Goal: Task Accomplishment & Management: Manage account settings

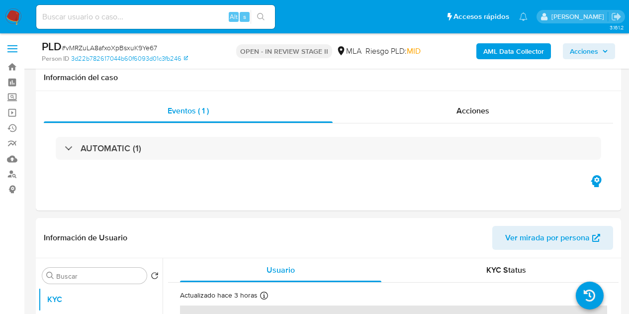
select select "10"
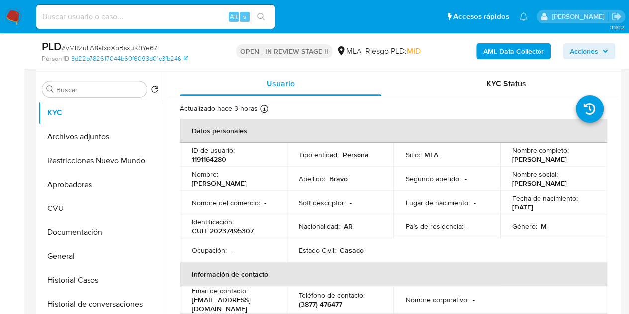
scroll to position [667, 0]
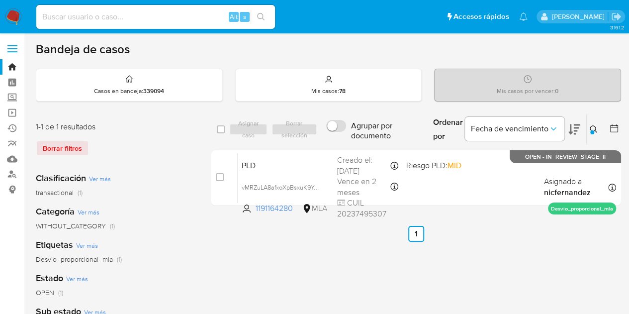
drag, startPoint x: 351, startPoint y: 285, endPoint x: 390, endPoint y: 279, distance: 38.7
click at [598, 131] on button at bounding box center [594, 129] width 16 height 12
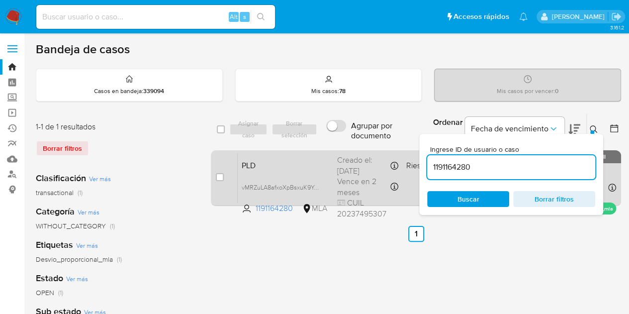
drag, startPoint x: 451, startPoint y: 163, endPoint x: 370, endPoint y: 155, distance: 81.9
click at [366, 155] on div "select-all-cases-checkbox Asignar caso Borrar selección Agrupar por documento O…" at bounding box center [416, 161] width 410 height 96
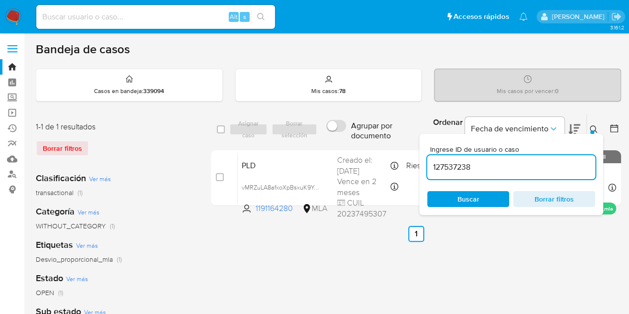
type input "127537238"
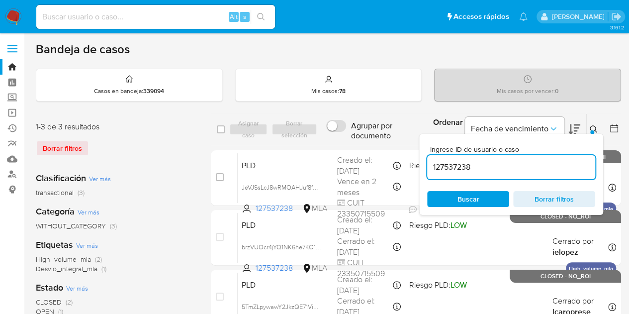
click at [595, 125] on icon at bounding box center [593, 129] width 8 height 8
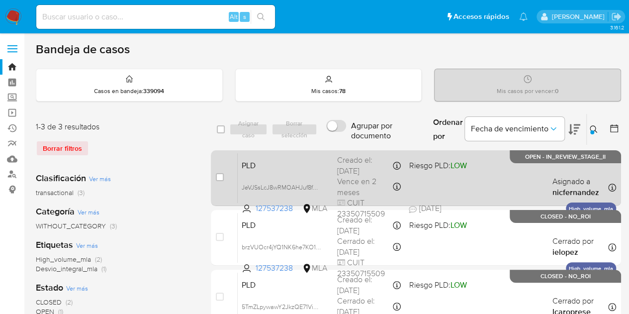
click at [294, 166] on span "PLD" at bounding box center [285, 164] width 87 height 13
click at [318, 185] on span "JeVJSsLcJ8wRMOAHJuf8fQKu" at bounding box center [283, 186] width 83 height 11
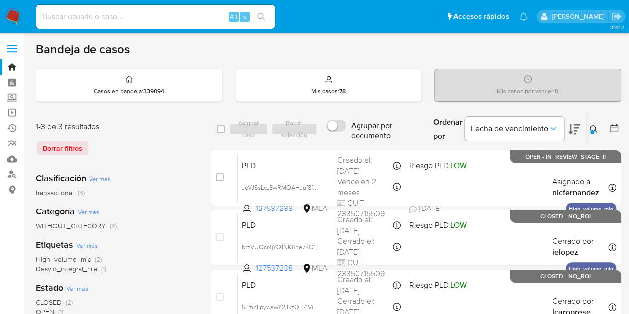
click at [591, 124] on button at bounding box center [594, 129] width 16 height 12
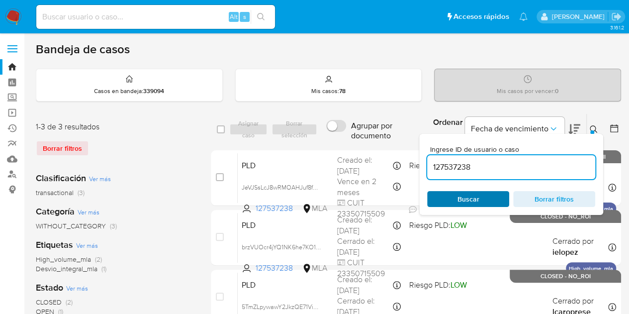
click at [453, 203] on span "Buscar" at bounding box center [468, 199] width 68 height 14
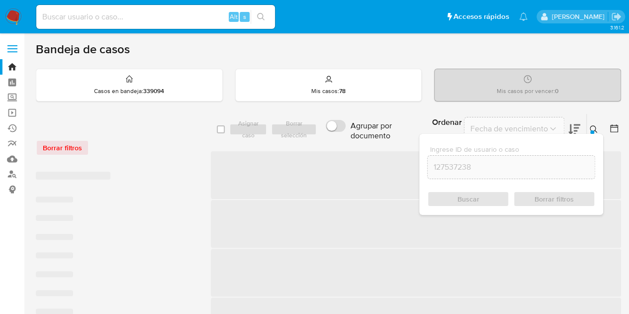
click at [596, 124] on button at bounding box center [594, 129] width 16 height 12
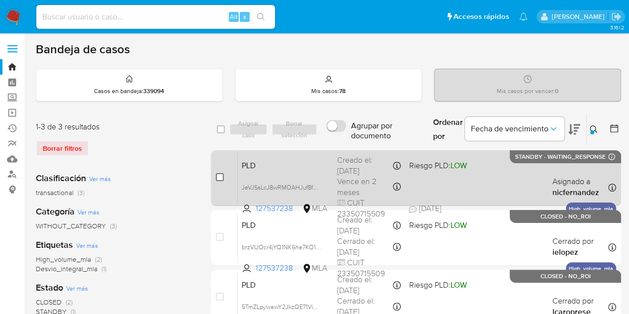
click at [221, 178] on input "checkbox" at bounding box center [220, 177] width 8 height 8
checkbox input "true"
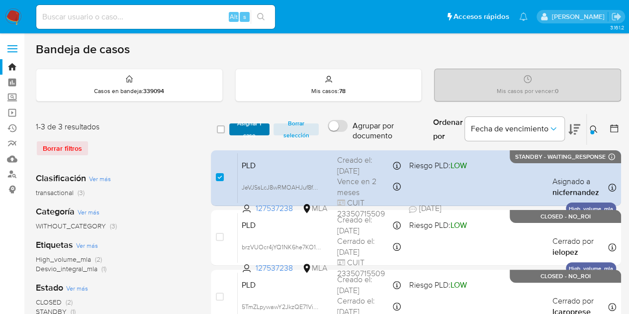
click at [251, 128] on span "Asignar 1 caso" at bounding box center [249, 129] width 31 height 10
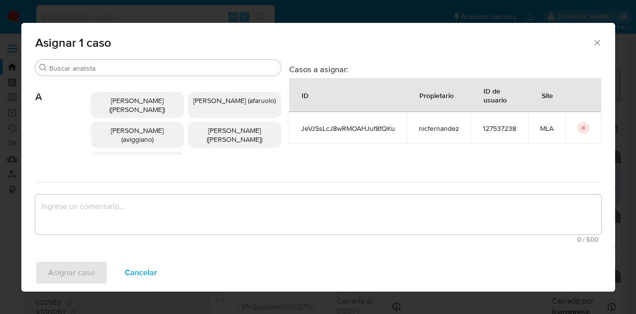
click at [142, 76] on div "Buscar A Abril Karina Medzovich (amedzovich) Agostina Dinora Faruolo (afaruolo)…" at bounding box center [158, 118] width 246 height 119
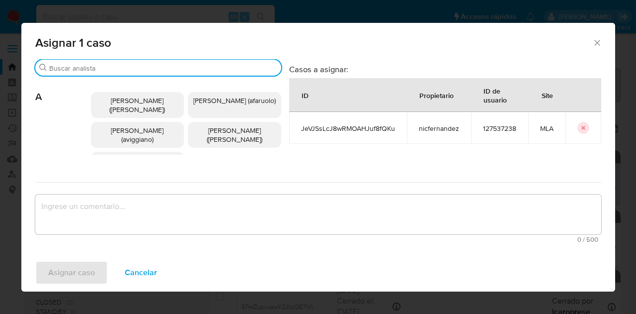
click at [142, 70] on input "Buscar" at bounding box center [163, 68] width 228 height 9
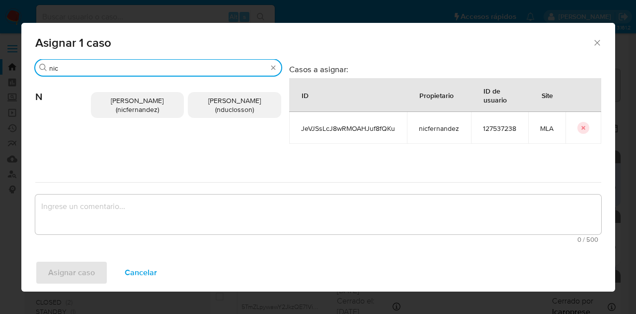
type input "nic"
click at [130, 105] on span "Nicolas Fernandez Allen (nicfernandez)" at bounding box center [137, 104] width 53 height 19
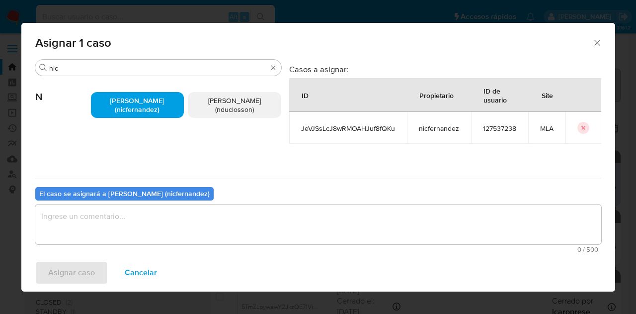
click at [164, 200] on div "El caso se asignará a Nicolas Fernandez Allen (nicfernandez)" at bounding box center [124, 194] width 178 height 14
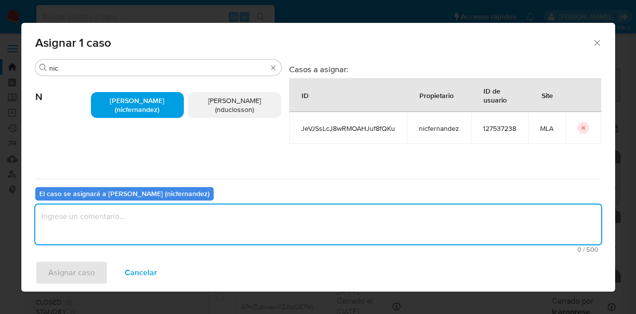
click at [166, 205] on textarea "assign-modal" at bounding box center [318, 224] width 566 height 40
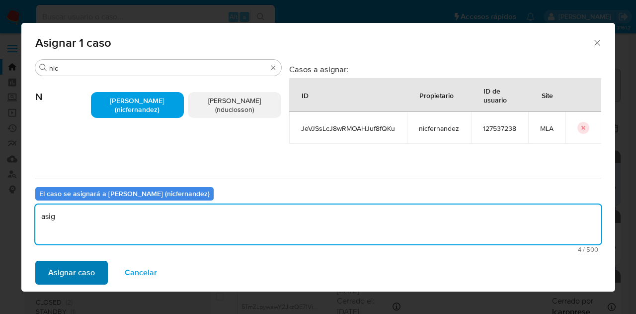
type textarea "asig"
click at [50, 279] on span "Asignar caso" at bounding box center [71, 272] width 47 height 22
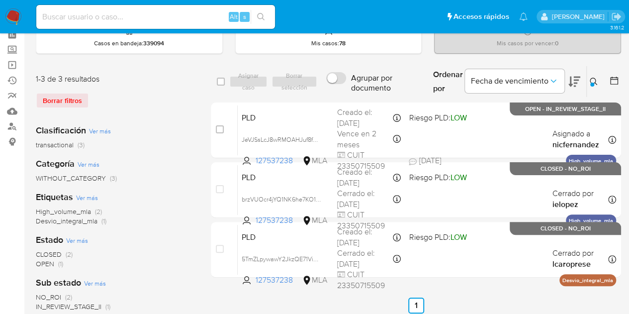
scroll to position [42, 0]
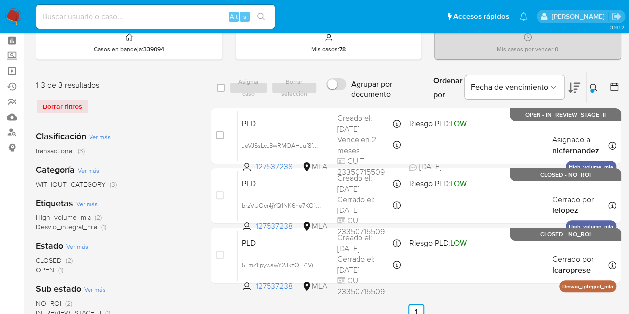
click at [593, 87] on icon at bounding box center [593, 87] width 8 height 8
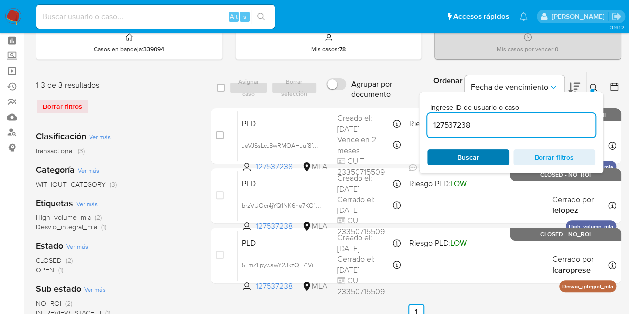
click at [484, 156] on span "Buscar" at bounding box center [468, 157] width 68 height 14
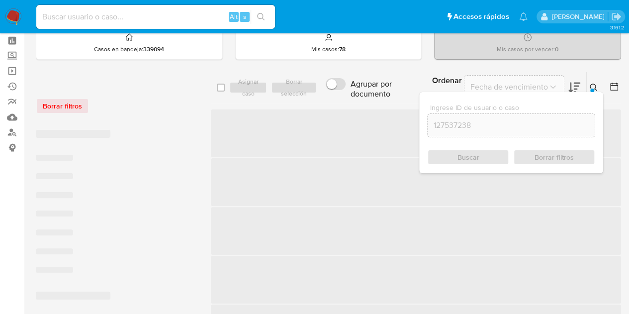
click at [590, 85] on icon at bounding box center [593, 87] width 8 height 8
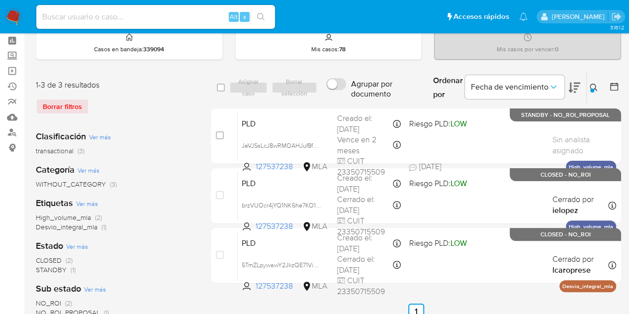
drag, startPoint x: 596, startPoint y: 83, endPoint x: 509, endPoint y: 126, distance: 96.9
click at [595, 84] on icon at bounding box center [593, 87] width 8 height 8
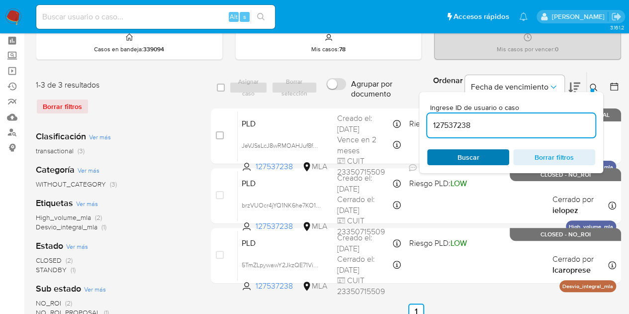
click at [472, 151] on span "Buscar" at bounding box center [468, 157] width 22 height 16
click at [594, 84] on icon at bounding box center [593, 87] width 8 height 8
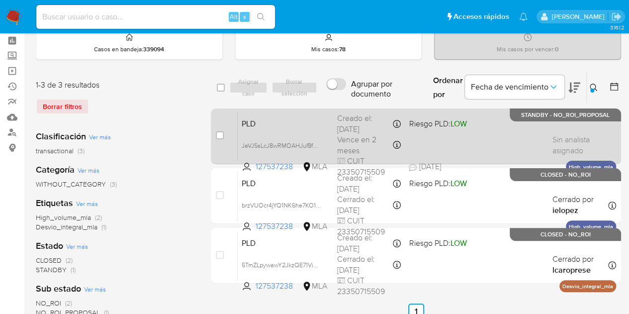
click at [287, 125] on span "PLD" at bounding box center [285, 122] width 87 height 13
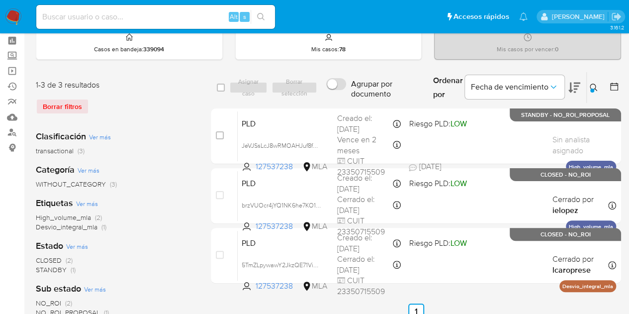
scroll to position [0, 0]
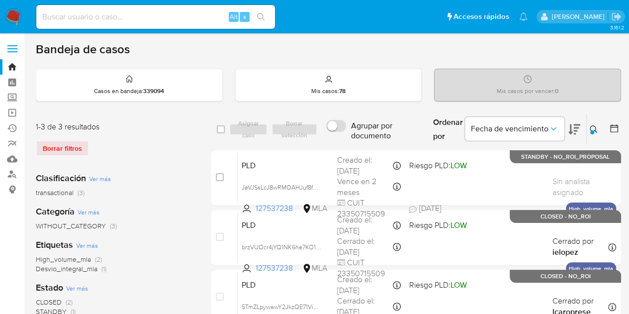
click at [593, 128] on icon at bounding box center [593, 129] width 8 height 8
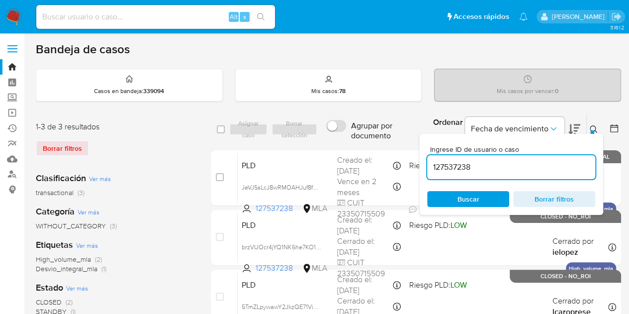
drag, startPoint x: 485, startPoint y: 160, endPoint x: 344, endPoint y: 139, distance: 142.7
click at [346, 139] on div "select-all-cases-checkbox Asignar caso Borrar selección Agrupar por documento O…" at bounding box center [416, 129] width 410 height 32
type input "243897337"
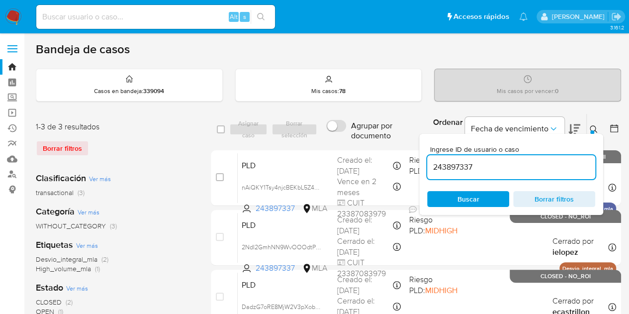
click at [597, 128] on icon at bounding box center [593, 129] width 8 height 8
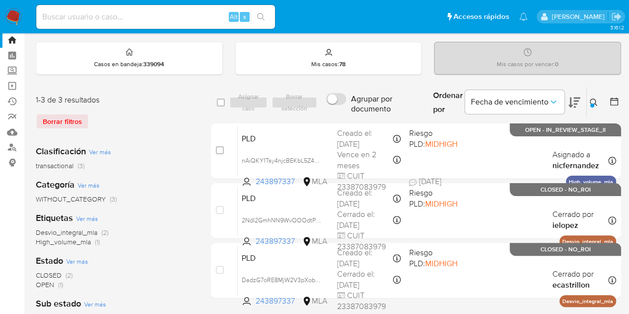
scroll to position [27, 0]
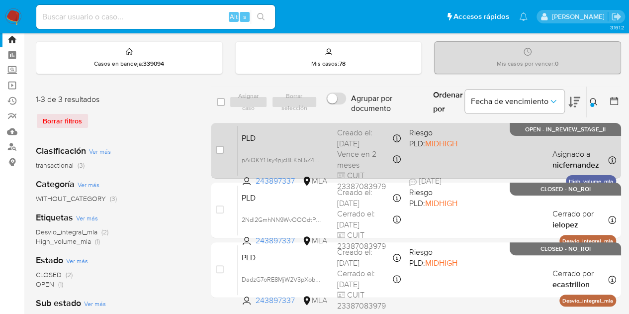
click at [279, 138] on span "PLD" at bounding box center [285, 137] width 87 height 13
click at [318, 156] on span "nAiQKY1Tsy4njcBEKbL5Z4QO" at bounding box center [283, 159] width 82 height 11
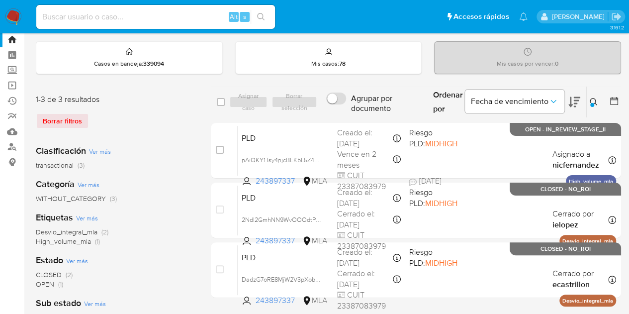
click at [192, 293] on div "Clasificación Ver más transactional (3) Categoría Ver más WITHOUT_CATEGORY (3) …" at bounding box center [115, 306] width 159 height 338
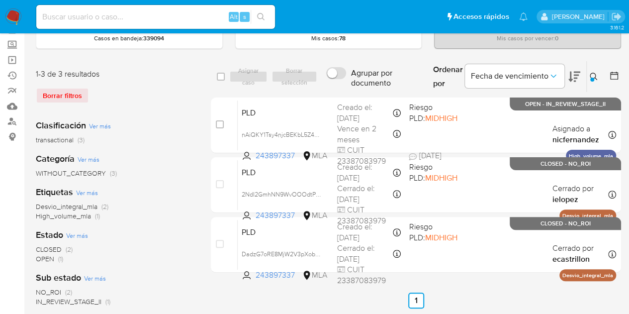
scroll to position [70, 0]
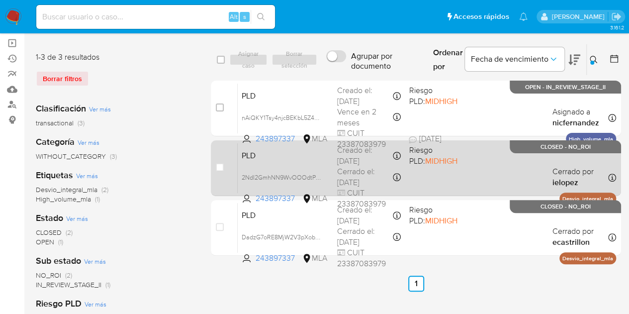
click at [316, 163] on div "PLD 2NdI2GmhNN9WvOOOdtP0iQwL 243897337 MLA Riesgo PLD: MIDHIGH Creado el: 12/03…" at bounding box center [427, 168] width 378 height 50
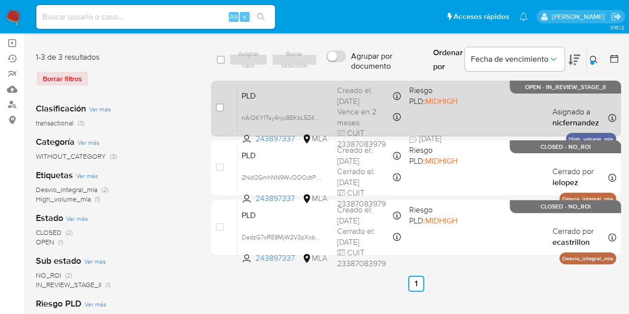
click at [299, 94] on span "PLD" at bounding box center [285, 94] width 87 height 13
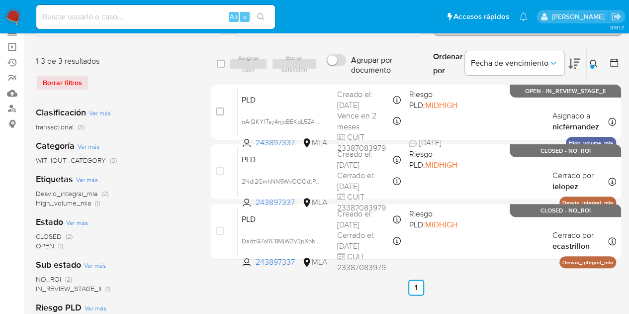
scroll to position [31, 0]
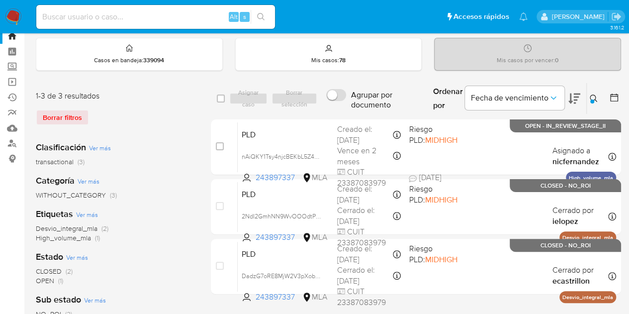
click at [596, 100] on icon at bounding box center [592, 97] width 7 height 7
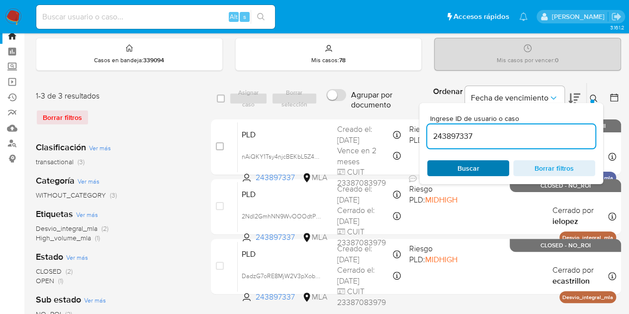
click at [486, 165] on span "Buscar" at bounding box center [468, 168] width 68 height 14
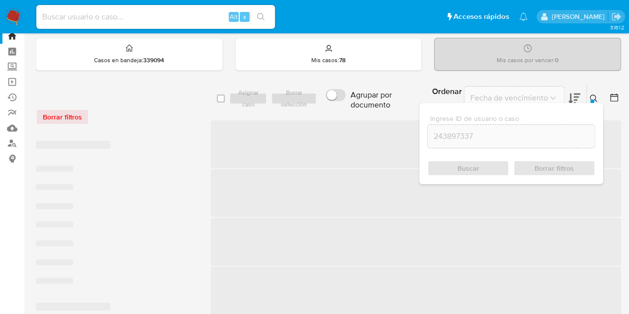
click at [593, 92] on button at bounding box center [594, 98] width 16 height 12
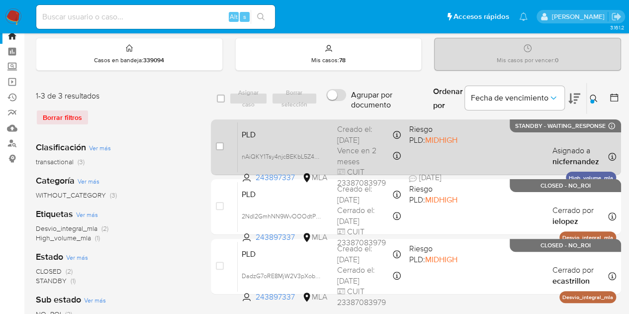
click at [219, 150] on div "case-item-checkbox" at bounding box center [220, 146] width 8 height 10
click at [219, 147] on input "checkbox" at bounding box center [220, 146] width 8 height 8
checkbox input "true"
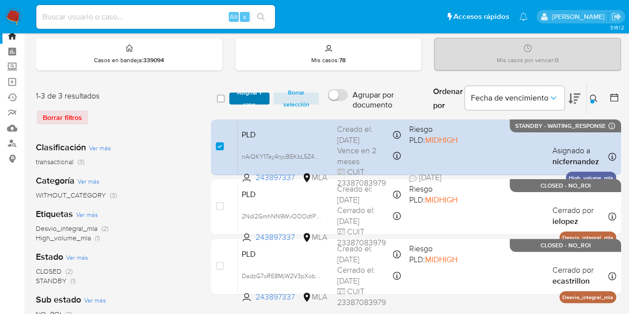
click at [248, 103] on span "Asignar 1 caso" at bounding box center [249, 98] width 31 height 10
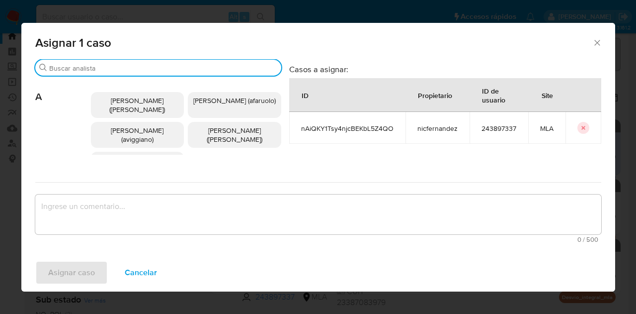
click at [78, 69] on input "Buscar" at bounding box center [163, 68] width 228 height 9
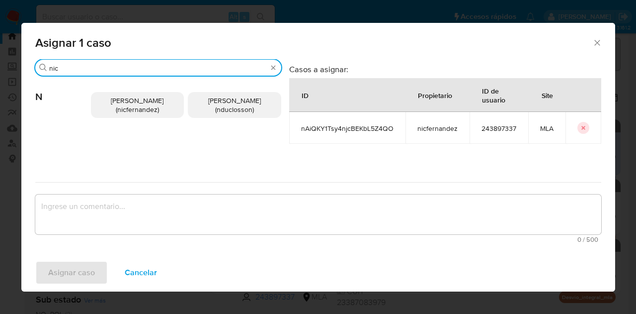
type input "nic"
drag, startPoint x: 146, startPoint y: 100, endPoint x: 154, endPoint y: 164, distance: 65.1
click at [146, 99] on span "Nicolas Fernandez Allen (nicfernandez)" at bounding box center [137, 104] width 53 height 19
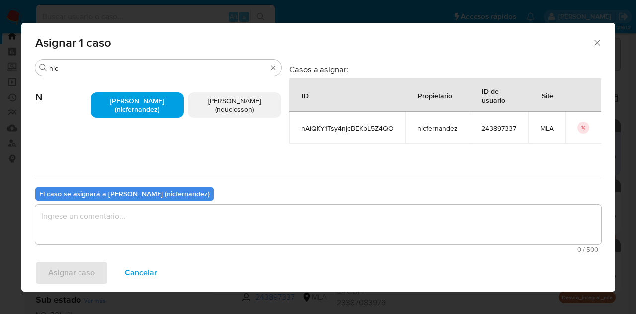
click at [148, 223] on textarea "assign-modal" at bounding box center [318, 224] width 566 height 40
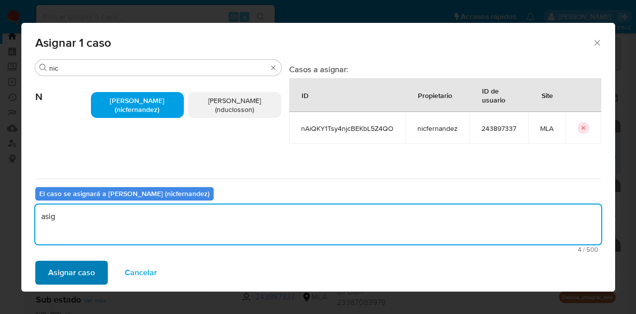
type textarea "asig"
click at [86, 268] on span "Asignar caso" at bounding box center [71, 272] width 47 height 22
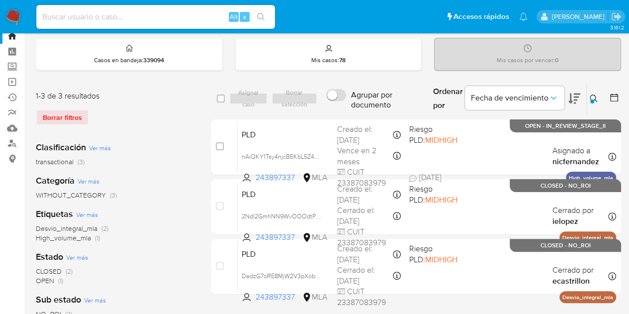
click at [598, 94] on button at bounding box center [594, 98] width 16 height 12
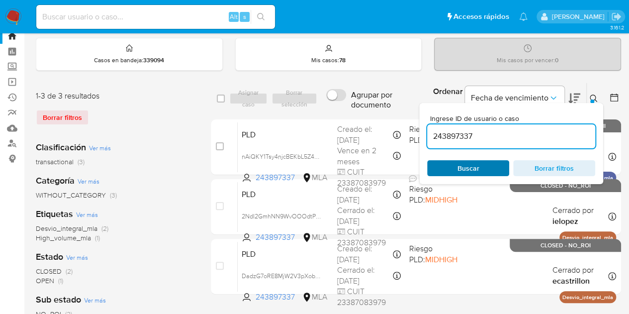
click at [486, 162] on span "Buscar" at bounding box center [468, 168] width 68 height 14
click at [594, 92] on button at bounding box center [594, 98] width 16 height 12
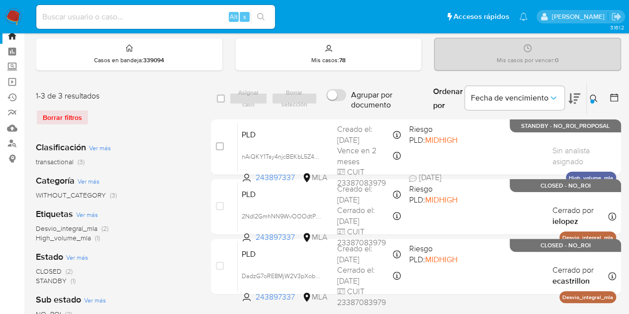
click at [594, 92] on button at bounding box center [594, 98] width 16 height 12
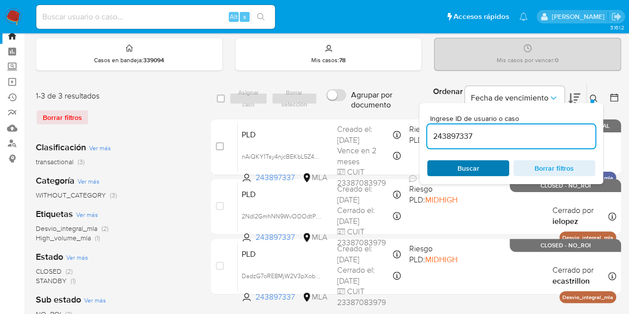
click at [476, 165] on span "Buscar" at bounding box center [468, 168] width 22 height 16
click at [593, 98] on icon at bounding box center [593, 98] width 8 height 8
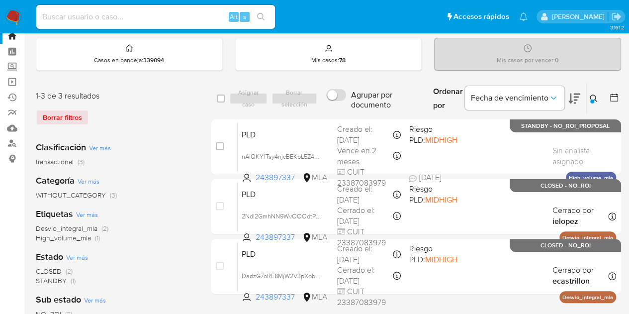
click at [596, 91] on div "Ingrese ID de usuario o caso 243897337 Buscar Borrar filtros" at bounding box center [594, 98] width 17 height 31
drag, startPoint x: 595, startPoint y: 94, endPoint x: 583, endPoint y: 105, distance: 15.8
click at [595, 94] on icon at bounding box center [593, 98] width 8 height 8
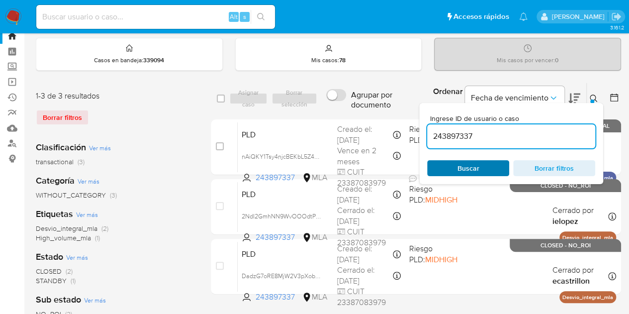
click at [490, 164] on span "Buscar" at bounding box center [468, 168] width 68 height 14
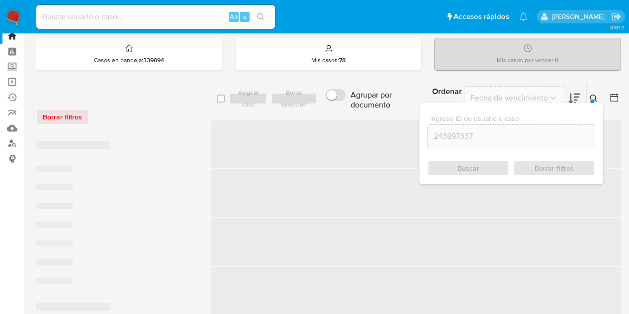
click at [594, 96] on icon at bounding box center [592, 97] width 7 height 7
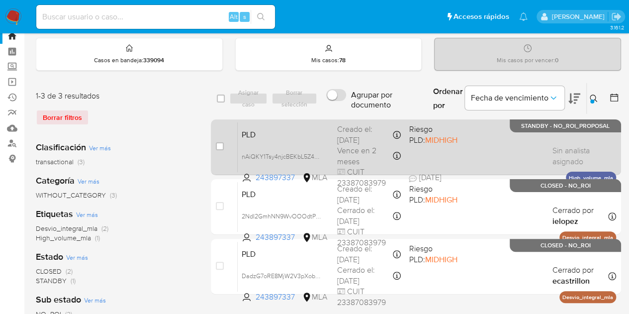
click at [264, 135] on span "PLD" at bounding box center [285, 133] width 87 height 13
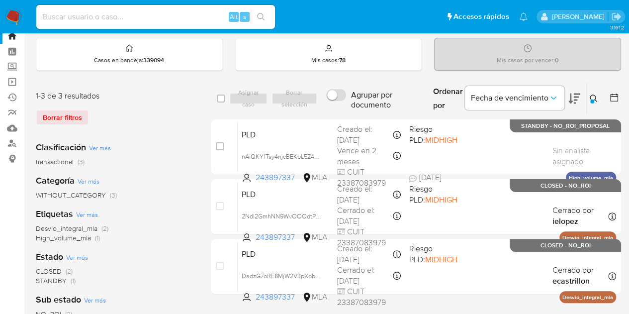
click at [592, 95] on icon at bounding box center [593, 98] width 8 height 8
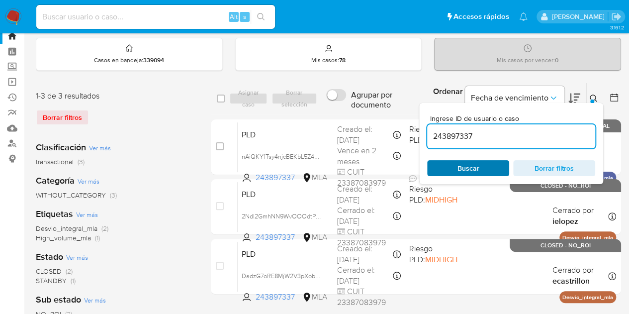
click at [488, 168] on span "Buscar" at bounding box center [468, 168] width 68 height 14
click at [592, 96] on icon at bounding box center [593, 98] width 8 height 8
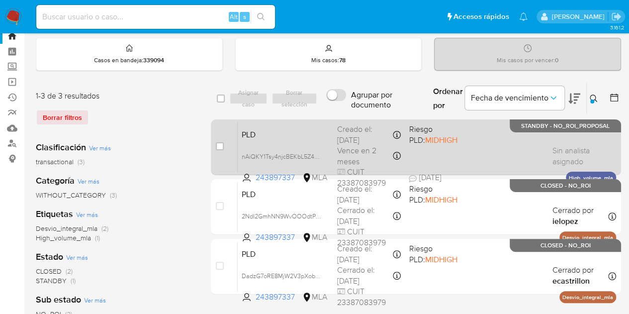
click at [293, 140] on div "PLD nAiQKY1Tsy4njcBEKbL5Z4QO 243897337 MLA Riesgo PLD: MIDHIGH Creado el: 12/09…" at bounding box center [427, 147] width 378 height 50
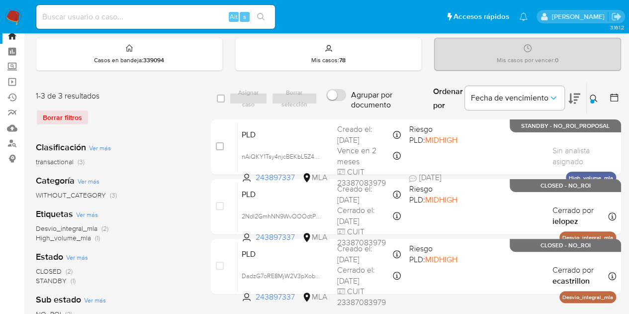
click at [594, 96] on icon at bounding box center [592, 97] width 7 height 7
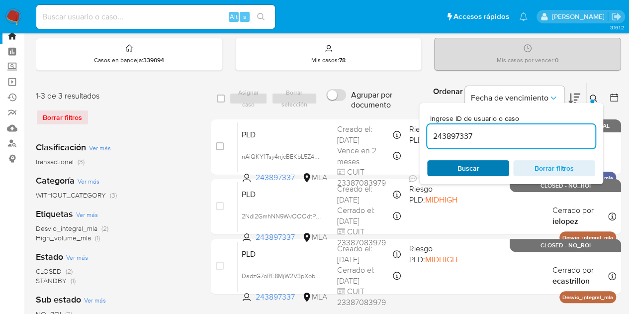
click at [465, 166] on span "Buscar" at bounding box center [468, 168] width 22 height 16
click at [598, 97] on button at bounding box center [594, 98] width 16 height 12
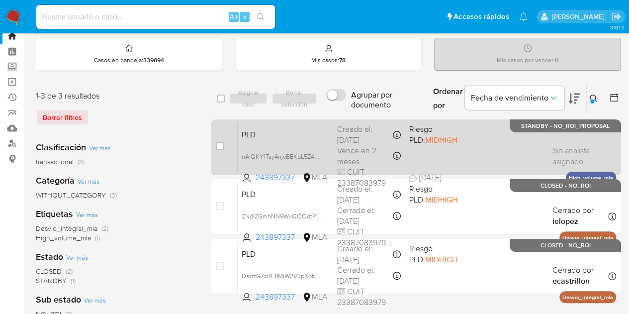
click at [291, 127] on span "PLD" at bounding box center [285, 133] width 87 height 13
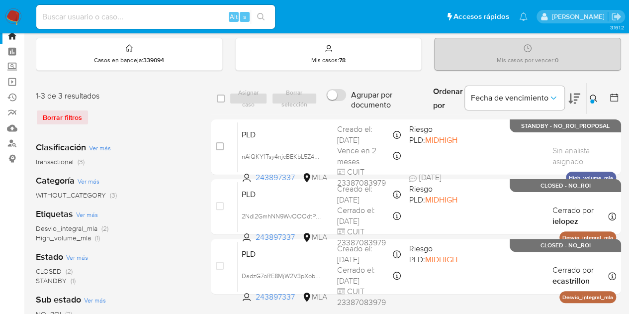
click at [594, 90] on div "Ingrese ID de usuario o caso 243897337 Buscar Borrar filtros" at bounding box center [594, 98] width 17 height 31
click at [593, 95] on icon at bounding box center [593, 98] width 8 height 8
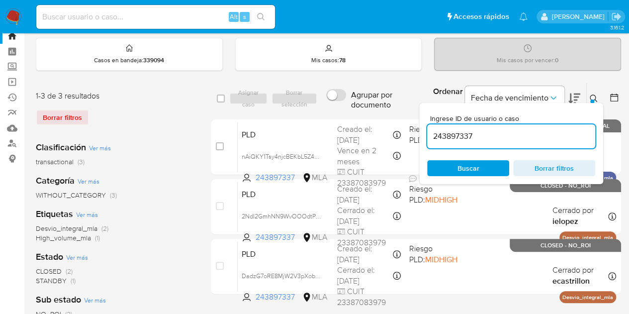
drag, startPoint x: 480, startPoint y: 164, endPoint x: 513, endPoint y: 150, distance: 36.5
click at [479, 165] on span "Buscar" at bounding box center [468, 168] width 68 height 14
click at [591, 100] on div at bounding box center [592, 101] width 4 height 4
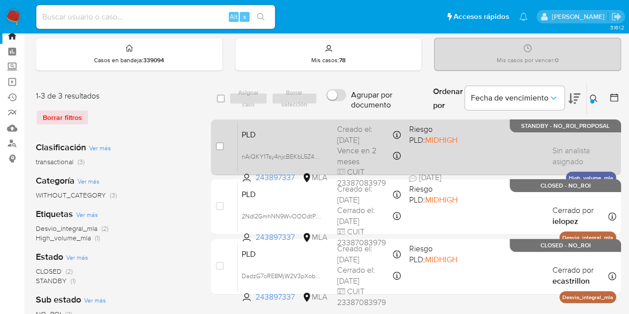
click at [321, 123] on div "PLD nAiQKY1Tsy4njcBEKbL5Z4QO 243897337 MLA Riesgo PLD: MIDHIGH Creado el: 12/09…" at bounding box center [427, 147] width 378 height 50
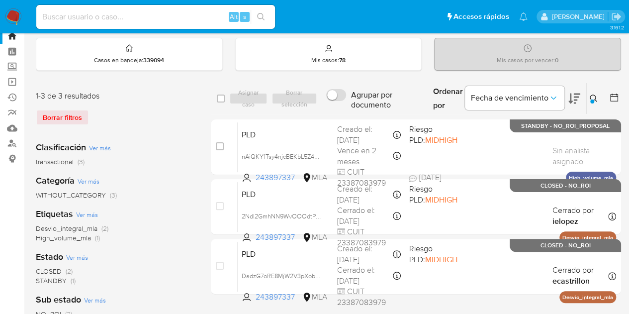
click at [205, 292] on div "1-3 de 3 resultados Borrar filtros Clasificación Ver más transactional (3) Cate…" at bounding box center [328, 300] width 585 height 436
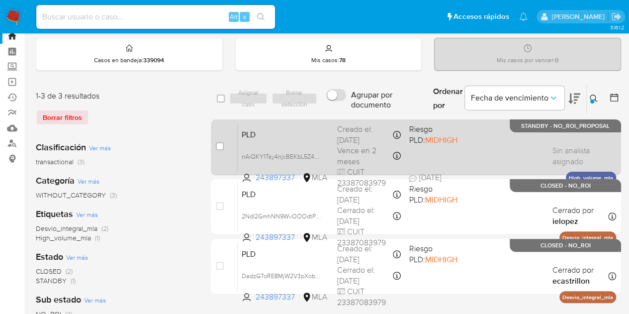
click at [309, 143] on div "PLD nAiQKY1Tsy4njcBEKbL5Z4QO 243897337 MLA Riesgo PLD: MIDHIGH Creado el: 12/09…" at bounding box center [427, 147] width 378 height 50
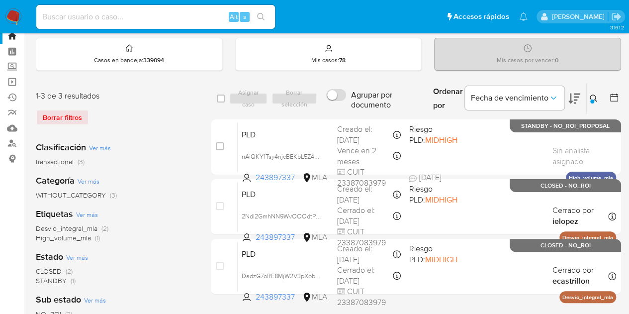
click at [594, 94] on icon at bounding box center [593, 98] width 8 height 8
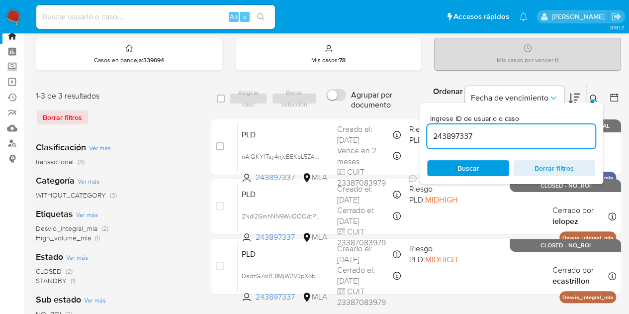
drag, startPoint x: 488, startPoint y: 137, endPoint x: 373, endPoint y: 113, distance: 117.1
click at [367, 111] on div "select-all-cases-checkbox Asignar caso Borrar selección Agrupar por documento O…" at bounding box center [416, 98] width 410 height 32
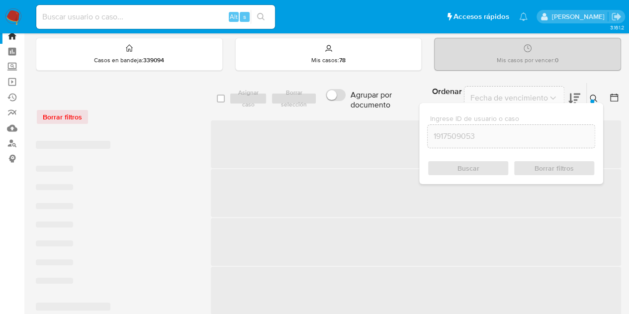
click at [596, 97] on icon at bounding box center [593, 98] width 8 height 8
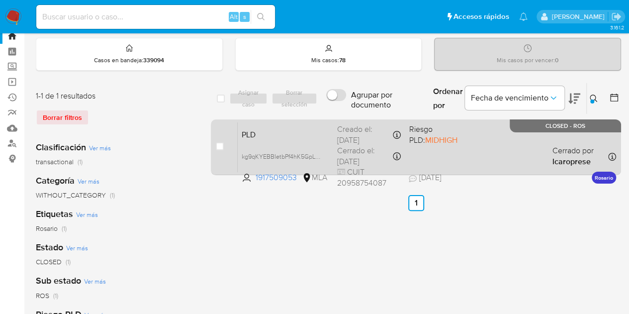
click at [325, 138] on span "PLD" at bounding box center [285, 133] width 87 height 13
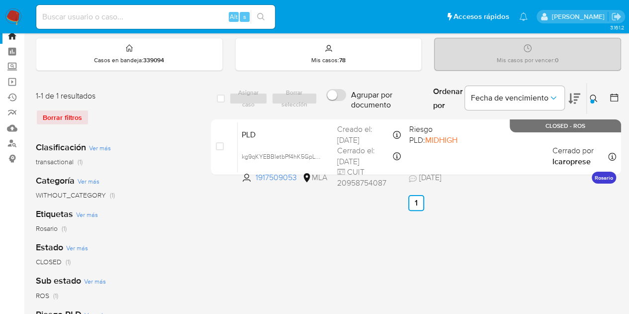
drag, startPoint x: 319, startPoint y: 153, endPoint x: 374, endPoint y: 73, distance: 97.9
click at [319, 154] on span "kg9qKYEBBIetbPf4hK5GpLDZ" at bounding box center [282, 155] width 81 height 11
click at [596, 100] on icon at bounding box center [593, 98] width 8 height 8
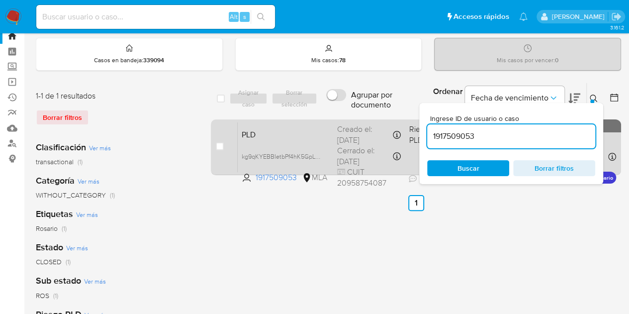
drag, startPoint x: 482, startPoint y: 134, endPoint x: 395, endPoint y: 126, distance: 87.8
click at [390, 123] on div "select-all-cases-checkbox Asignar caso Borrar selección Agrupar por documento O…" at bounding box center [416, 130] width 410 height 96
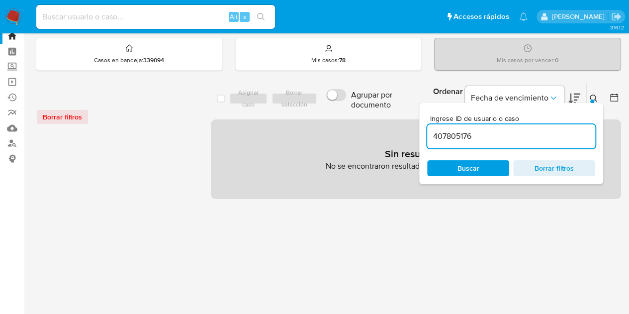
click at [591, 99] on div at bounding box center [592, 101] width 4 height 4
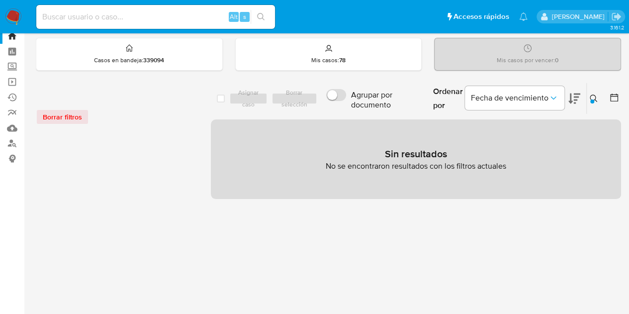
click at [594, 97] on icon at bounding box center [592, 97] width 7 height 7
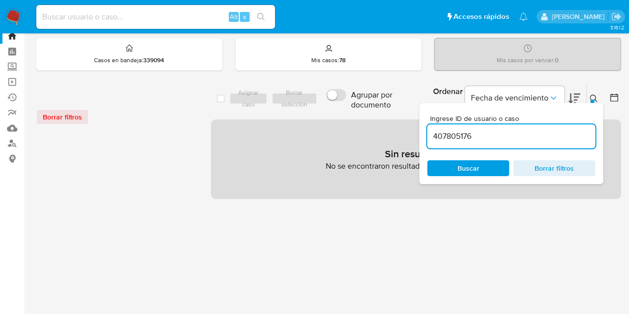
click at [482, 133] on input "407805176" at bounding box center [511, 136] width 168 height 13
click at [593, 95] on icon at bounding box center [593, 98] width 8 height 8
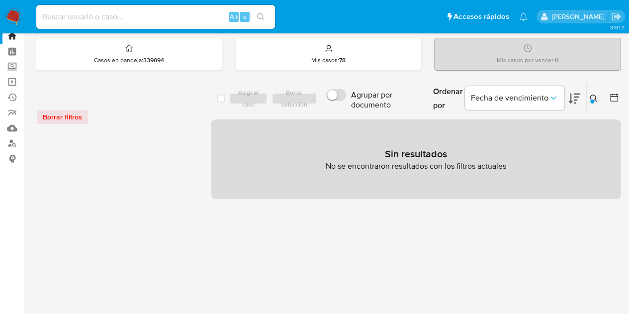
click at [591, 97] on icon at bounding box center [593, 98] width 8 height 8
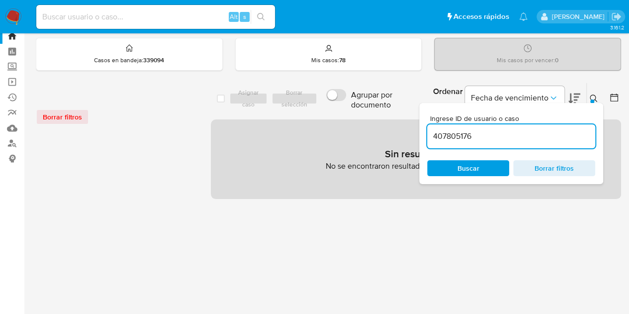
drag, startPoint x: 448, startPoint y: 130, endPoint x: 384, endPoint y: 127, distance: 64.2
click at [382, 124] on div "select-all-cases-checkbox Asignar caso Borrar selección Agrupar por documento O…" at bounding box center [416, 140] width 410 height 116
click at [590, 95] on icon at bounding box center [592, 97] width 7 height 7
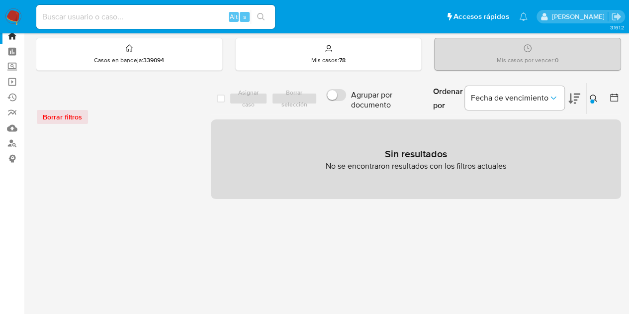
click at [590, 97] on icon at bounding box center [593, 98] width 8 height 8
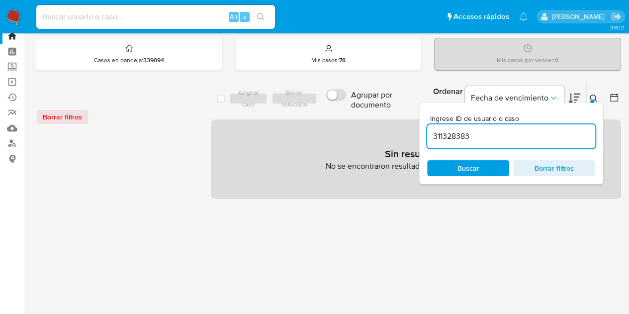
click at [480, 142] on div "311328383" at bounding box center [511, 136] width 168 height 24
click at [484, 136] on input "311328383" at bounding box center [511, 136] width 168 height 13
type input "311328383"
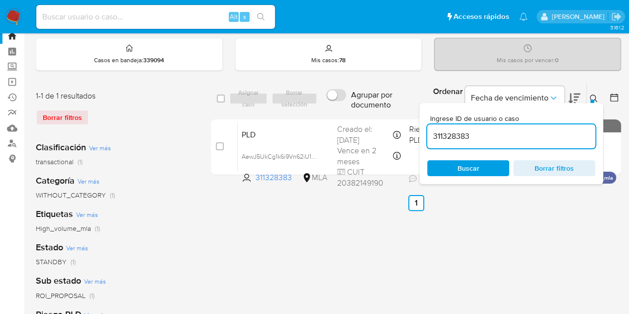
click at [597, 98] on icon at bounding box center [593, 98] width 8 height 8
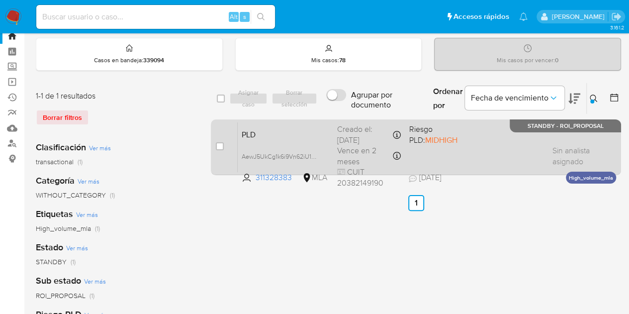
click at [283, 138] on span "PLD" at bounding box center [285, 133] width 87 height 13
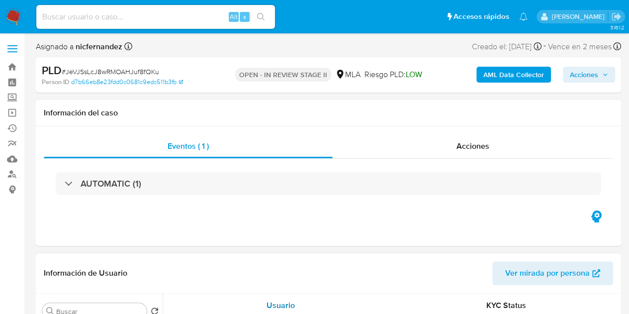
select select "10"
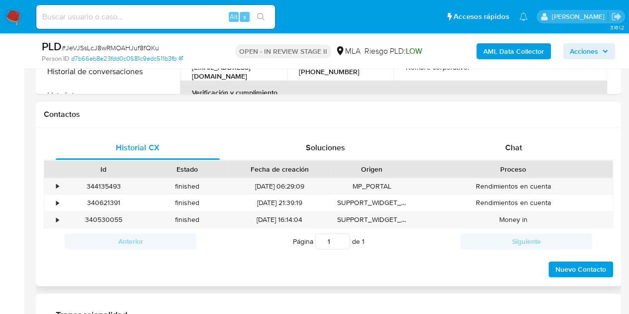
scroll to position [420, 0]
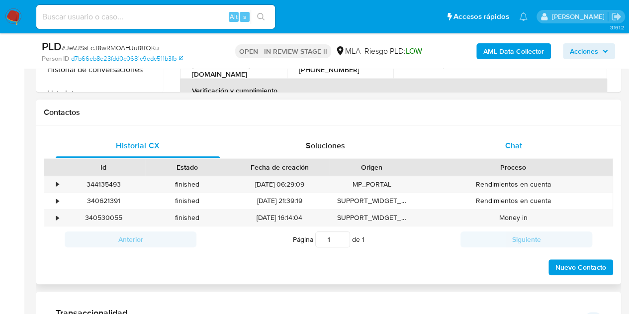
click at [506, 148] on span "Chat" at bounding box center [513, 145] width 17 height 11
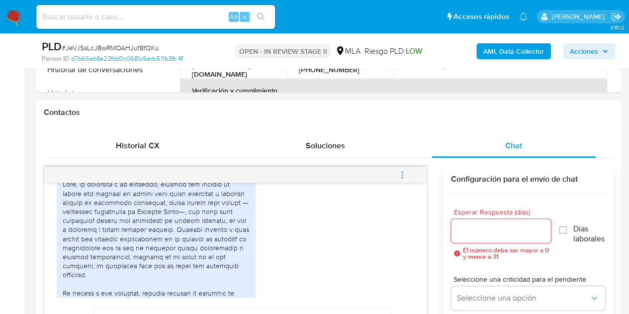
scroll to position [570, 0]
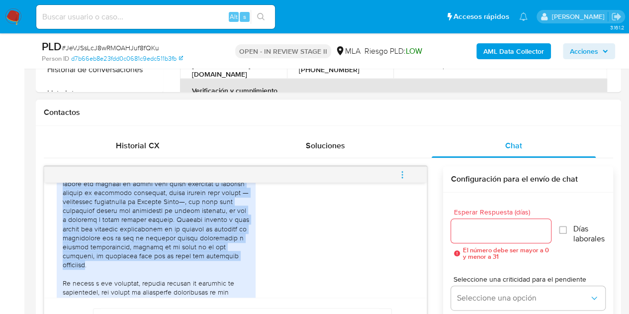
drag, startPoint x: 166, startPoint y: 194, endPoint x: 91, endPoint y: 282, distance: 115.3
click at [91, 282] on div at bounding box center [156, 282] width 187 height 226
copy div "informo que durante el último año utilicé mi cuenta para pagar servicios y real…"
click at [271, 241] on div "19/09/2025 19:36:56" at bounding box center [235, 284] width 357 height 247
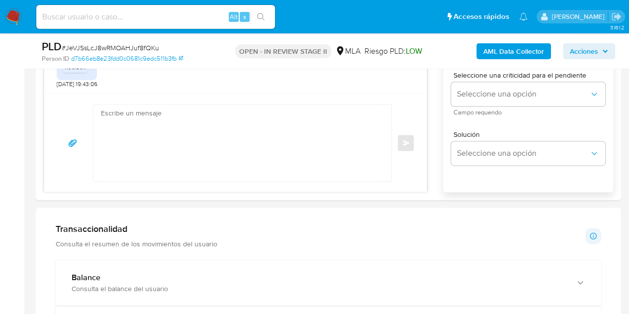
scroll to position [637, 0]
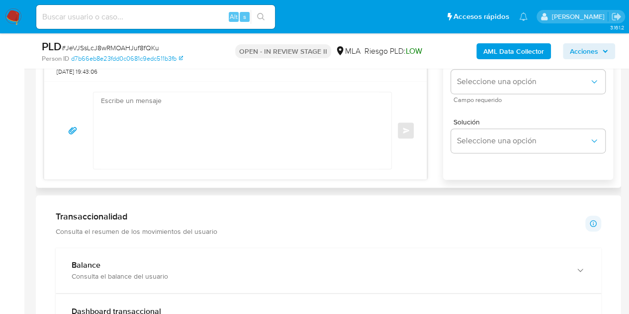
click at [231, 123] on textarea at bounding box center [240, 130] width 278 height 77
paste textarea "Hola, ¡Muchas gracias por tu respuesta! Confirmamos la recepción de la document…"
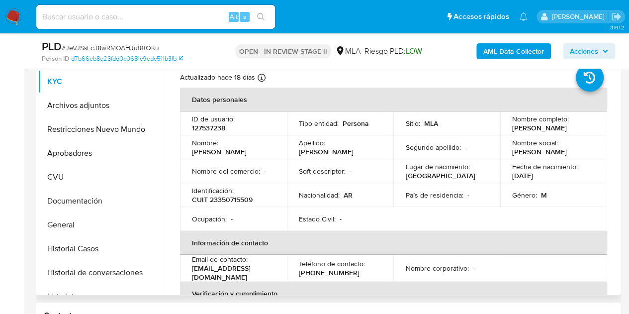
scroll to position [216, 0]
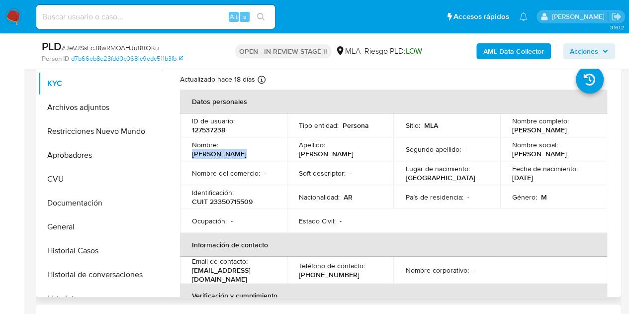
drag, startPoint x: 222, startPoint y: 147, endPoint x: 274, endPoint y: 149, distance: 52.2
click at [274, 149] on td "Nombre : Emanuel David" at bounding box center [233, 149] width 107 height 24
copy p "[PERSON_NAME]"
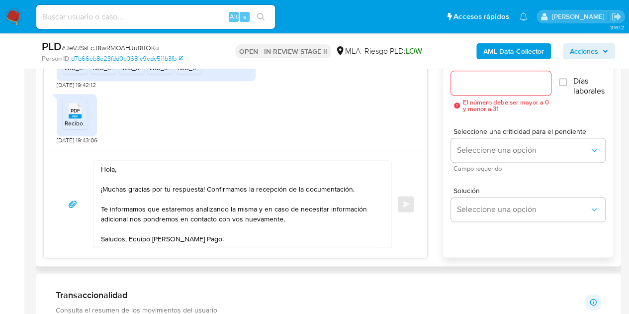
scroll to position [564, 0]
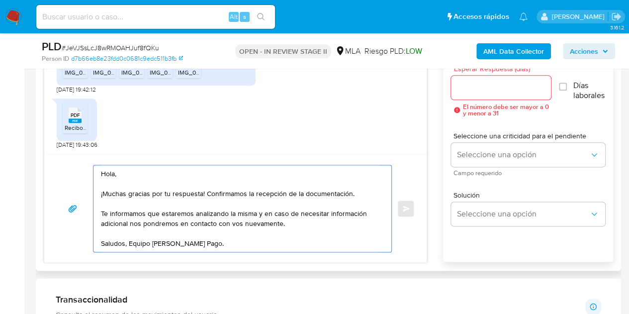
click at [112, 170] on textarea "Hola, ¡Muchas gracias por tu respuesta! Confirmamos la recepción de la document…" at bounding box center [240, 208] width 278 height 86
click at [114, 172] on textarea "Hola, ¡Muchas gracias por tu respuesta! Confirmamos la recepción de la document…" at bounding box center [240, 208] width 278 height 86
paste textarea "[PERSON_NAME]"
click at [180, 173] on textarea "Hola Emanuel David, ¡Muchas gracias por tu respuesta! Confirmamos la recepción …" at bounding box center [240, 208] width 278 height 86
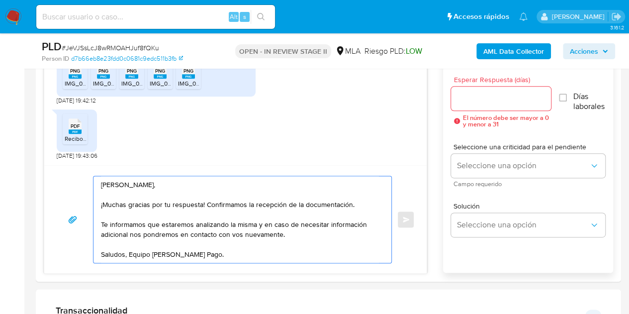
scroll to position [551, 0]
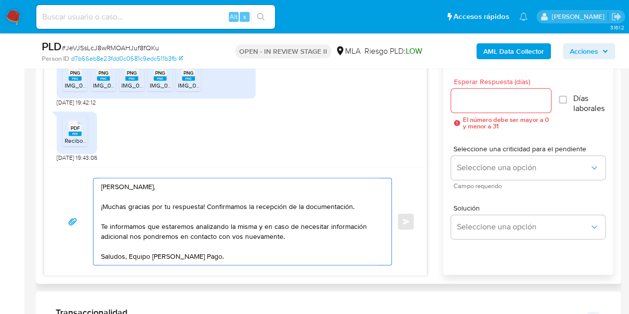
click at [320, 250] on textarea "Hola Emanuel David, ¡Muchas gracias por tu respuesta! Confirmamos la recepción …" at bounding box center [240, 221] width 278 height 86
type textarea "Hola Emanuel David, ¡Muchas gracias por tu respuesta! Confirmamos la recepción …"
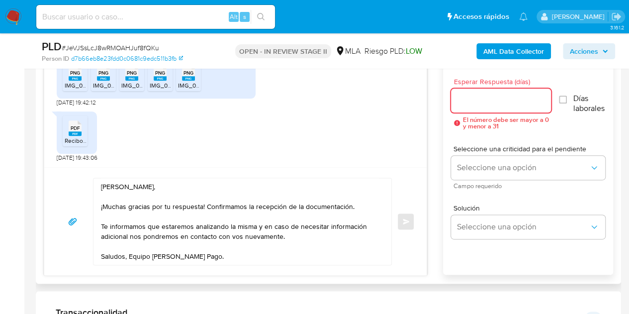
click at [491, 98] on input "Esperar Respuesta (días)" at bounding box center [501, 100] width 100 height 13
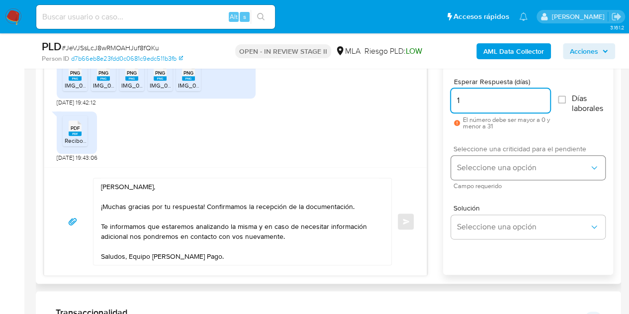
type input "1"
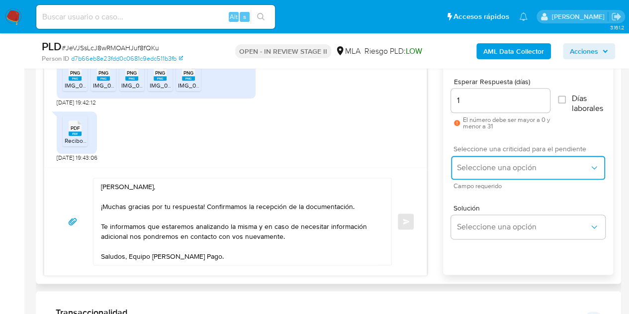
click at [468, 166] on span "Seleccione una opción" at bounding box center [523, 168] width 132 height 10
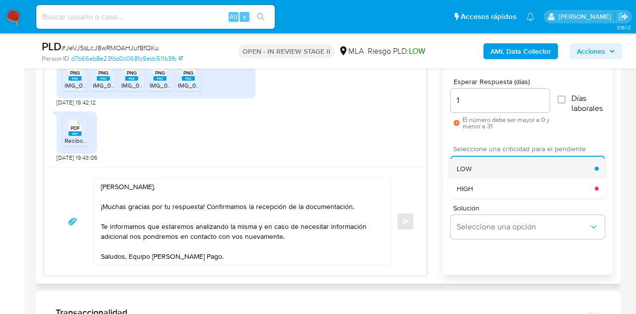
click at [473, 169] on div "LOW" at bounding box center [526, 169] width 138 height 20
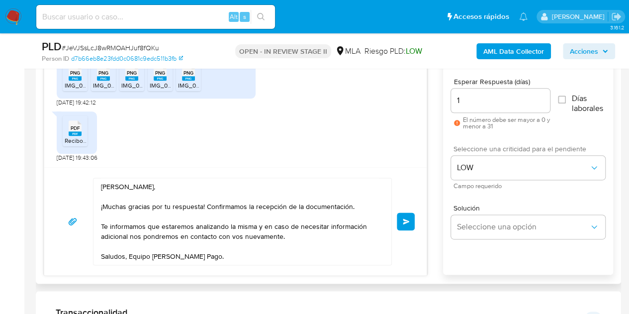
click at [401, 221] on button "Enviar" at bounding box center [406, 221] width 18 height 18
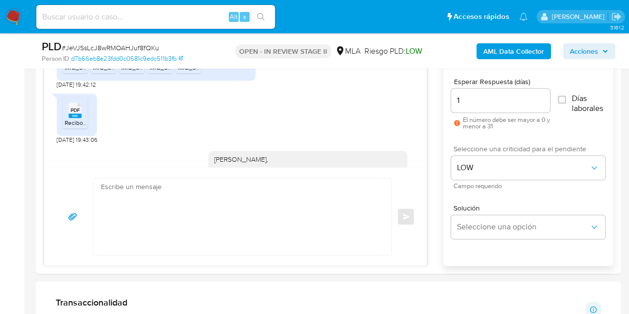
scroll to position [952, 0]
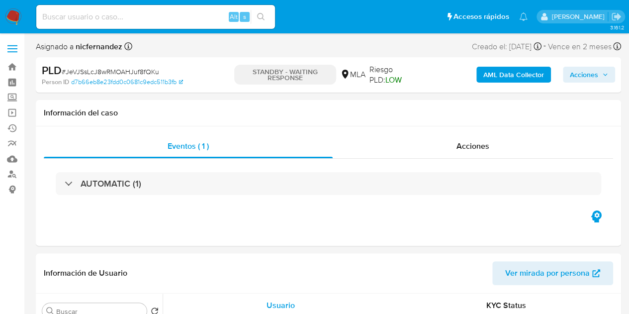
select select "10"
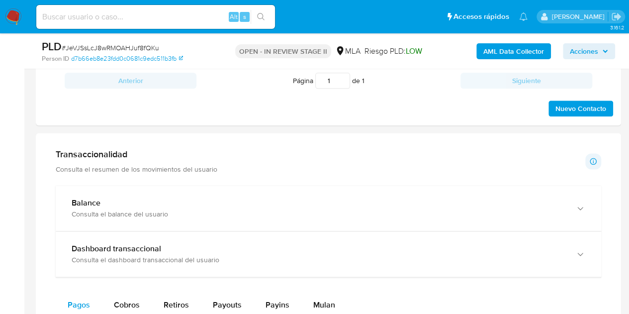
scroll to position [478, 0]
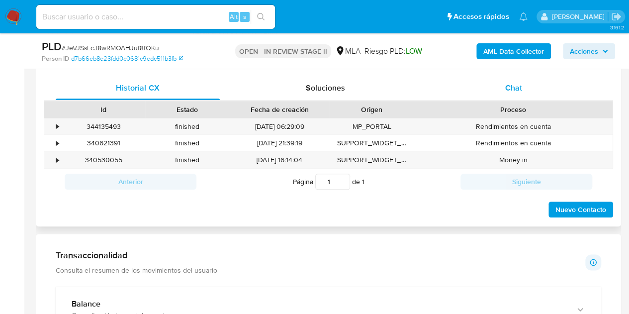
click at [516, 77] on div "Chat" at bounding box center [513, 88] width 164 height 24
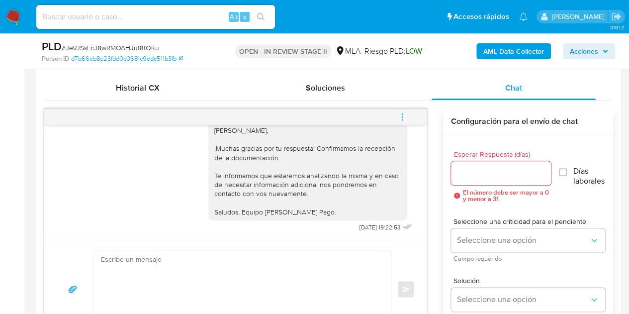
scroll to position [952, 0]
click at [402, 114] on icon "menu-action" at bounding box center [402, 116] width 9 height 9
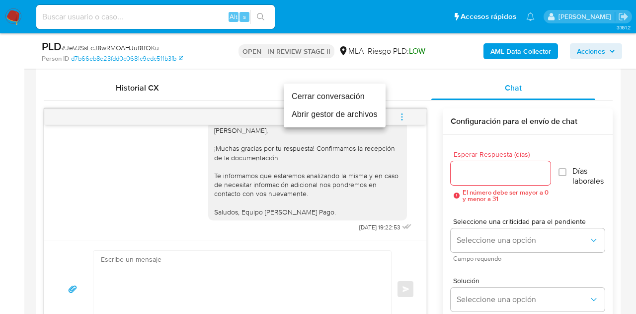
click at [355, 94] on li "Cerrar conversación" at bounding box center [335, 96] width 102 height 18
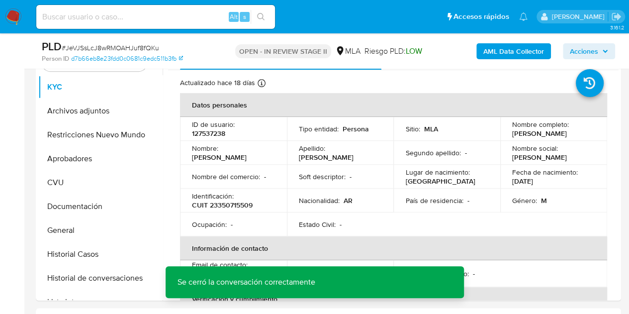
scroll to position [198, 0]
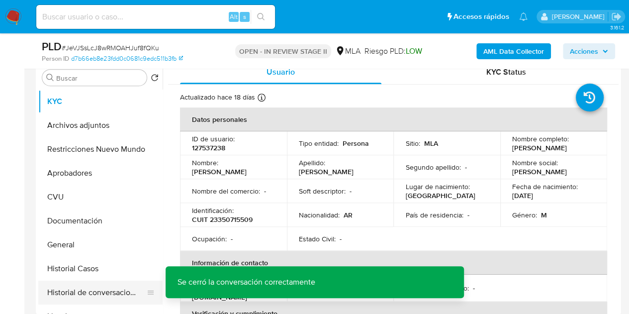
click at [79, 289] on button "Historial de conversaciones" at bounding box center [96, 292] width 116 height 24
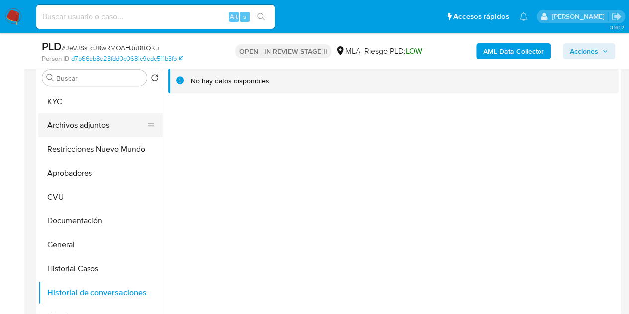
click at [94, 113] on button "Archivos adjuntos" at bounding box center [96, 125] width 116 height 24
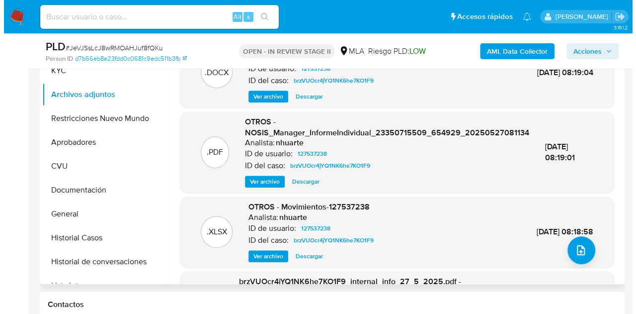
scroll to position [225, 0]
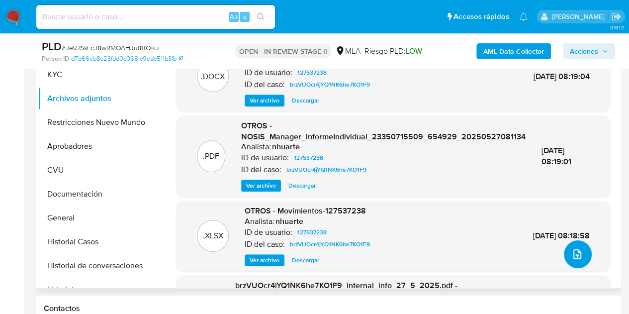
click at [577, 242] on button "upload-file" at bounding box center [578, 254] width 28 height 28
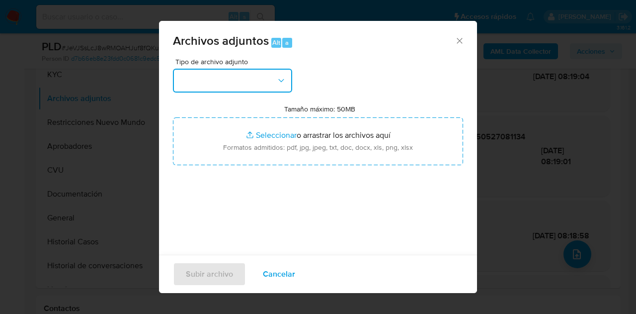
click at [272, 80] on button "button" at bounding box center [232, 81] width 119 height 24
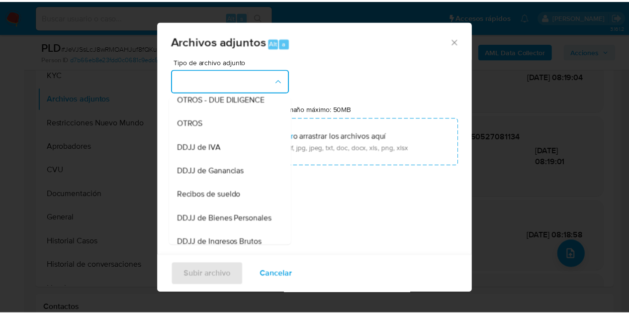
scroll to position [166, 0]
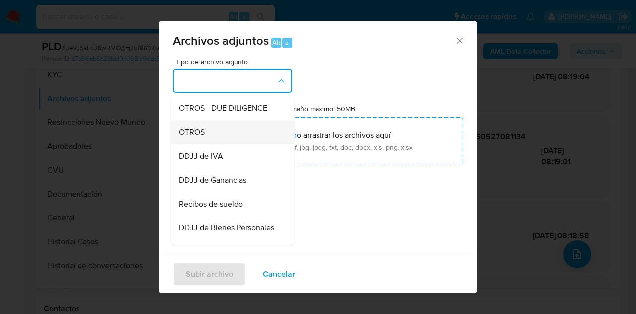
click at [243, 141] on div "OTROS" at bounding box center [229, 132] width 101 height 24
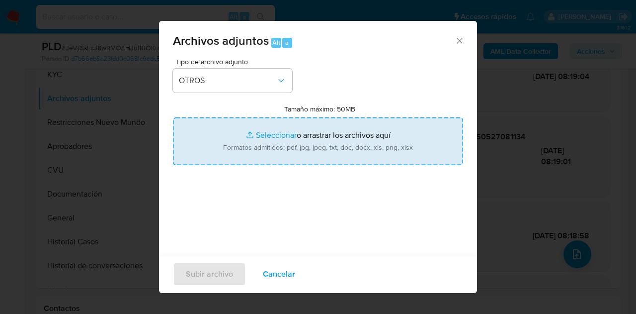
click at [268, 142] on input "Tamaño máximo: 50MB Seleccionar archivos" at bounding box center [318, 141] width 290 height 48
type input "C:\fakepath\Recibos 06 a 08 2025.pdf"
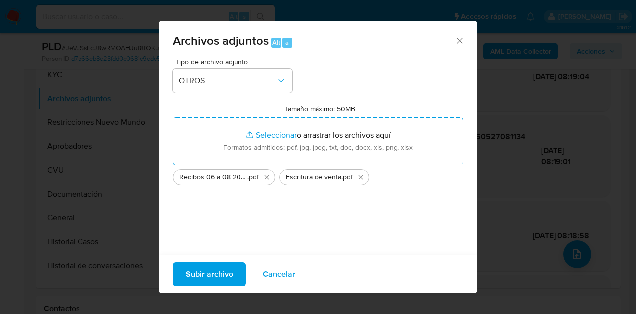
click at [212, 263] on span "Subir archivo" at bounding box center [209, 274] width 47 height 22
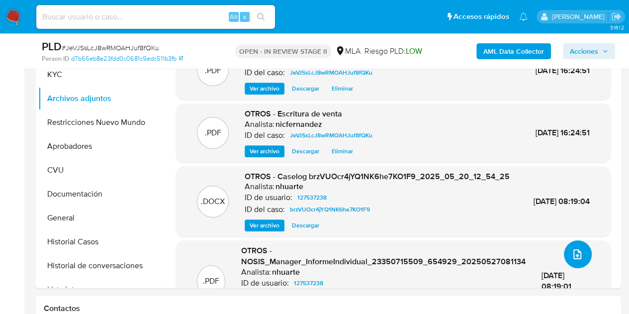
scroll to position [191, 0]
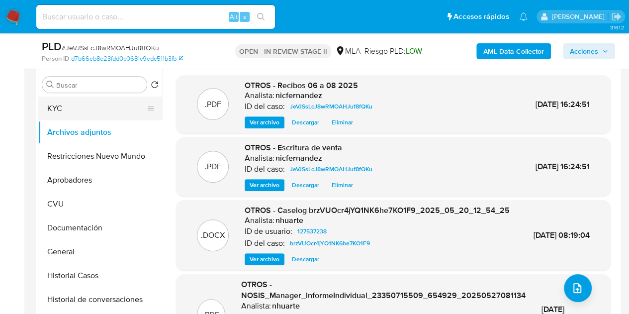
click at [93, 115] on button "KYC" at bounding box center [96, 108] width 116 height 24
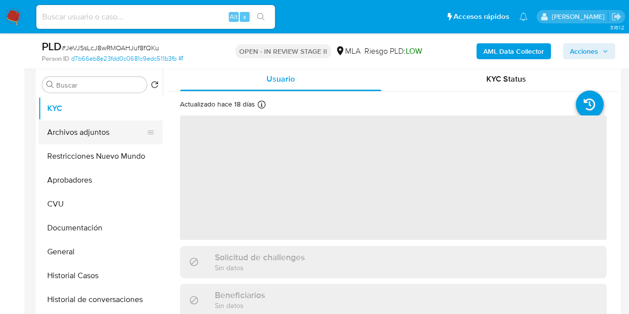
click at [91, 128] on button "Archivos adjuntos" at bounding box center [96, 132] width 116 height 24
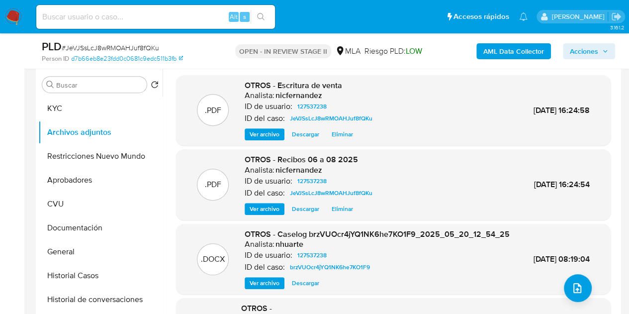
click at [495, 50] on b "AML Data Collector" at bounding box center [513, 51] width 61 height 16
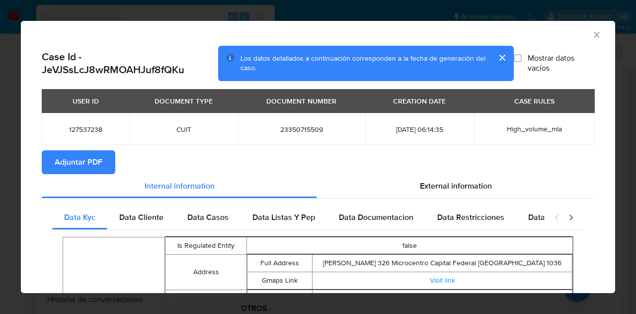
click at [93, 161] on span "Adjuntar PDF" at bounding box center [79, 162] width 48 height 22
click at [592, 32] on icon "Cerrar ventana" at bounding box center [597, 35] width 10 height 10
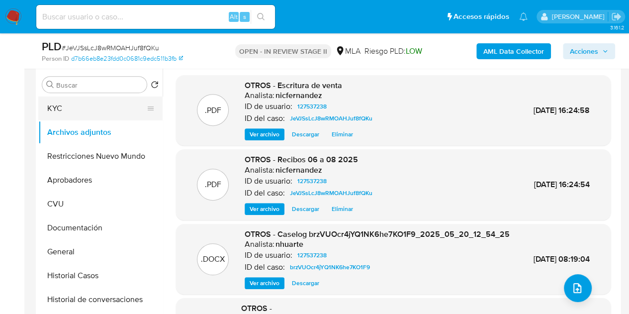
click at [73, 114] on button "KYC" at bounding box center [96, 108] width 116 height 24
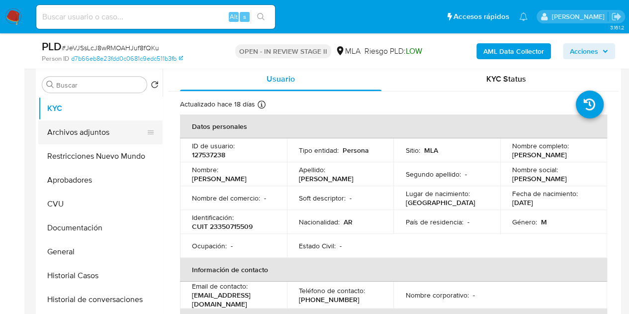
click at [97, 131] on button "Archivos adjuntos" at bounding box center [96, 132] width 116 height 24
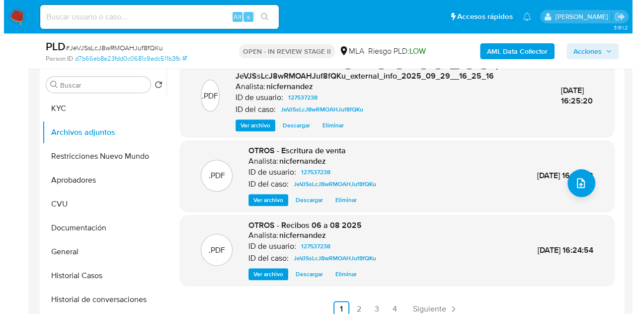
scroll to position [2, 0]
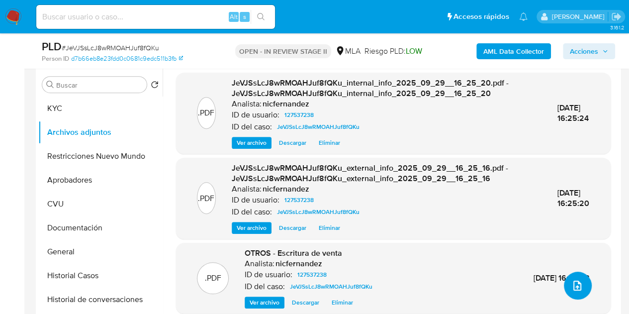
click at [576, 286] on icon "upload-file" at bounding box center [577, 285] width 12 height 12
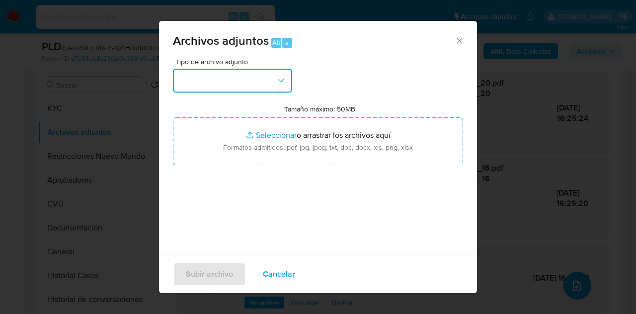
drag, startPoint x: 249, startPoint y: 80, endPoint x: 294, endPoint y: 113, distance: 55.8
click at [250, 81] on button "button" at bounding box center [232, 81] width 119 height 24
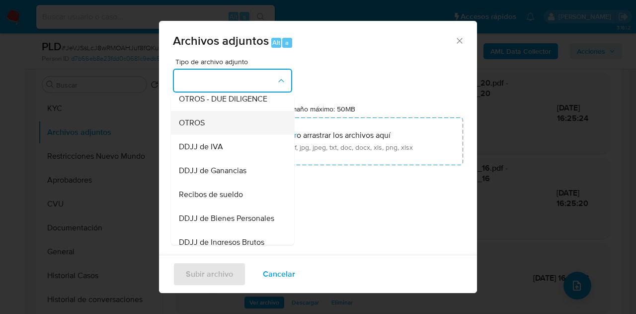
scroll to position [163, 0]
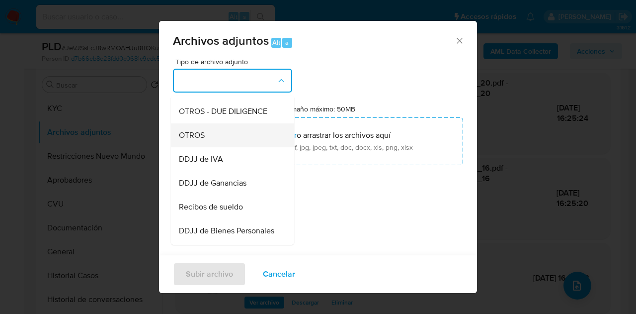
click at [244, 139] on div "OTROS" at bounding box center [229, 135] width 101 height 24
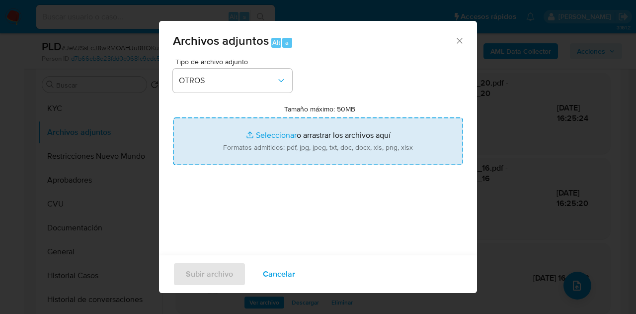
click at [271, 135] on input "Tamaño máximo: 50MB Seleccionar archivos" at bounding box center [318, 141] width 290 height 48
type input "C:\fakepath\Caselog NO ROI JeVJSsLcJ8wRMOAHJuf8fQKu.docx"
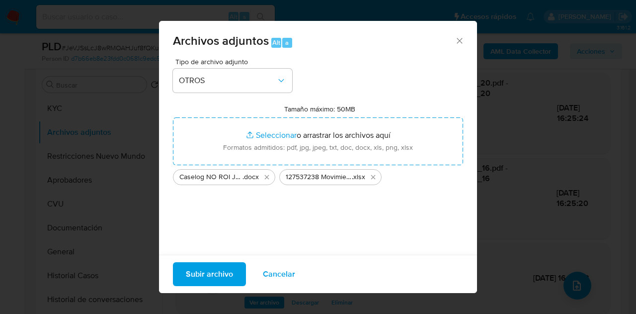
click at [217, 260] on div "Subir archivo Cancelar" at bounding box center [318, 273] width 318 height 38
click at [214, 269] on span "Subir archivo" at bounding box center [209, 274] width 47 height 22
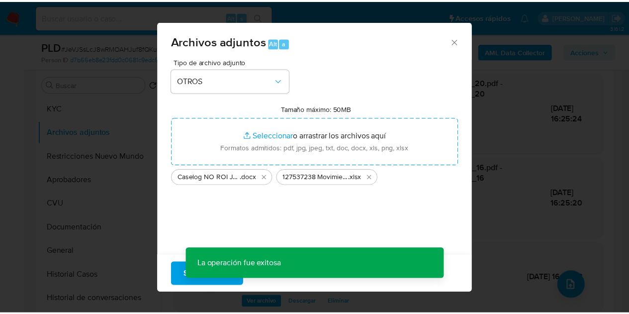
scroll to position [92, 0]
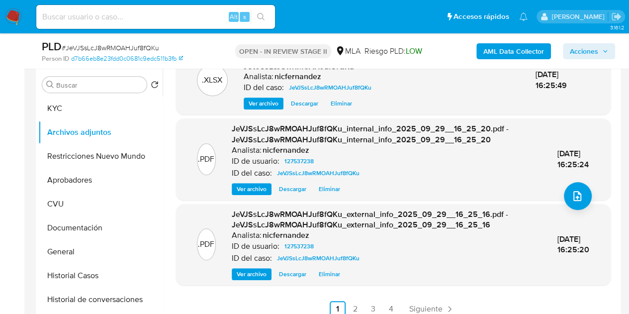
drag, startPoint x: 618, startPoint y: 147, endPoint x: 617, endPoint y: 94, distance: 52.7
click at [616, 90] on div ".DOCX OTROS - Caselog NO ROI JeVJSsLcJ8wRMOAHJuf8fQKu Analista: nicfernandez ID…" at bounding box center [391, 194] width 456 height 254
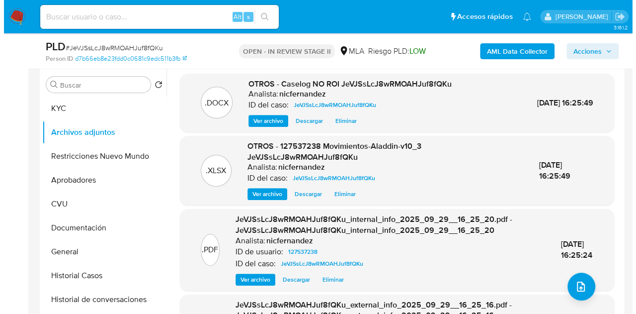
scroll to position [0, 0]
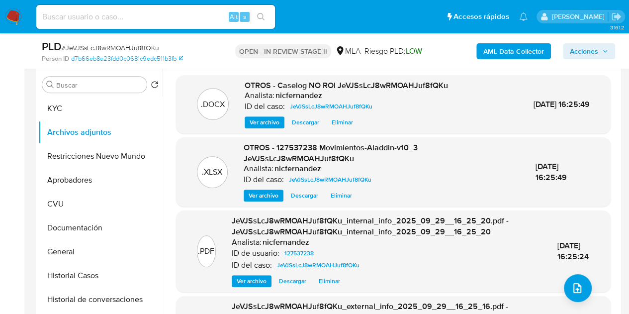
click at [410, 157] on div "OTROS - 127537238 Movimientos-Aladdin-v10_3 JeVJSsLcJ8wRMOAHJuf8fQKu Analista: …" at bounding box center [382, 171] width 276 height 59
drag, startPoint x: 61, startPoint y: 100, endPoint x: 73, endPoint y: 115, distance: 19.1
click at [61, 100] on button "KYC" at bounding box center [96, 108] width 116 height 24
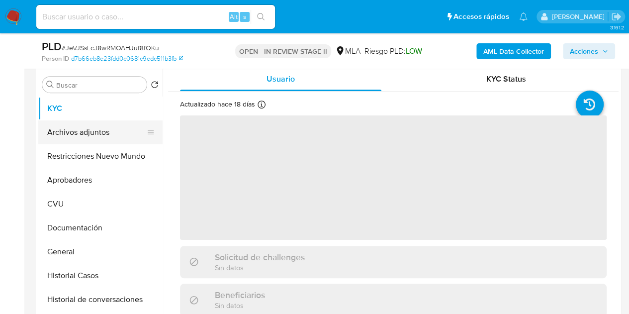
click at [92, 133] on button "Archivos adjuntos" at bounding box center [96, 132] width 116 height 24
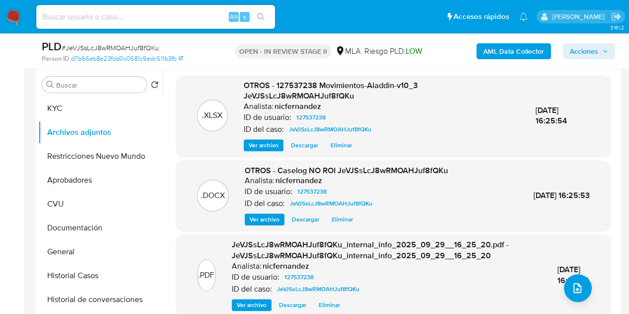
click at [256, 220] on span "Ver archivo" at bounding box center [264, 219] width 30 height 10
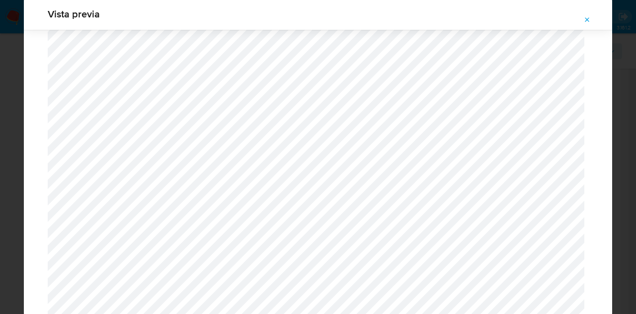
scroll to position [1289, 0]
click at [583, 16] on icon "Attachment preview" at bounding box center [587, 20] width 8 height 8
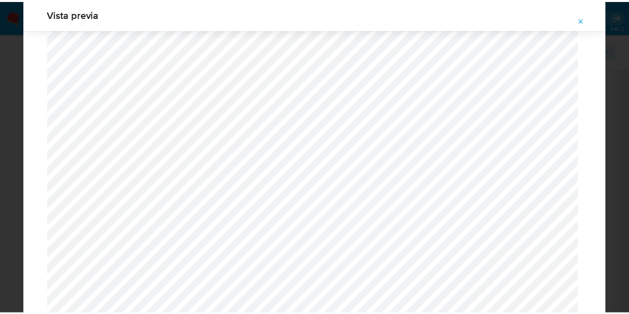
scroll to position [32, 0]
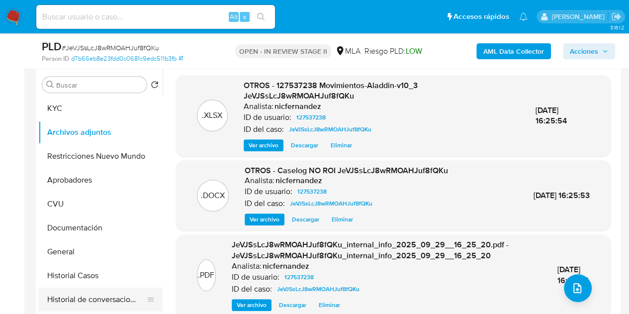
click at [47, 297] on button "Historial de conversaciones" at bounding box center [96, 299] width 116 height 24
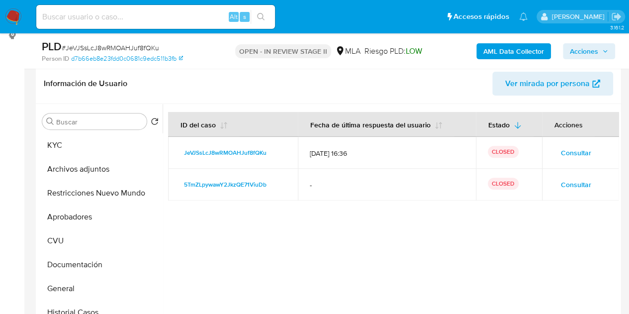
scroll to position [196, 0]
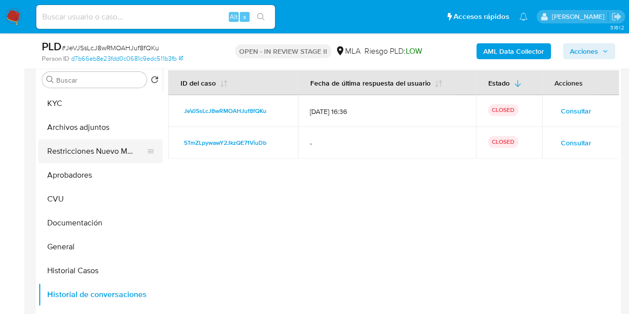
click at [67, 157] on button "Restricciones Nuevo Mundo" at bounding box center [96, 151] width 116 height 24
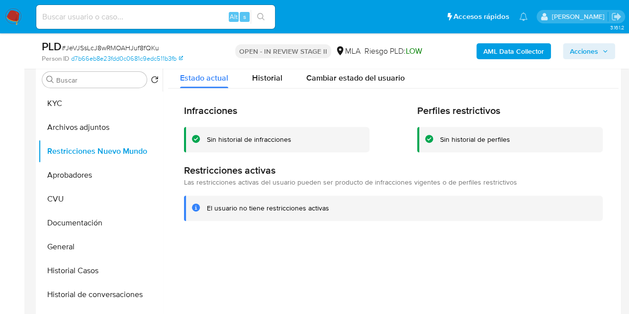
click at [63, 129] on button "Archivos adjuntos" at bounding box center [96, 127] width 116 height 24
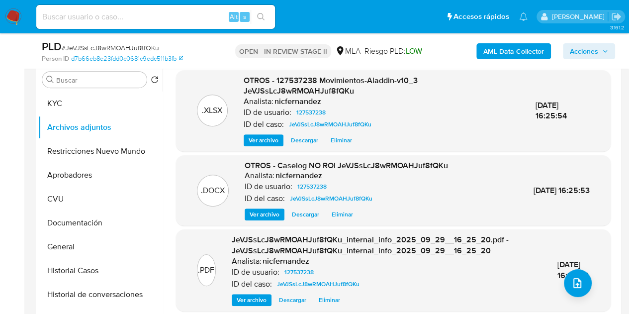
click at [264, 222] on div ".DOCX OTROS - Caselog NO ROI JeVJSsLcJ8wRMOAHJuf8fQKu Analista: nicfernandez ID…" at bounding box center [393, 190] width 434 height 71
click at [264, 213] on span "Ver archivo" at bounding box center [264, 214] width 30 height 10
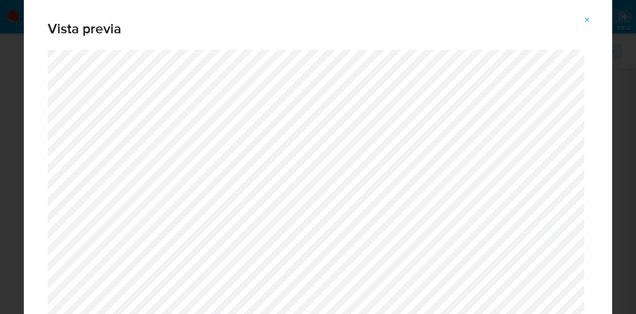
click at [587, 17] on icon "Attachment preview" at bounding box center [587, 20] width 8 height 8
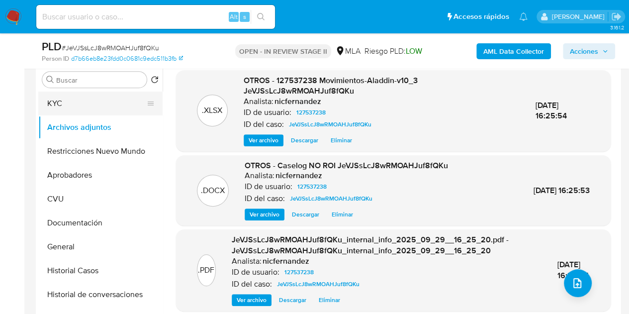
click at [84, 110] on button "KYC" at bounding box center [96, 103] width 116 height 24
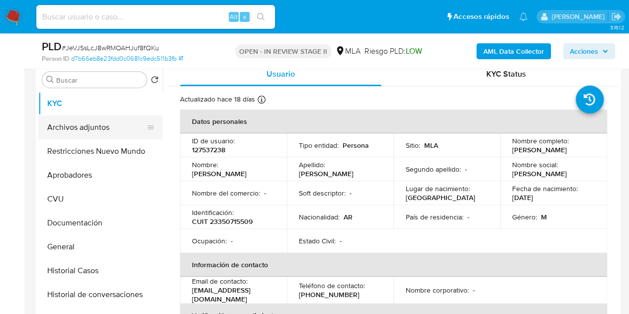
click at [83, 118] on button "Archivos adjuntos" at bounding box center [96, 127] width 116 height 24
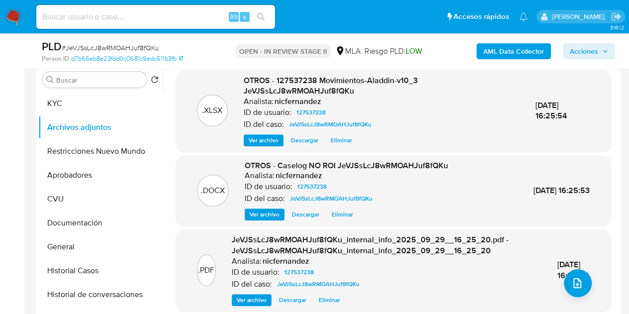
click at [278, 89] on span "OTROS - 127537238 Movimientos-Aladdin-v10_3 JeVJSsLcJ8wRMOAHJuf8fQKu" at bounding box center [331, 86] width 174 height 22
click at [593, 51] on span "Acciones" at bounding box center [583, 51] width 28 height 16
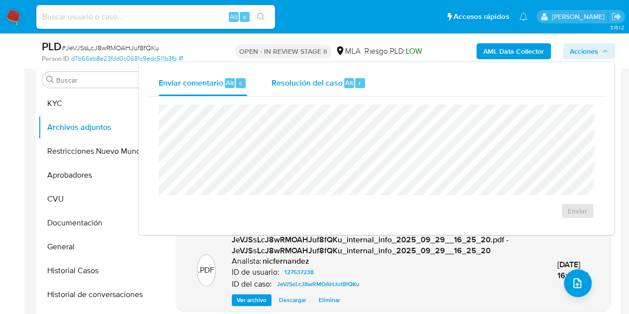
drag, startPoint x: 296, startPoint y: 77, endPoint x: 301, endPoint y: 90, distance: 14.5
click at [298, 81] on span "Resolución del caso" at bounding box center [306, 82] width 71 height 11
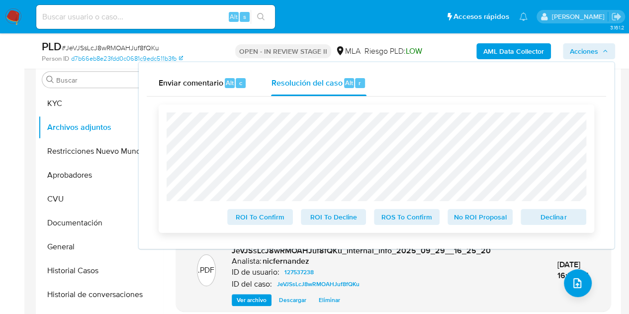
click at [484, 220] on span "No ROI Proposal" at bounding box center [480, 217] width 52 height 14
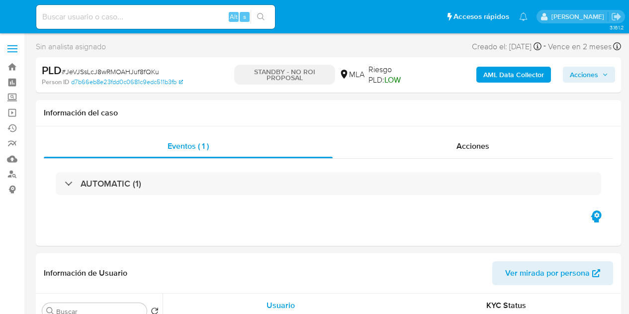
select select "10"
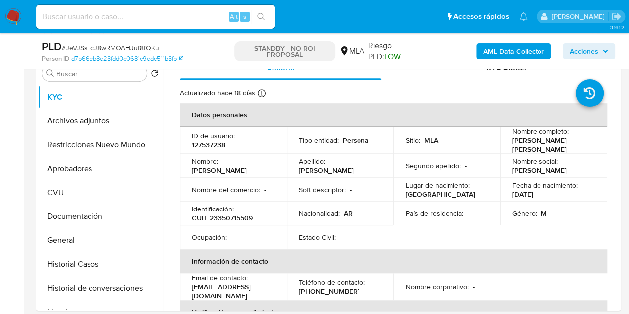
scroll to position [227, 0]
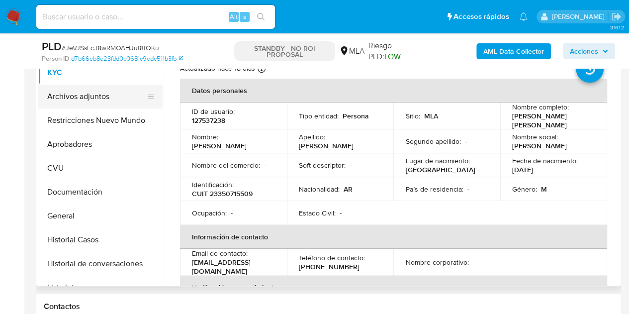
click at [77, 103] on button "Archivos adjuntos" at bounding box center [96, 96] width 116 height 24
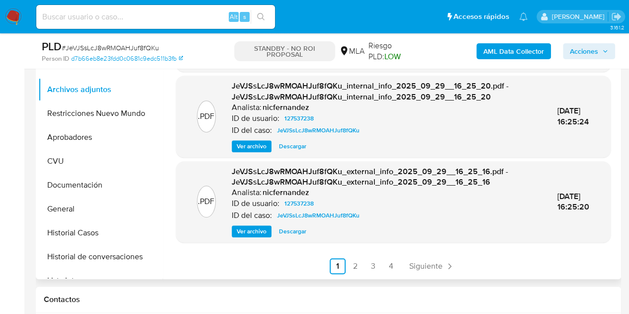
scroll to position [237, 0]
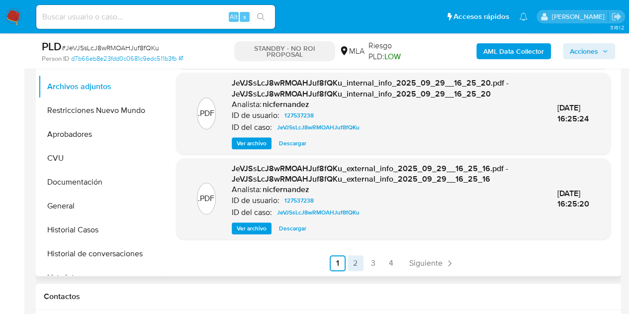
click at [354, 261] on link "2" at bounding box center [355, 263] width 16 height 16
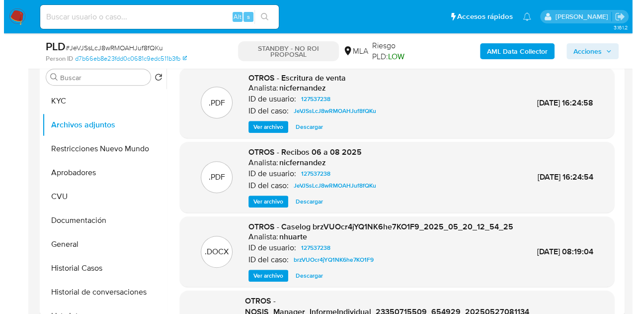
scroll to position [187, 0]
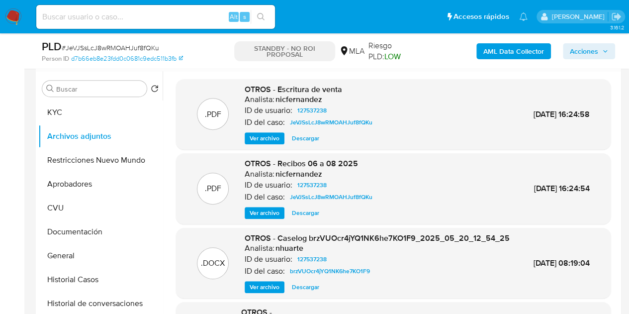
click at [263, 208] on span "Ver archivo" at bounding box center [264, 213] width 30 height 10
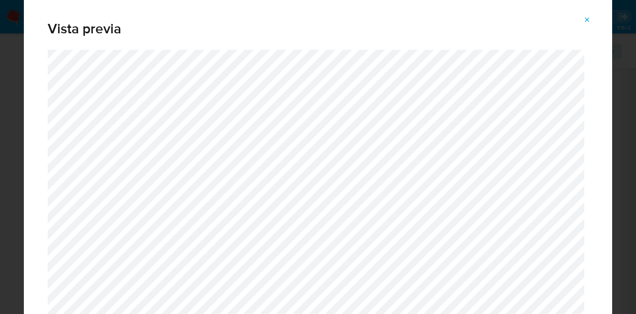
click at [589, 23] on icon "Attachment preview" at bounding box center [587, 20] width 8 height 8
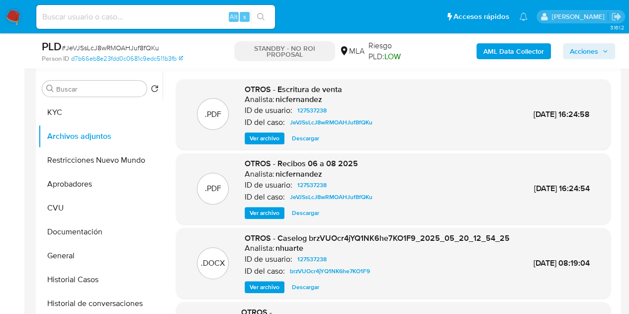
click at [264, 208] on span "Ver archivo" at bounding box center [264, 213] width 30 height 10
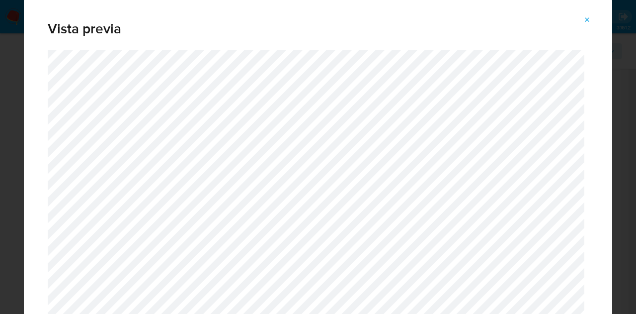
click at [588, 17] on icon "Attachment preview" at bounding box center [587, 20] width 8 height 8
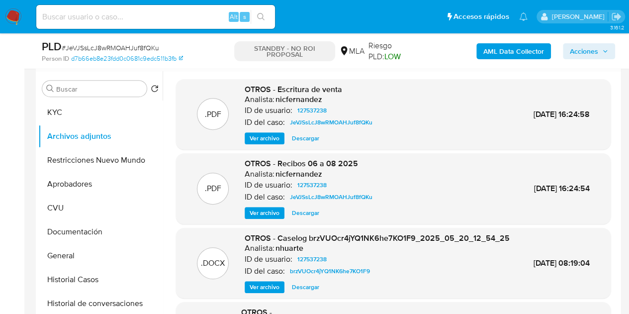
click at [262, 139] on span "Ver archivo" at bounding box center [264, 138] width 30 height 10
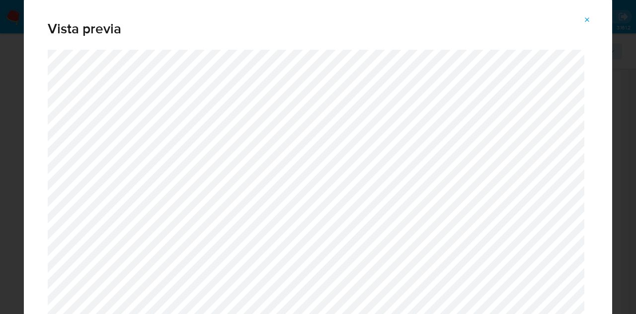
click at [586, 18] on icon "Attachment preview" at bounding box center [587, 19] width 4 height 4
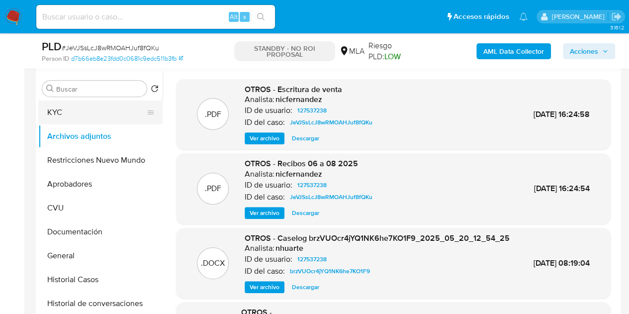
click at [87, 106] on button "KYC" at bounding box center [96, 112] width 116 height 24
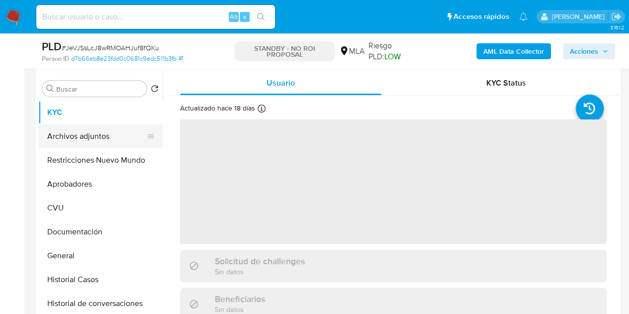
click at [81, 130] on button "Archivos adjuntos" at bounding box center [96, 136] width 116 height 24
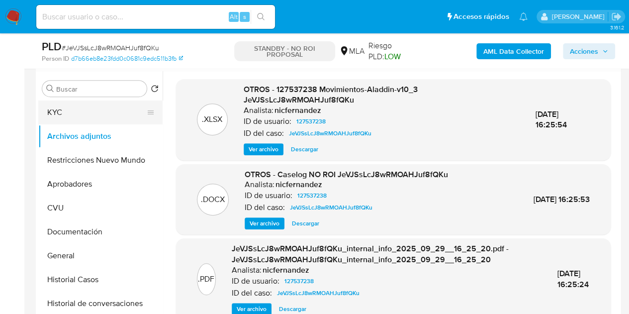
click at [81, 106] on button "KYC" at bounding box center [96, 112] width 116 height 24
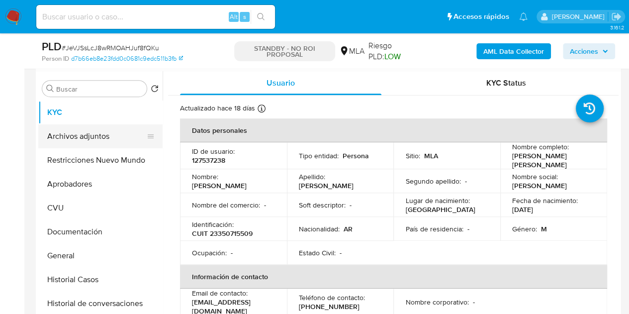
click at [85, 131] on button "Archivos adjuntos" at bounding box center [96, 136] width 116 height 24
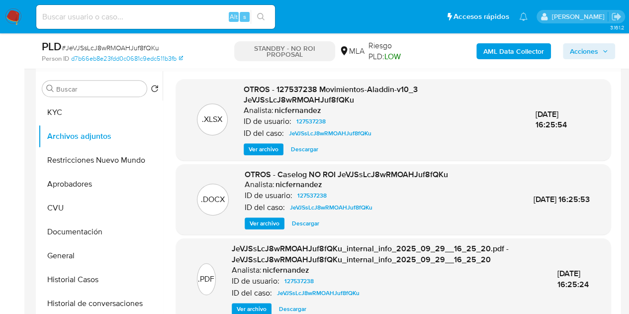
click at [245, 221] on button "Ver archivo" at bounding box center [264, 223] width 40 height 12
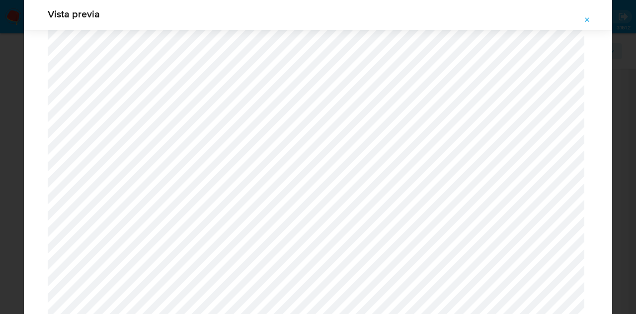
scroll to position [1398, 0]
drag, startPoint x: 586, startPoint y: 22, endPoint x: 158, endPoint y: 2, distance: 428.8
click at [586, 23] on icon "Attachment preview" at bounding box center [587, 20] width 8 height 8
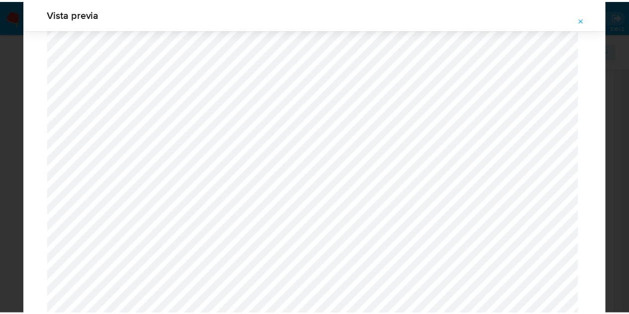
scroll to position [32, 0]
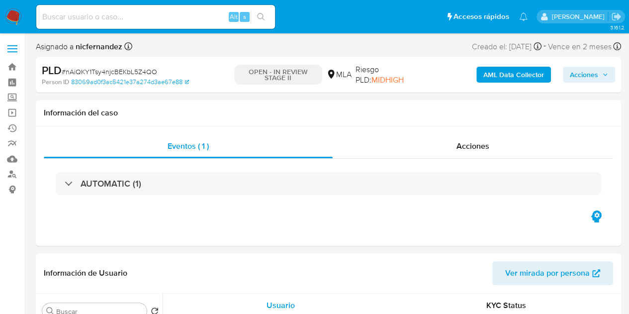
select select "10"
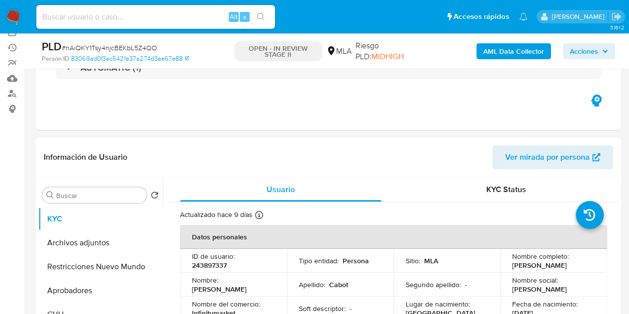
scroll to position [100, 0]
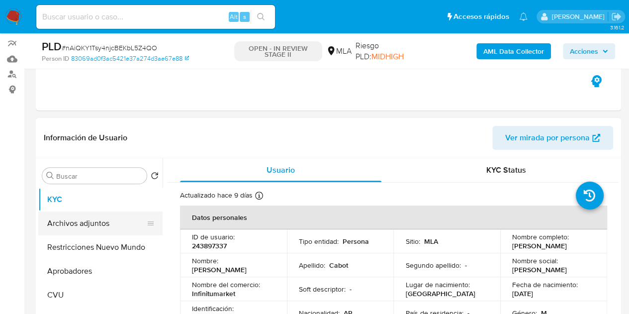
click at [97, 220] on button "Archivos adjuntos" at bounding box center [96, 223] width 116 height 24
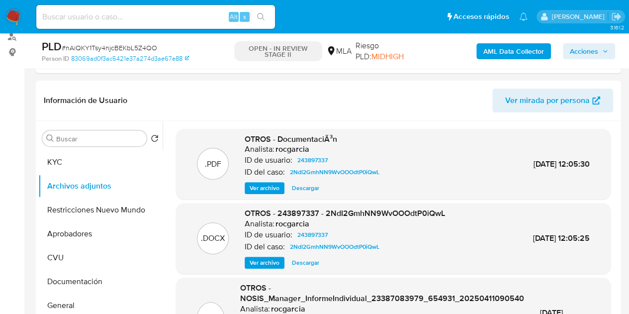
scroll to position [110, 0]
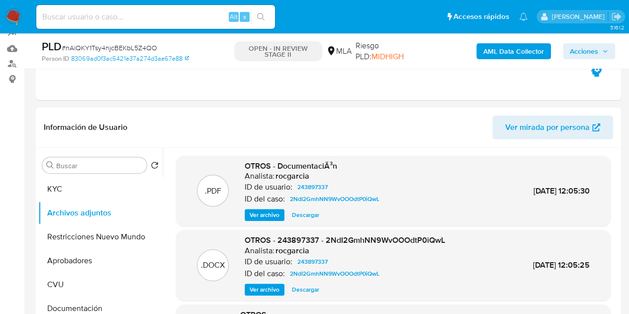
click at [521, 53] on b "AML Data Collector" at bounding box center [513, 51] width 61 height 16
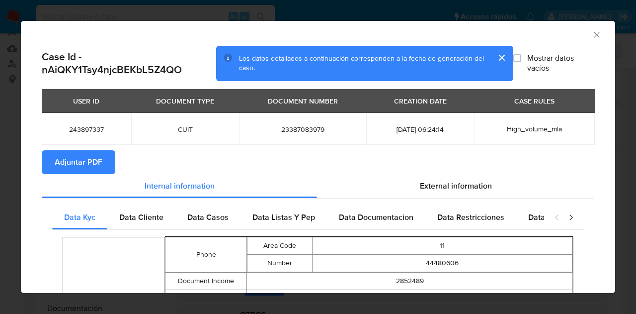
click at [91, 160] on span "Adjuntar PDF" at bounding box center [79, 162] width 48 height 22
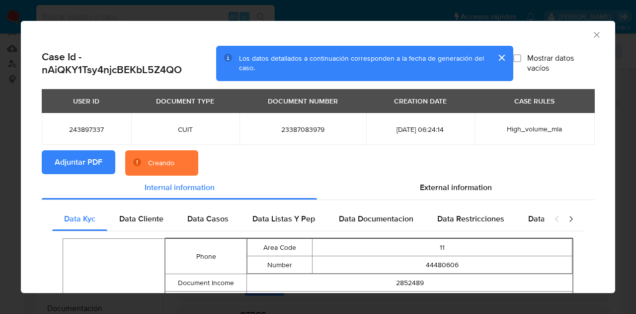
click at [274, 160] on section "Adjuntar PDF Creando" at bounding box center [318, 163] width 553 height 26
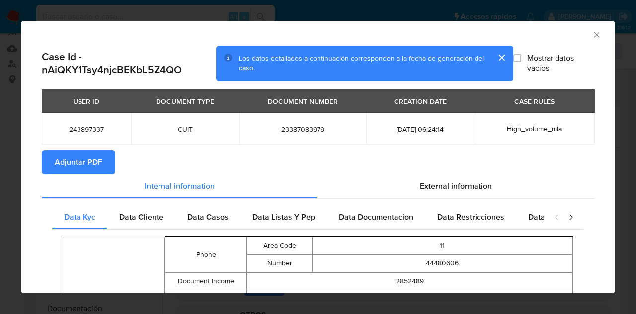
click at [592, 34] on icon "Cerrar ventana" at bounding box center [597, 35] width 10 height 10
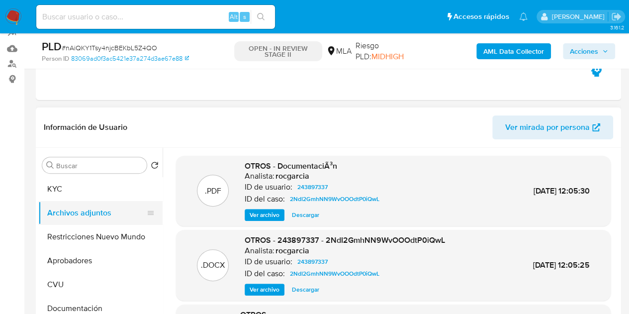
click at [87, 205] on button "Archivos adjuntos" at bounding box center [96, 213] width 116 height 24
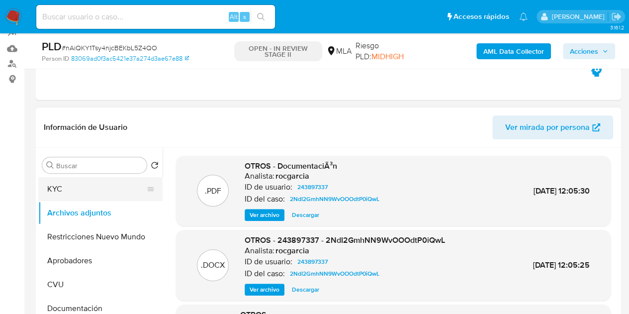
click at [86, 197] on button "KYC" at bounding box center [96, 189] width 116 height 24
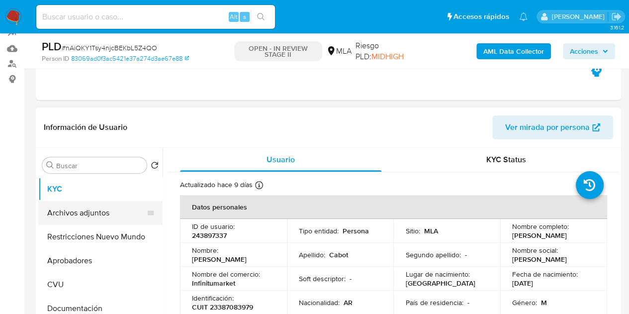
click at [87, 211] on button "Archivos adjuntos" at bounding box center [96, 213] width 116 height 24
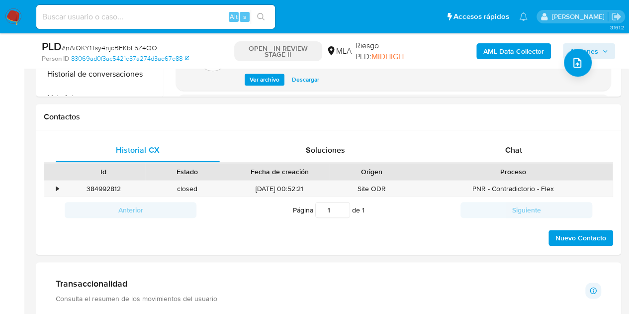
scroll to position [439, 0]
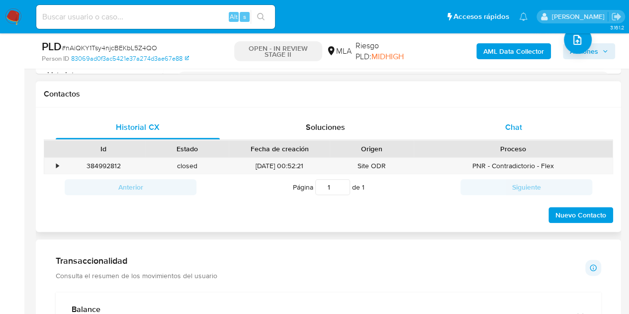
click at [532, 135] on div "Chat" at bounding box center [513, 127] width 164 height 24
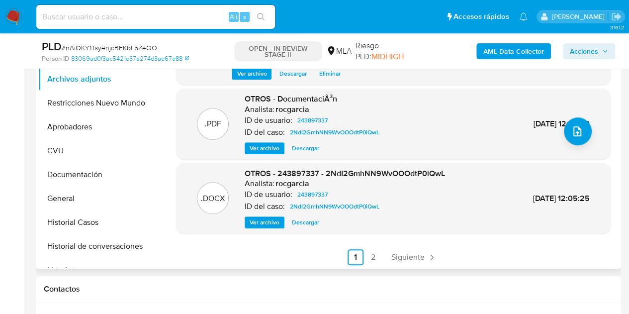
scroll to position [105, 0]
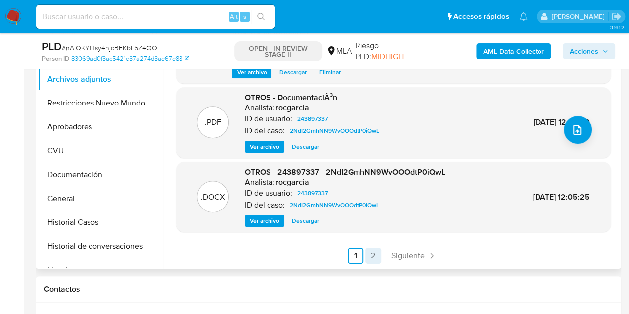
click at [370, 257] on link "2" at bounding box center [373, 255] width 16 height 16
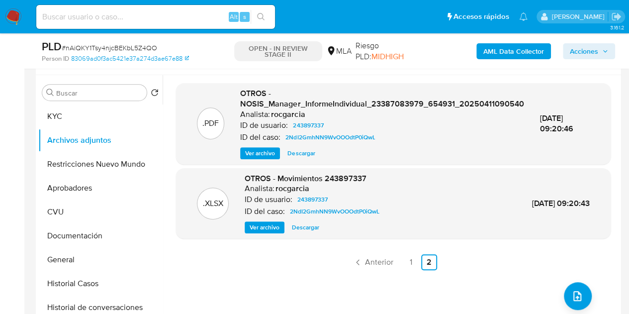
scroll to position [187, 0]
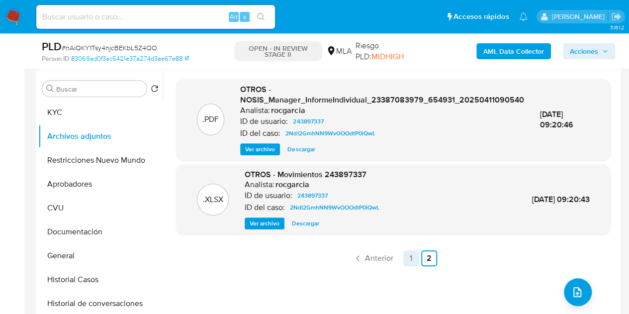
click at [412, 258] on link "1" at bounding box center [411, 258] width 16 height 16
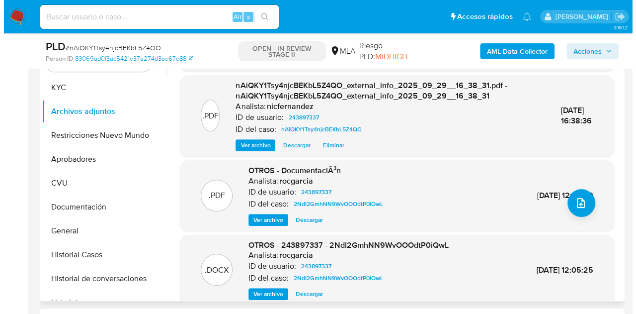
scroll to position [105, 0]
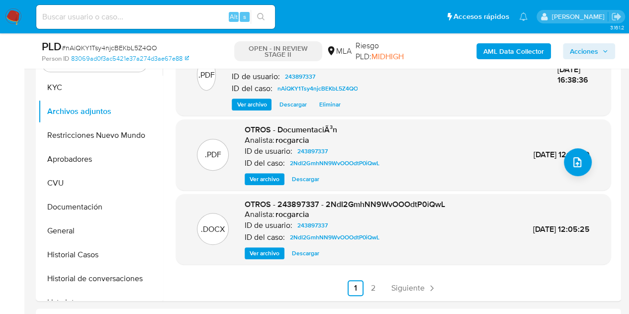
click at [244, 251] on button "Ver archivo" at bounding box center [264, 253] width 40 height 12
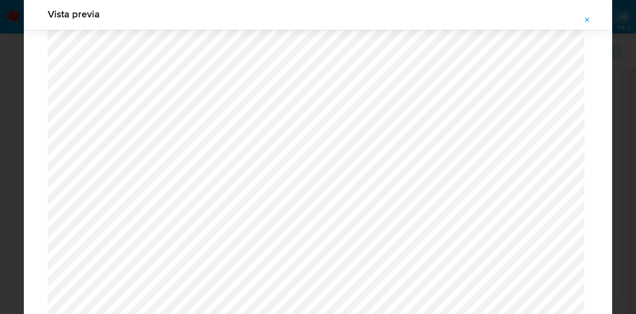
scroll to position [449, 0]
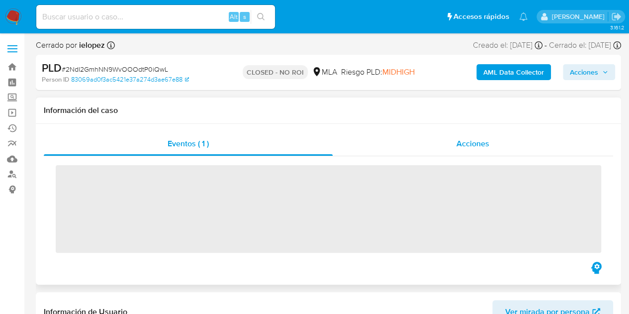
click at [495, 134] on div "Acciones" at bounding box center [472, 144] width 280 height 24
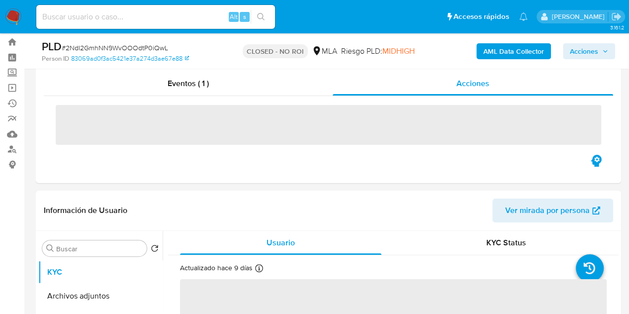
scroll to position [26, 0]
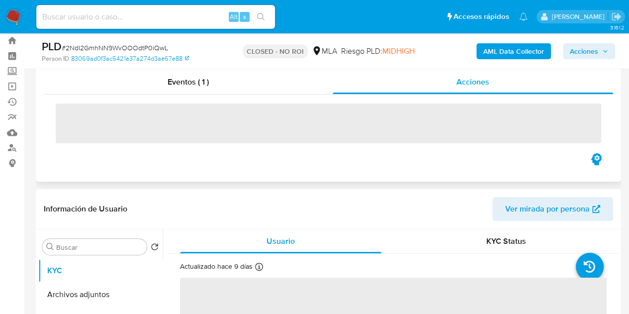
select select "10"
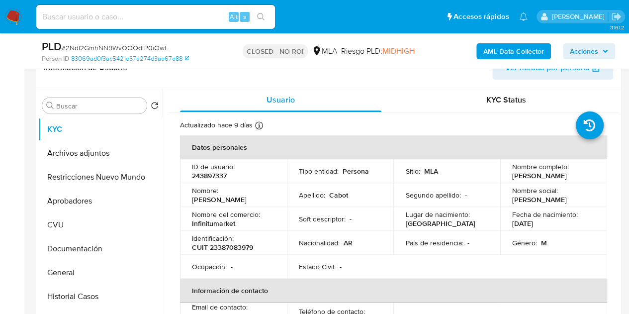
scroll to position [255, 0]
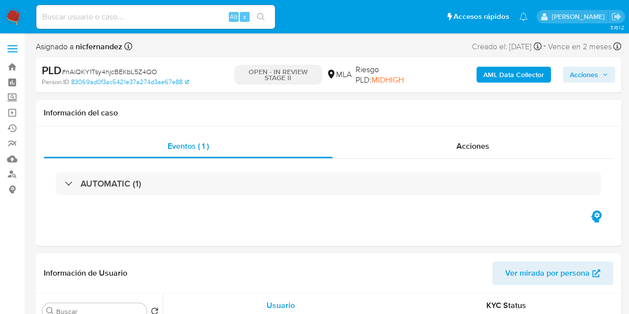
select select "10"
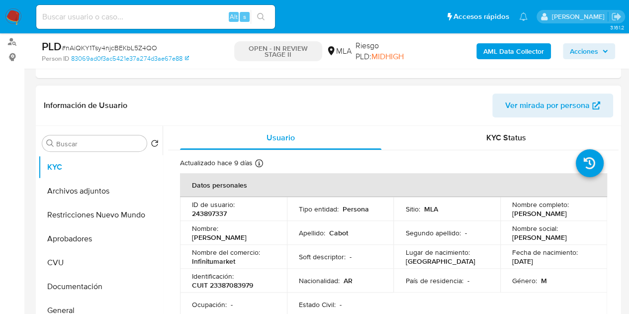
scroll to position [134, 0]
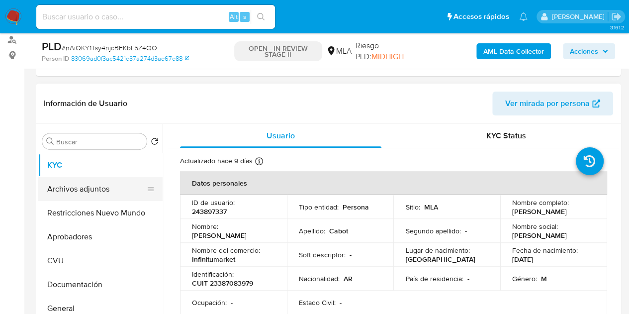
click at [69, 186] on button "Archivos adjuntos" at bounding box center [96, 189] width 116 height 24
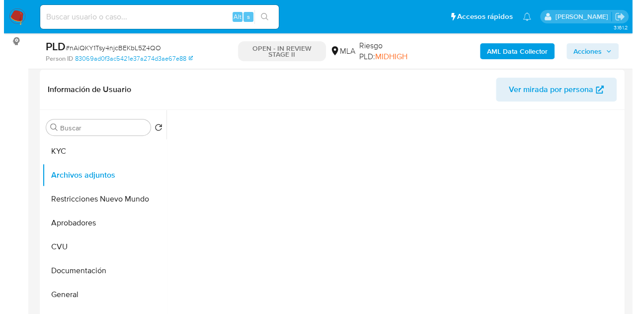
scroll to position [169, 0]
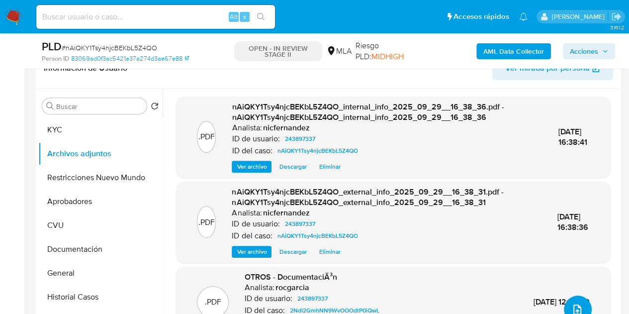
click at [571, 303] on span "upload-file" at bounding box center [577, 309] width 12 height 12
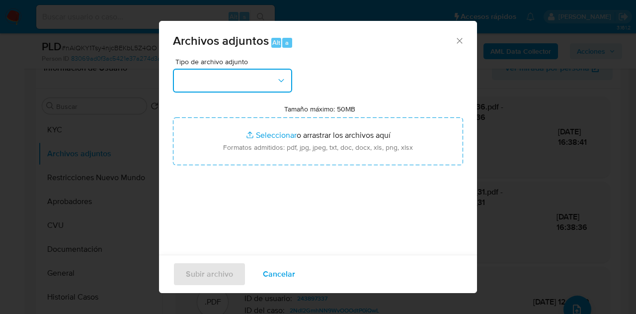
click at [277, 85] on icon "button" at bounding box center [281, 81] width 10 height 10
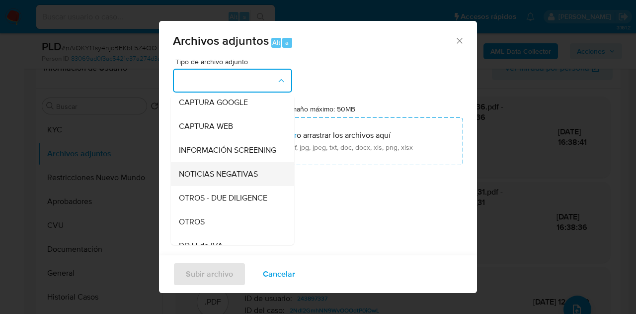
scroll to position [105, 0]
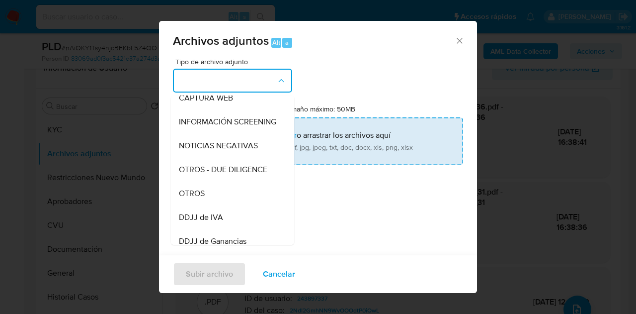
drag, startPoint x: 213, startPoint y: 197, endPoint x: 276, endPoint y: 141, distance: 84.4
click at [214, 194] on div "OTROS" at bounding box center [229, 193] width 101 height 24
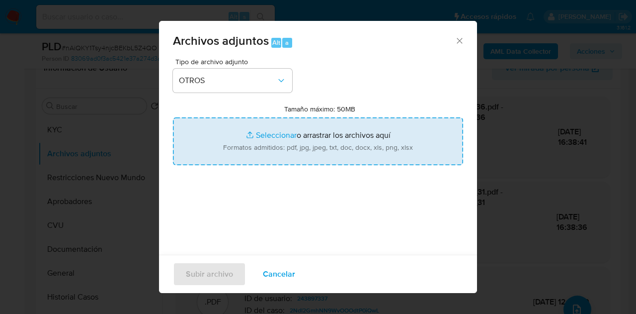
click at [278, 131] on input "Tamaño máximo: 50MB Seleccionar archivos" at bounding box center [318, 141] width 290 height 48
type input "C:\fakepath\Recibos 06 a 08 2025.pdf"
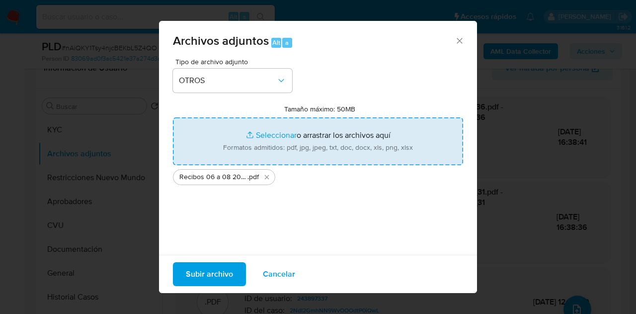
click at [196, 275] on span "Subir archivo" at bounding box center [209, 274] width 47 height 22
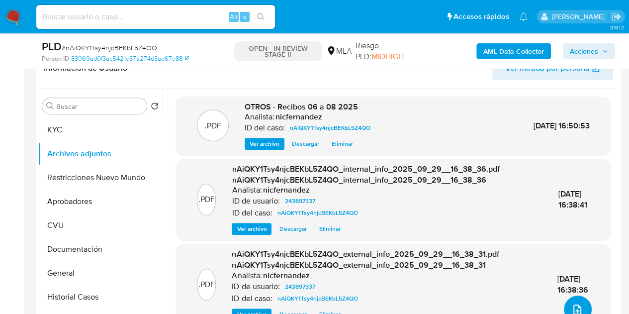
click at [573, 296] on button "upload-file" at bounding box center [578, 309] width 28 height 28
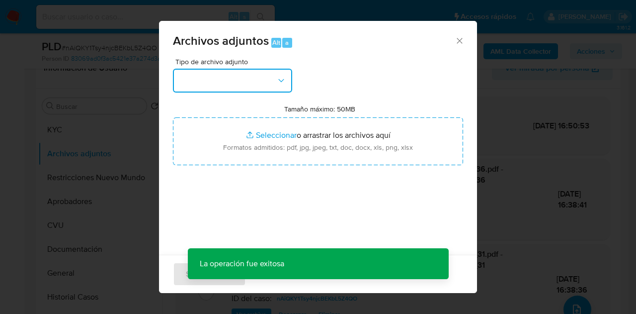
click at [253, 90] on button "button" at bounding box center [232, 81] width 119 height 24
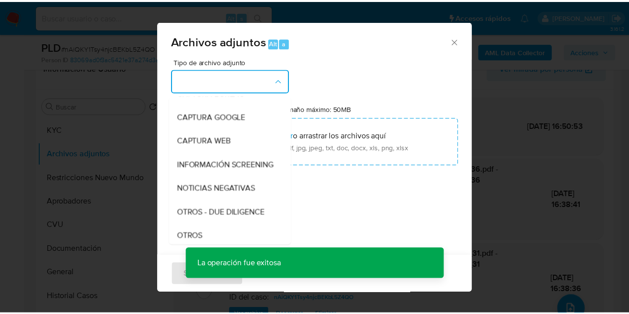
scroll to position [72, 0]
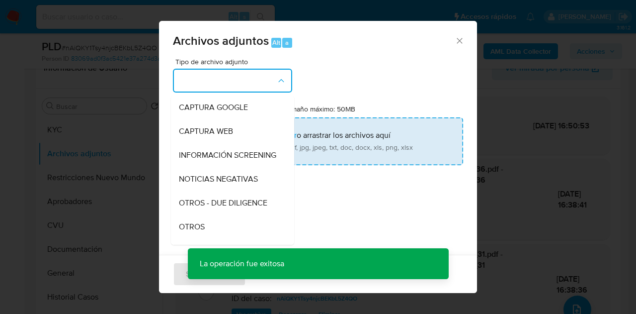
drag, startPoint x: 218, startPoint y: 229, endPoint x: 274, endPoint y: 148, distance: 99.3
click at [219, 226] on div "OTROS" at bounding box center [229, 227] width 101 height 24
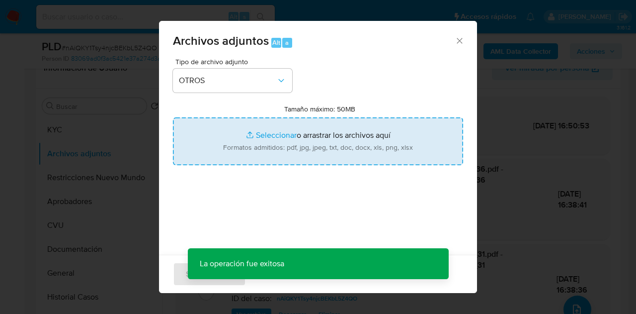
click at [267, 122] on input "Tamaño máximo: 50MB Seleccionar archivos" at bounding box center [318, 141] width 290 height 48
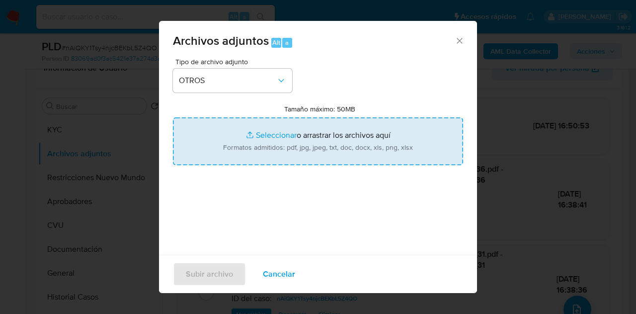
type input "C:\fakepath\Caselog NO ROI nAiQKY1Tsy4njcBEKbL5Z4QO.docx"
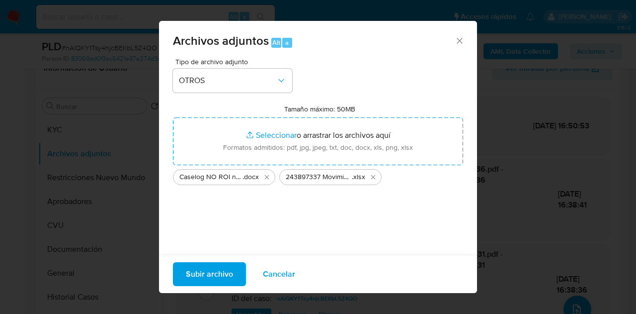
click at [200, 274] on span "Subir archivo" at bounding box center [209, 274] width 47 height 22
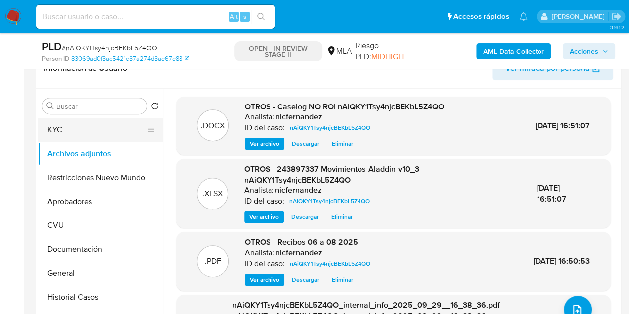
click at [62, 128] on button "KYC" at bounding box center [96, 130] width 116 height 24
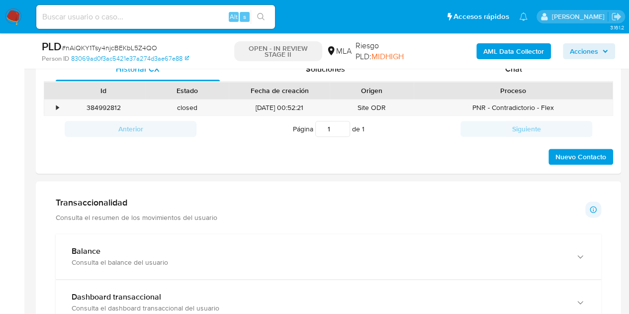
scroll to position [456, 0]
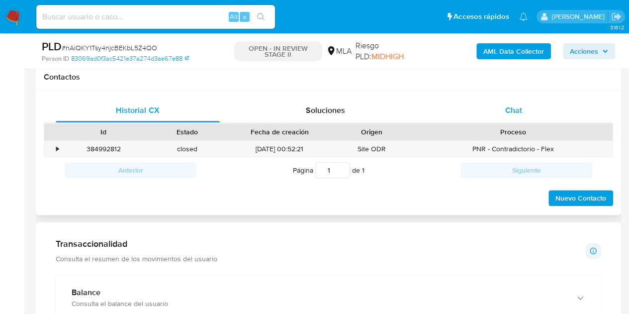
click at [527, 112] on div "Chat" at bounding box center [513, 110] width 164 height 24
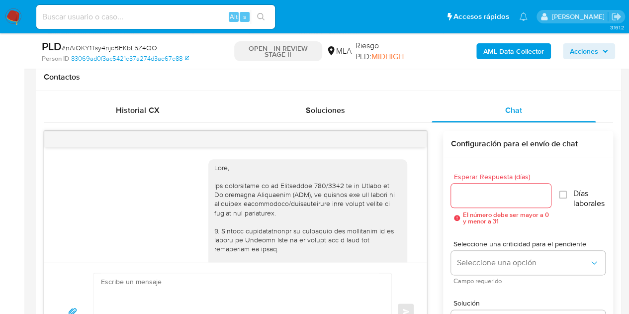
scroll to position [513, 0]
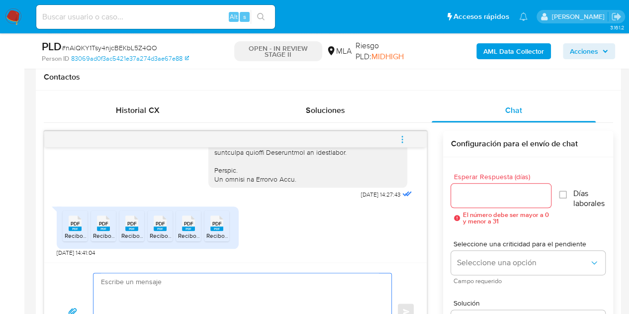
click at [273, 278] on textarea at bounding box center [240, 311] width 278 height 77
paste textarea "Hola, ¡Muchas gracias por tu respuesta! Confirmamos la recepción de la document…"
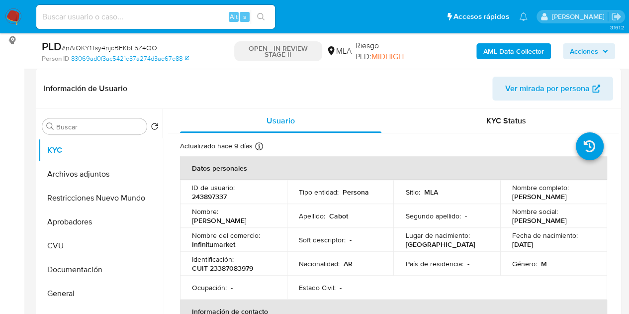
scroll to position [145, 0]
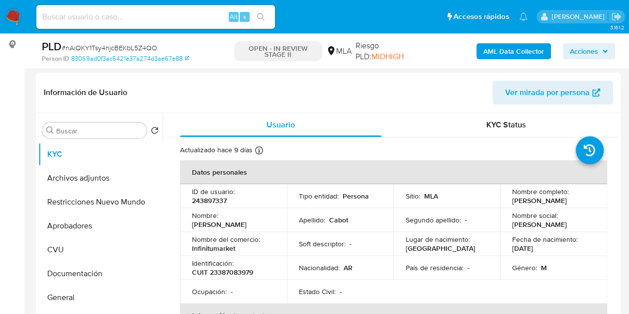
drag, startPoint x: 222, startPoint y: 216, endPoint x: 259, endPoint y: 212, distance: 37.4
click at [259, 212] on td "Nombre : Lucas Nahuel" at bounding box center [233, 220] width 107 height 24
click at [246, 220] on p "[PERSON_NAME]" at bounding box center [219, 224] width 55 height 9
click at [235, 220] on p "[PERSON_NAME]" at bounding box center [219, 224] width 55 height 9
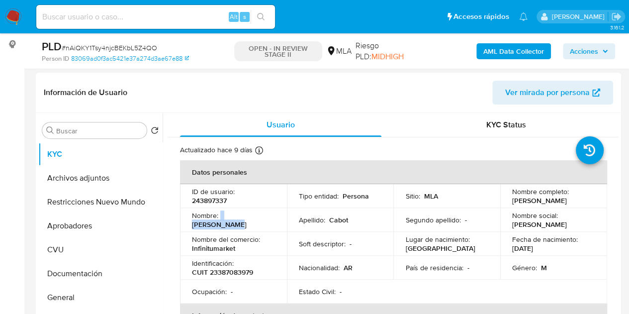
drag, startPoint x: 219, startPoint y: 219, endPoint x: 266, endPoint y: 219, distance: 46.7
click at [268, 216] on div "Nombre : Lucas Nahuel" at bounding box center [233, 220] width 83 height 18
drag, startPoint x: 266, startPoint y: 219, endPoint x: 226, endPoint y: 223, distance: 40.0
click at [265, 220] on div "Nombre : Lucas Nahuel" at bounding box center [233, 220] width 83 height 18
drag, startPoint x: 223, startPoint y: 220, endPoint x: 266, endPoint y: 214, distance: 44.1
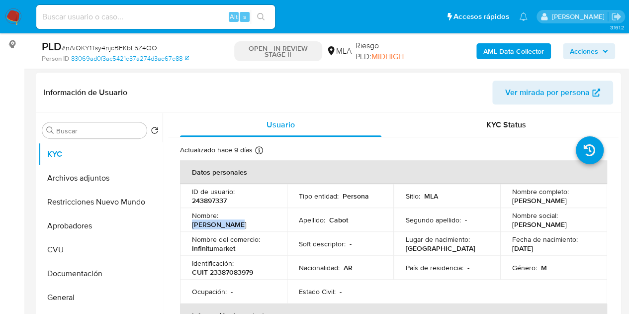
click at [266, 214] on td "Nombre : Lucas Nahuel" at bounding box center [233, 220] width 107 height 24
copy p "[PERSON_NAME]"
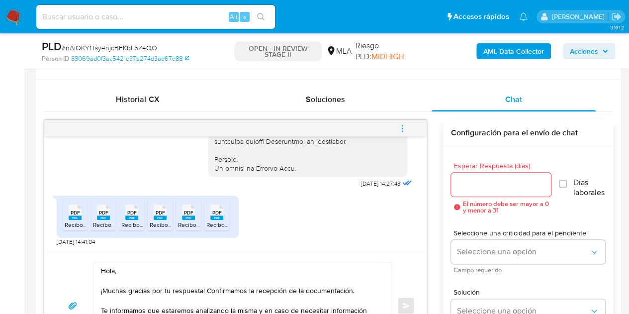
scroll to position [619, 0]
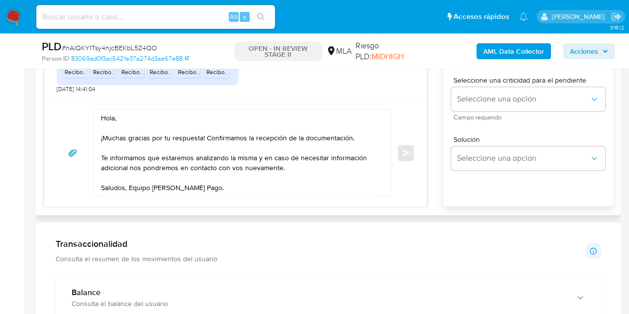
click at [114, 119] on textarea "Hola, ¡Muchas gracias por tu respuesta! Confirmamos la recepción de la document…" at bounding box center [240, 152] width 278 height 86
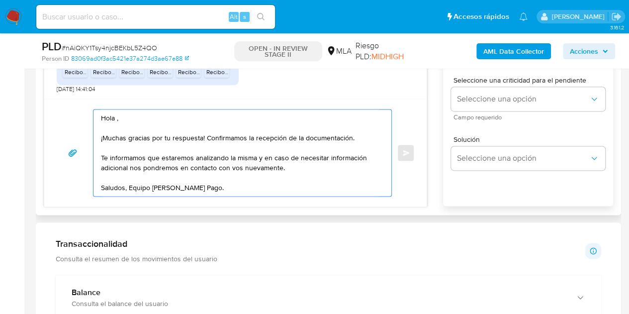
paste textarea "[PERSON_NAME]"
click at [181, 125] on textarea "Hola Lucas Nahuel, ¡Muchas gracias por tu respuesta! Confirmamos la recepción d…" at bounding box center [240, 152] width 278 height 86
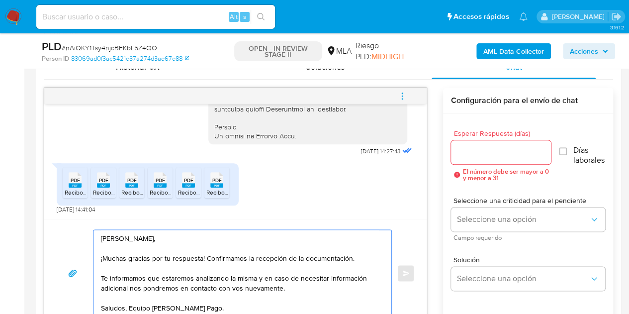
scroll to position [526, 0]
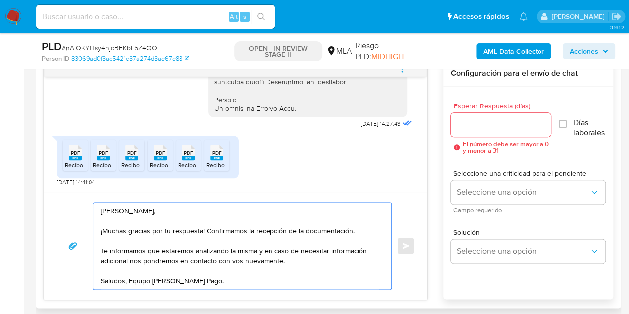
type textarea "Hola Lucas Nahuel, ¡Muchas gracias por tu respuesta! Confirmamos la recepción d…"
click at [467, 128] on input "Esperar Respuesta (días)" at bounding box center [501, 124] width 100 height 13
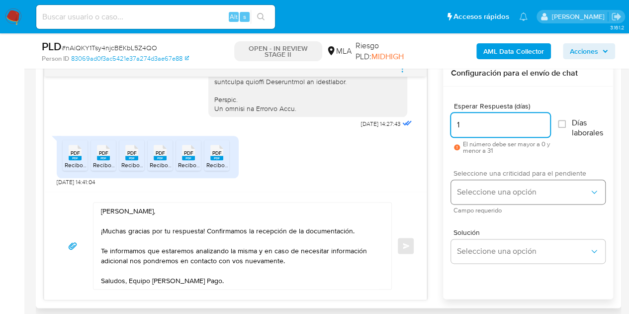
type input "1"
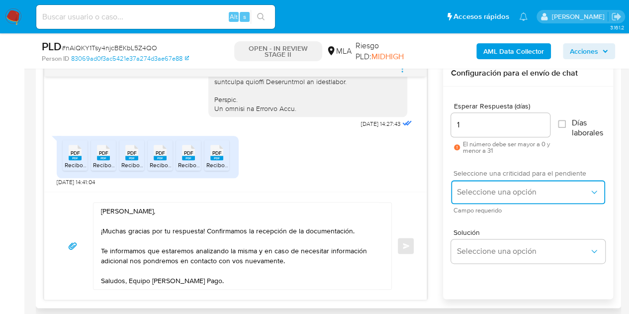
click at [484, 183] on button "Seleccione una opción" at bounding box center [528, 192] width 154 height 24
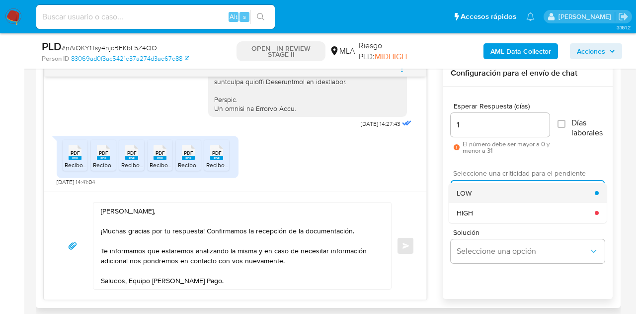
click at [481, 184] on div "LOW" at bounding box center [526, 193] width 138 height 20
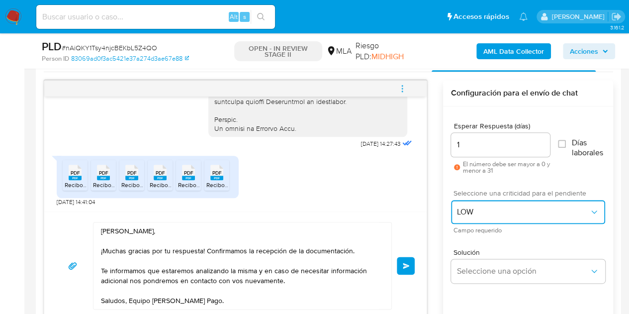
scroll to position [517, 0]
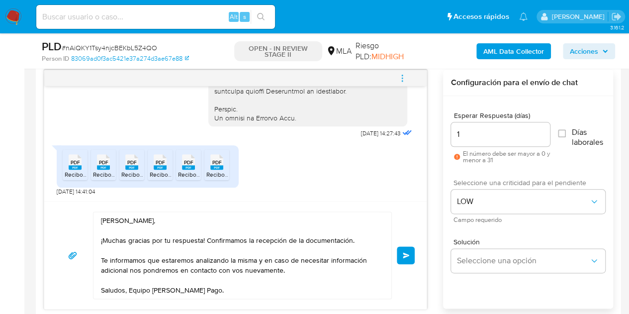
click at [410, 252] on button "Enviar" at bounding box center [406, 255] width 18 height 18
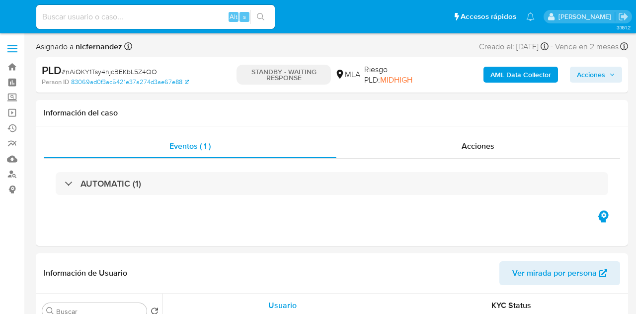
select select "10"
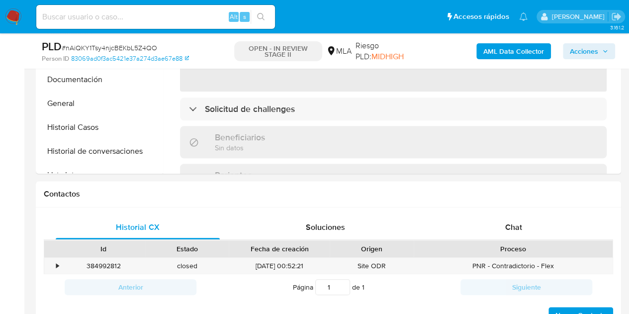
select select "10"
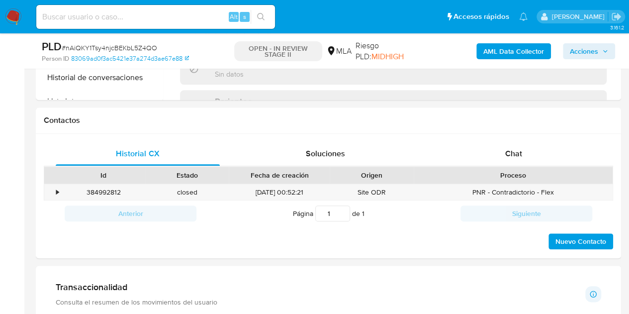
scroll to position [420, 0]
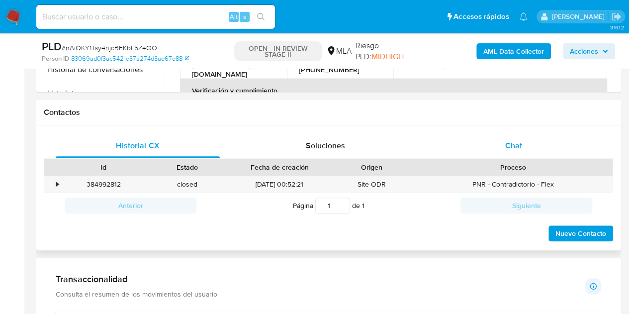
click at [498, 149] on div "Chat" at bounding box center [513, 146] width 164 height 24
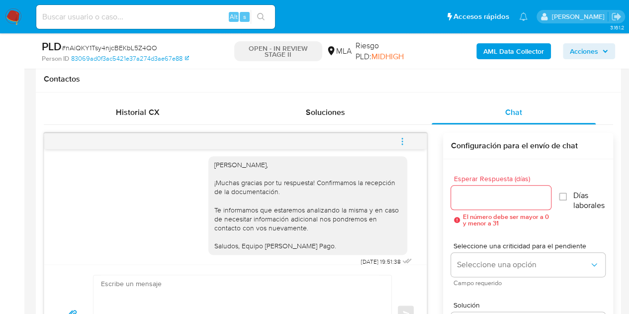
scroll to position [632, 0]
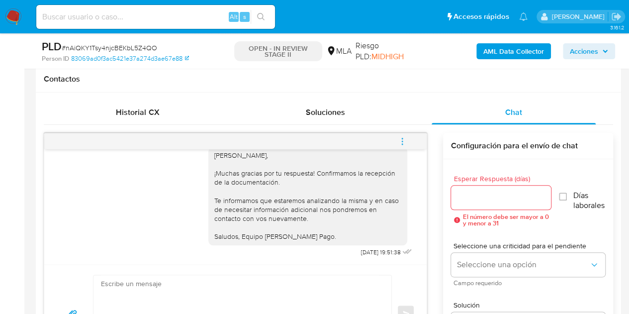
click at [403, 141] on icon "menu-action" at bounding box center [402, 141] width 9 height 9
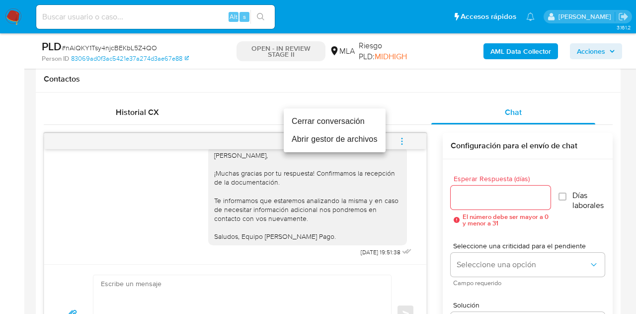
click at [368, 122] on li "Cerrar conversación" at bounding box center [335, 121] width 102 height 18
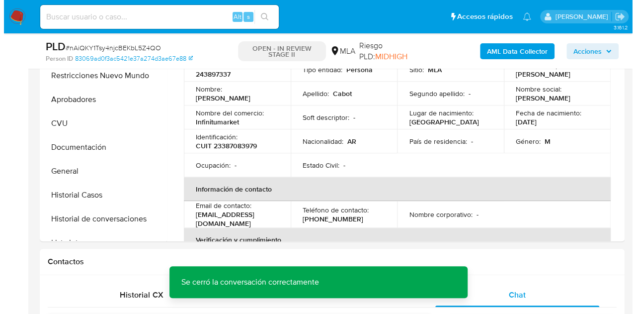
scroll to position [203, 0]
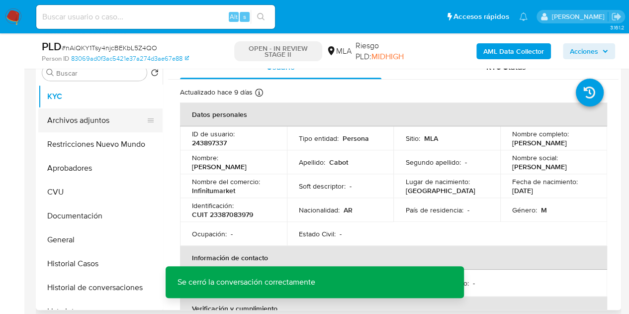
click at [75, 111] on button "Archivos adjuntos" at bounding box center [96, 120] width 116 height 24
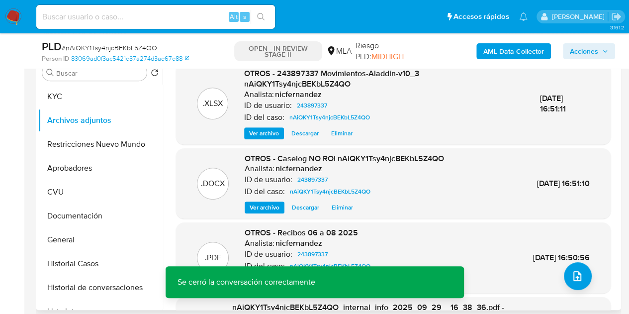
click at [254, 207] on span "Ver archivo" at bounding box center [264, 207] width 30 height 10
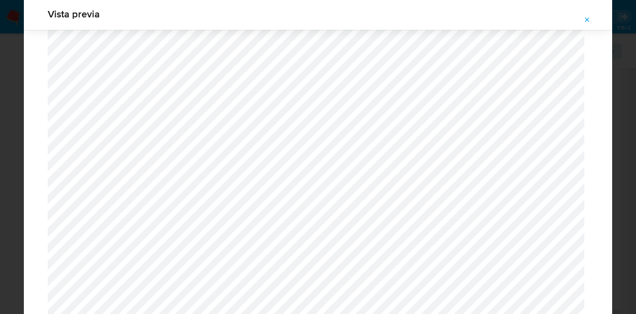
click at [588, 17] on icon "Attachment preview" at bounding box center [587, 20] width 8 height 8
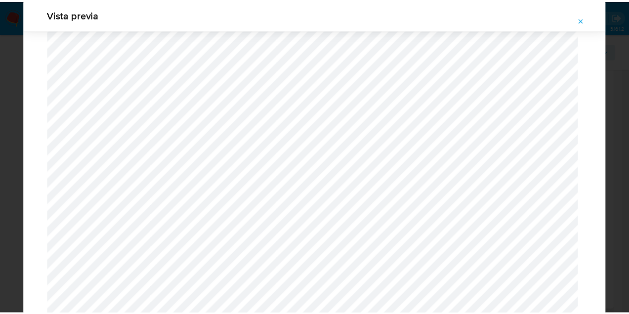
scroll to position [32, 0]
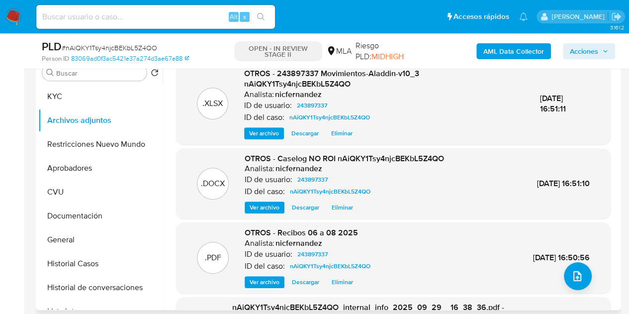
click at [265, 171] on p "Analista:" at bounding box center [259, 168] width 30 height 10
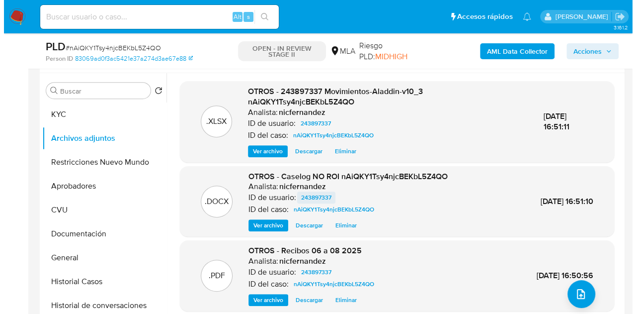
scroll to position [183, 0]
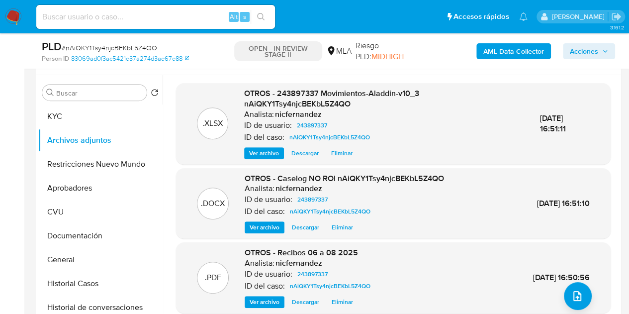
click at [267, 294] on div "OTROS - Recibos 06 a 08 2025 Analista: nicfernandez ID de usuario: 243897337 ID…" at bounding box center [309, 277] width 130 height 61
click at [263, 300] on span "Ver archivo" at bounding box center [264, 302] width 30 height 10
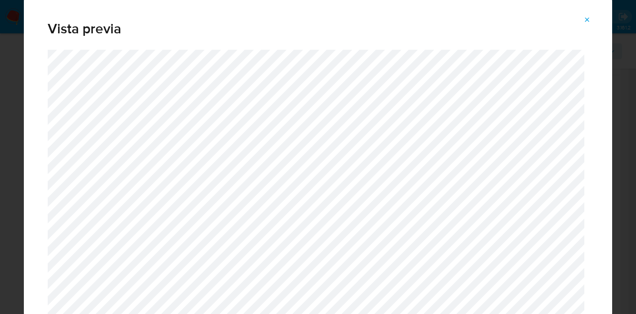
click at [587, 21] on icon "Attachment preview" at bounding box center [587, 20] width 8 height 8
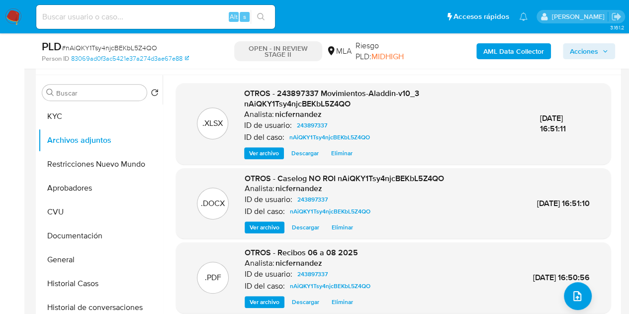
click at [262, 227] on span "Ver archivo" at bounding box center [264, 227] width 30 height 10
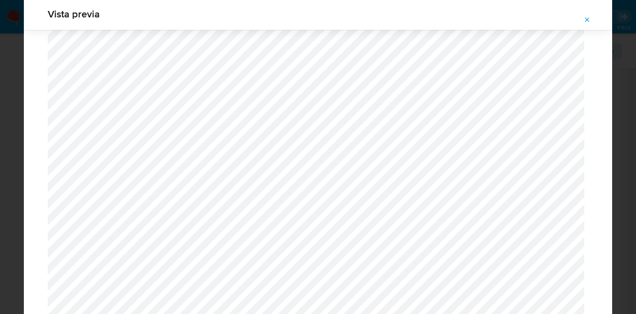
scroll to position [1087, 0]
click at [593, 21] on button "Attachment preview" at bounding box center [587, 20] width 22 height 16
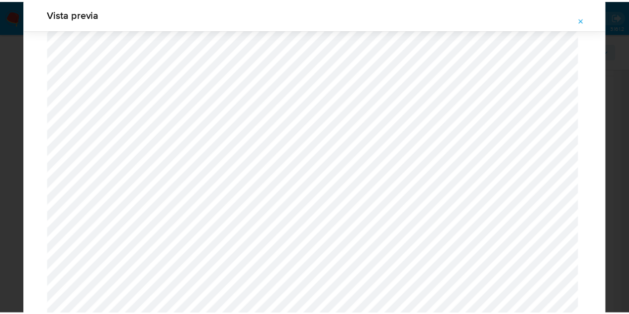
scroll to position [32, 0]
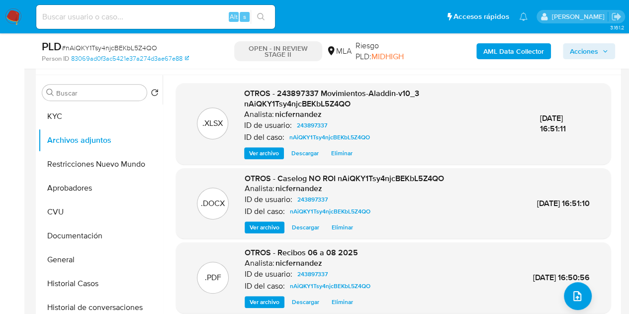
click at [283, 97] on span "OTROS - 243897337 Movimientos-Aladdin-v10_3 nAiQKY1Tsy4njcBEKbL5Z4QO" at bounding box center [331, 98] width 175 height 22
click at [583, 48] on span "Acciones" at bounding box center [583, 51] width 28 height 16
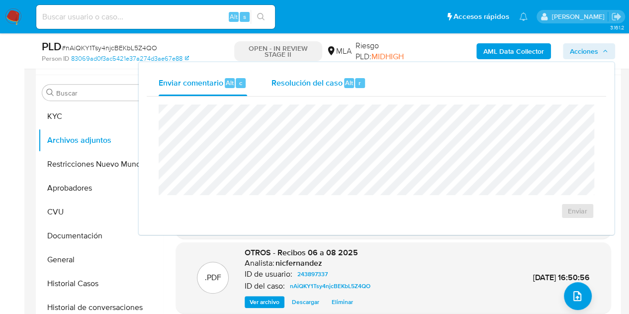
click at [303, 87] on span "Resolución del caso" at bounding box center [306, 82] width 71 height 11
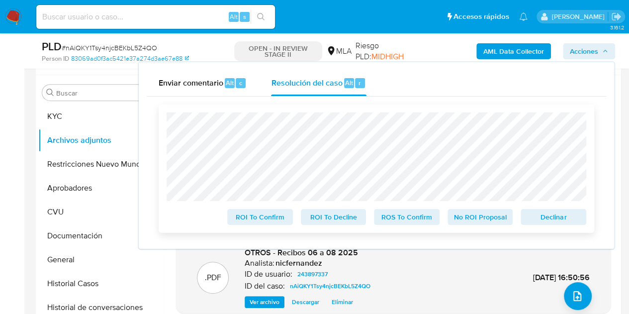
click at [474, 224] on span "No ROI Proposal" at bounding box center [480, 217] width 52 height 14
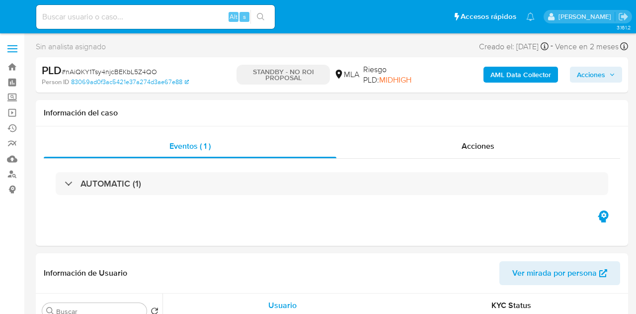
select select "10"
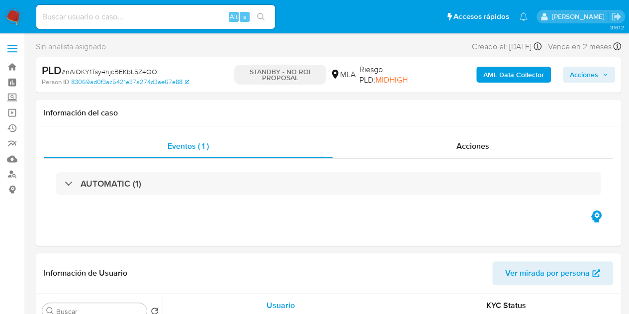
select select "10"
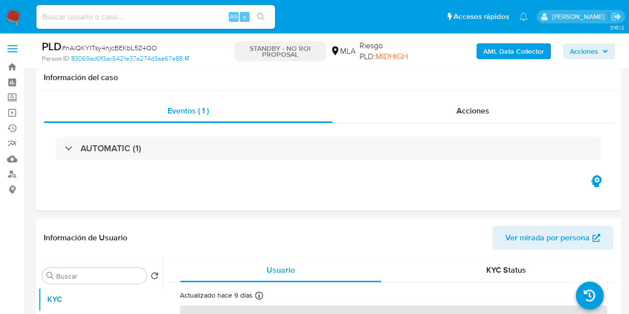
scroll to position [72, 0]
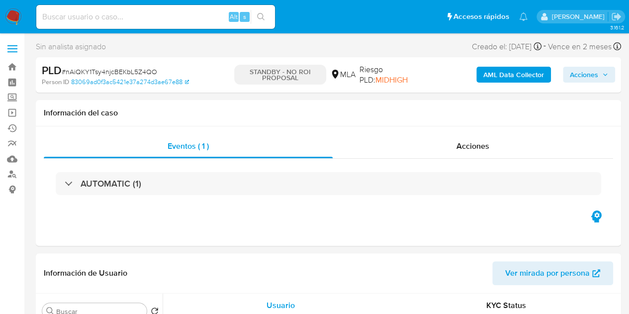
select select "10"
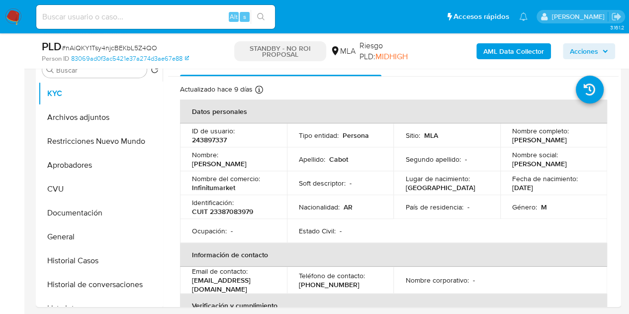
scroll to position [170, 0]
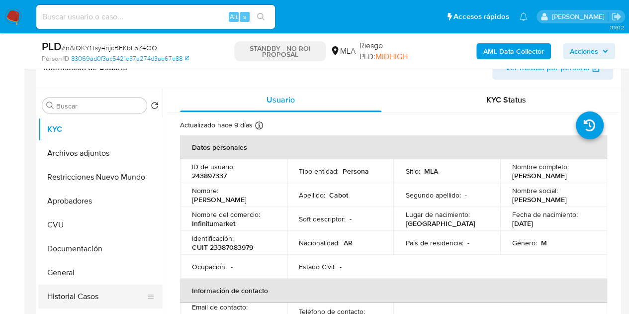
click at [78, 299] on button "Historial Casos" at bounding box center [96, 296] width 116 height 24
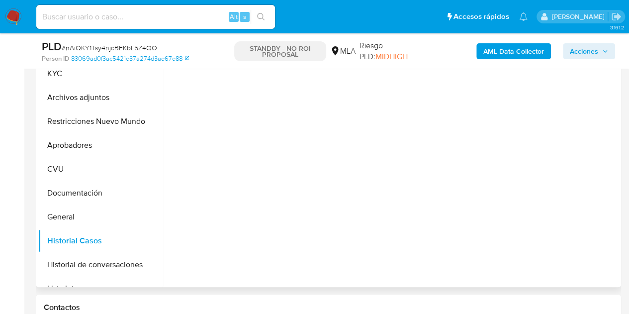
scroll to position [237, 0]
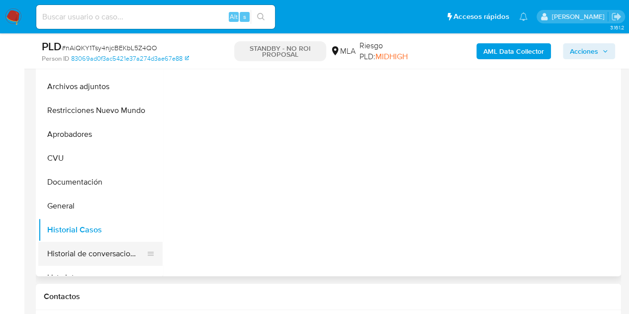
click at [84, 251] on button "Historial de conversaciones" at bounding box center [96, 254] width 116 height 24
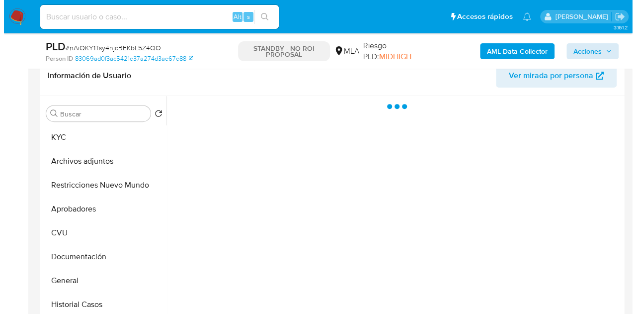
scroll to position [156, 0]
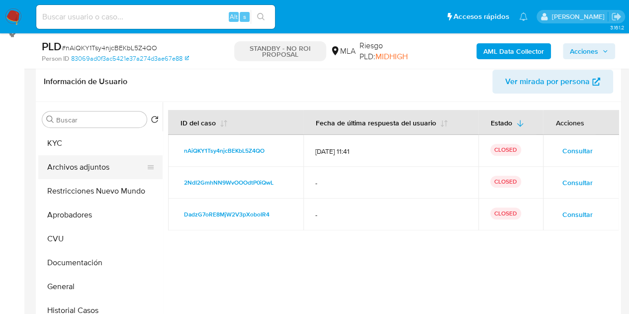
click at [103, 160] on button "Archivos adjuntos" at bounding box center [96, 167] width 116 height 24
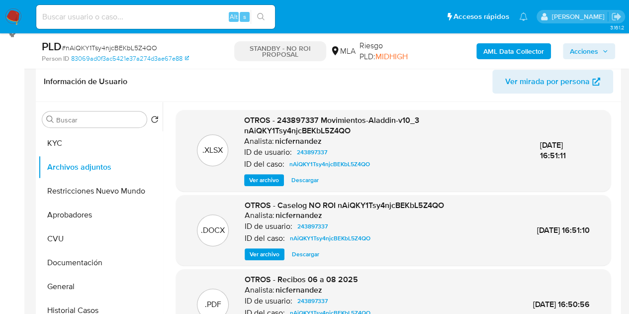
click at [261, 251] on span "Ver archivo" at bounding box center [264, 254] width 30 height 10
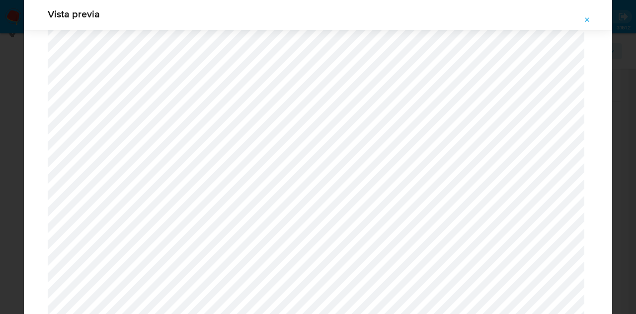
scroll to position [1253, 0]
click at [583, 15] on span "Attachment preview" at bounding box center [587, 20] width 8 height 14
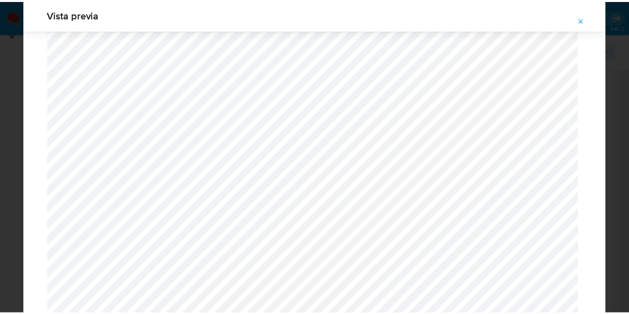
scroll to position [32, 0]
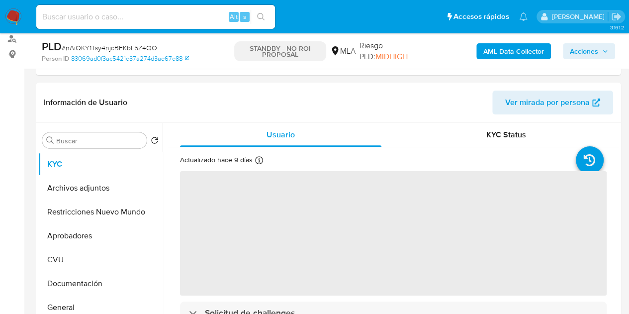
select select "10"
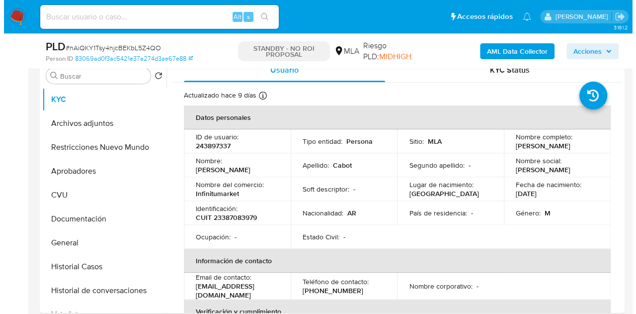
scroll to position [201, 0]
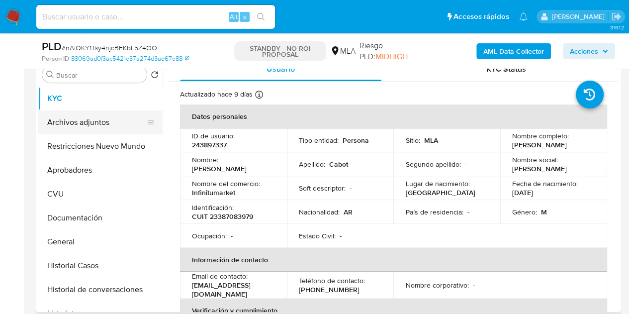
click at [91, 119] on button "Archivos adjuntos" at bounding box center [96, 122] width 116 height 24
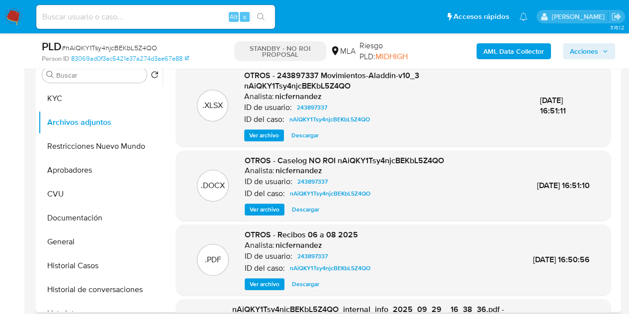
click at [263, 201] on div "OTROS - Caselog NO ROI nAiQKY1Tsy4njcBEKbL5Z4QO Analista: nicfernandez ID de us…" at bounding box center [343, 185] width 199 height 61
click at [265, 205] on span "Ver archivo" at bounding box center [264, 209] width 30 height 10
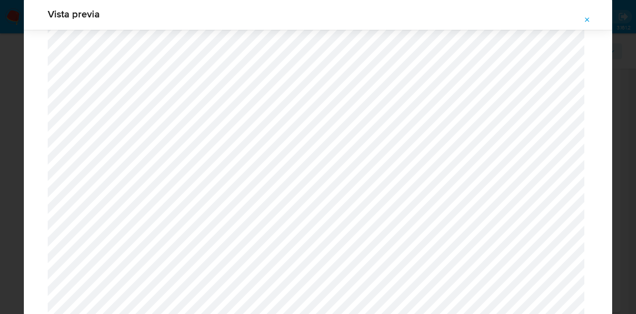
scroll to position [1266, 0]
click at [583, 15] on span "Attachment preview" at bounding box center [587, 20] width 8 height 14
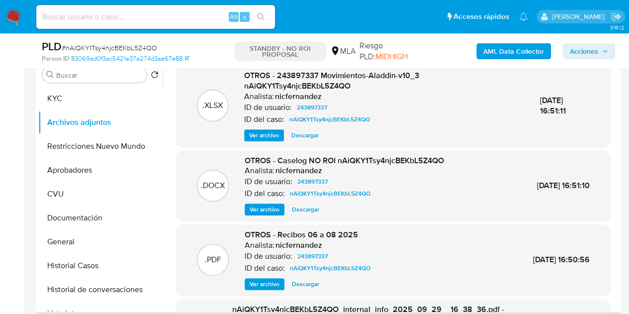
scroll to position [122, 0]
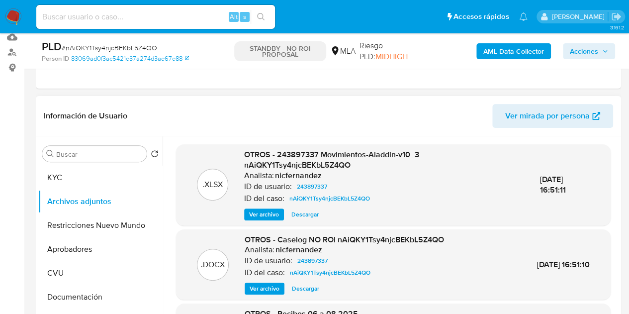
drag, startPoint x: 255, startPoint y: 290, endPoint x: 289, endPoint y: 283, distance: 34.1
click at [255, 290] on span "Ver archivo" at bounding box center [264, 288] width 30 height 10
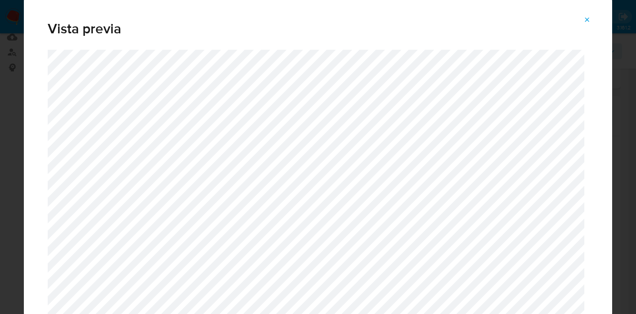
click at [584, 23] on icon "Attachment preview" at bounding box center [587, 20] width 8 height 8
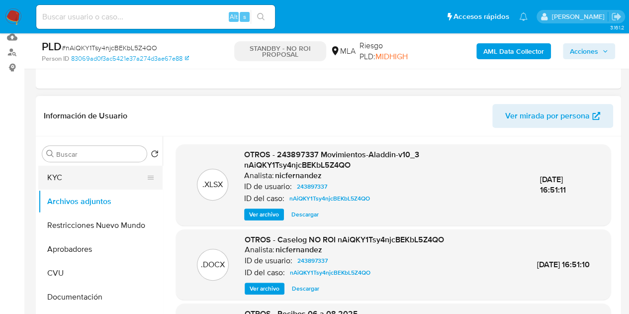
click at [96, 179] on button "KYC" at bounding box center [96, 177] width 116 height 24
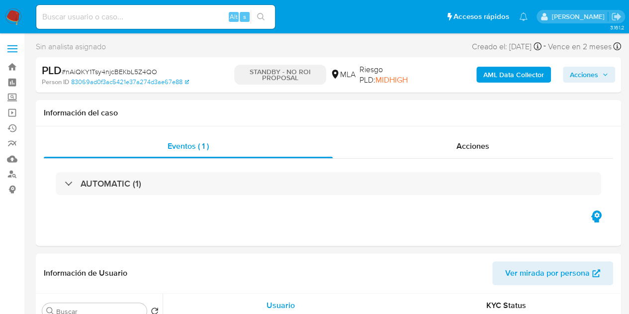
select select "10"
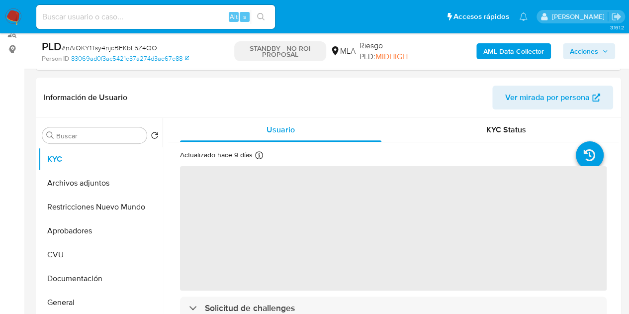
scroll to position [154, 0]
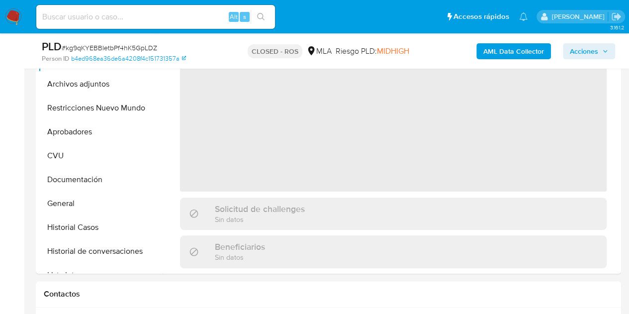
scroll to position [396, 0]
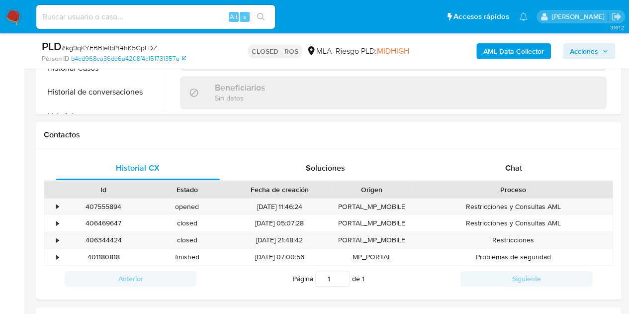
select select "10"
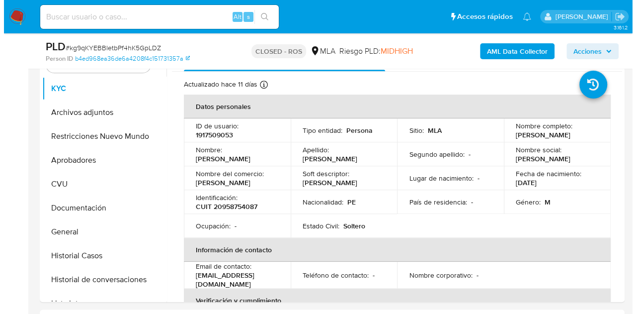
scroll to position [190, 0]
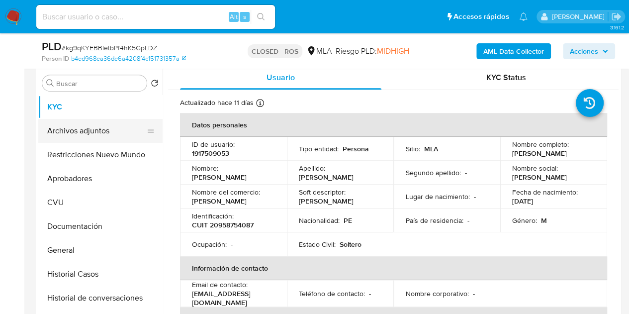
click at [79, 130] on button "Archivos adjuntos" at bounding box center [96, 131] width 116 height 24
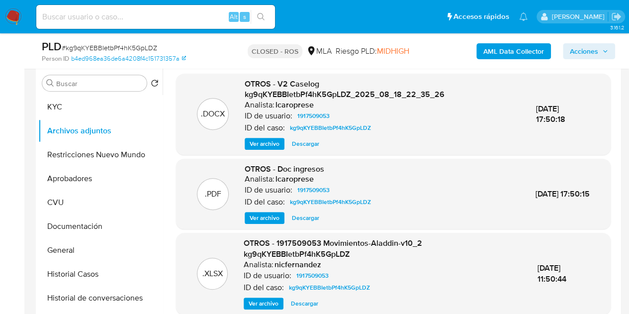
click at [261, 144] on span "Ver archivo" at bounding box center [264, 144] width 30 height 10
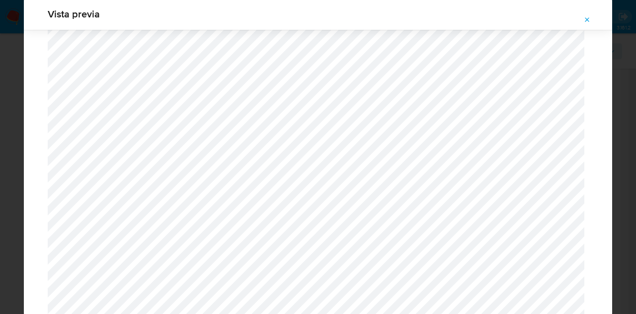
scroll to position [1115, 0]
click at [590, 24] on span "Attachment preview" at bounding box center [587, 20] width 8 height 14
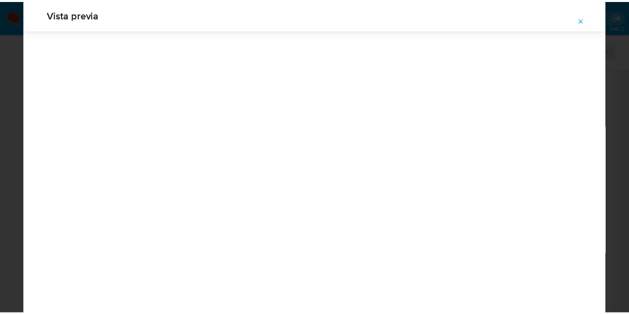
scroll to position [32, 0]
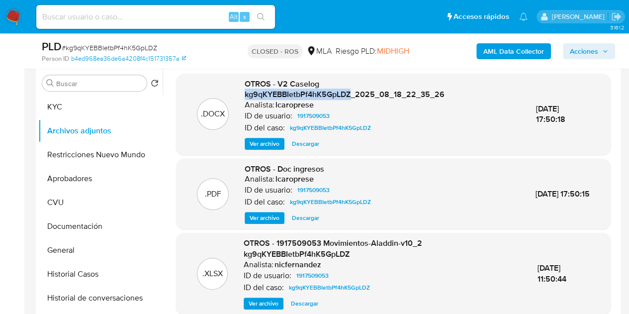
drag, startPoint x: 243, startPoint y: 97, endPoint x: 349, endPoint y: 92, distance: 106.9
click at [349, 92] on span "OTROS - V2 Caselog kg9qKYEBBIetbPf4hK5GpLDZ_2025_08_18_22_35_26" at bounding box center [344, 89] width 200 height 22
copy span "kg9qKYEBBIetbPf4hK5GpLDZ"
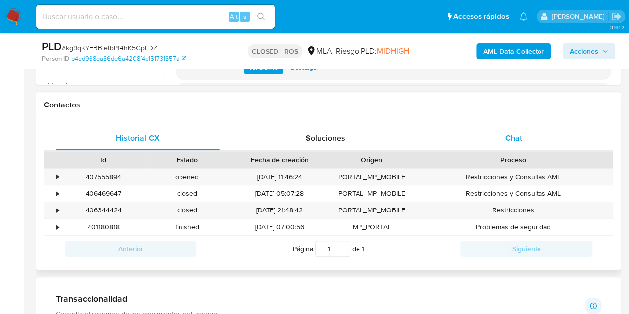
click at [543, 138] on div "Chat" at bounding box center [513, 138] width 164 height 24
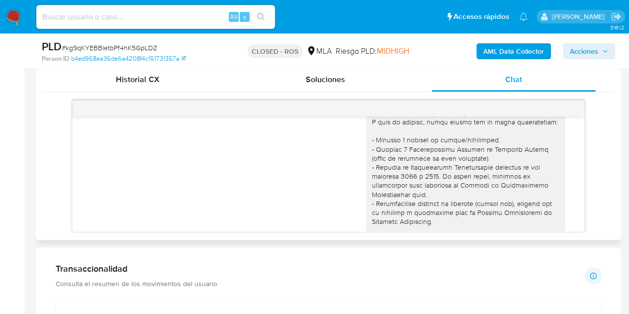
scroll to position [0, 0]
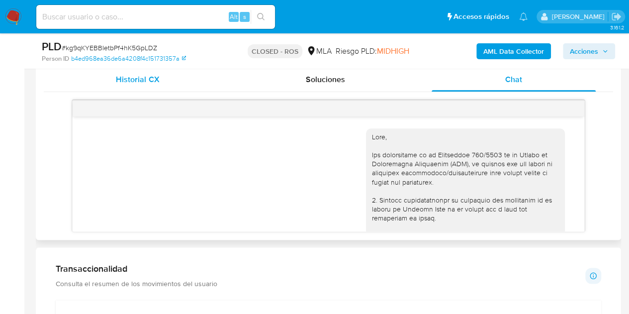
click at [144, 83] on span "Historial CX" at bounding box center [137, 79] width 43 height 11
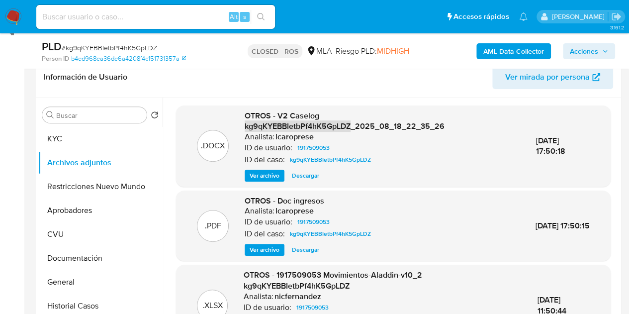
scroll to position [192, 0]
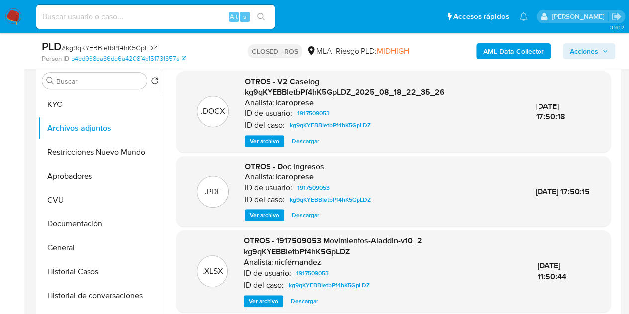
click at [486, 204] on div ".PDF OTROS - Doc ingresos Analista: lcaroprese ID de usuario: 1917509053 ID del…" at bounding box center [393, 191] width 424 height 61
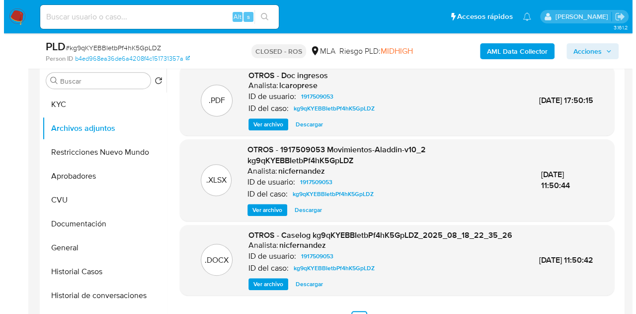
scroll to position [116, 0]
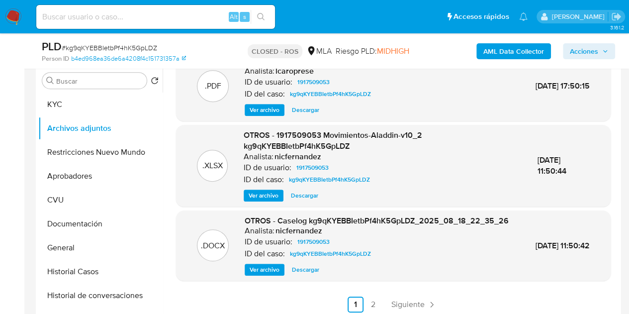
click at [262, 266] on span "Ver archivo" at bounding box center [264, 269] width 30 height 10
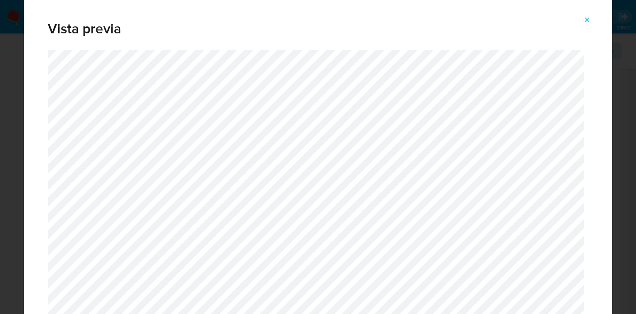
drag, startPoint x: 608, startPoint y: 11, endPoint x: 623, endPoint y: 74, distance: 64.5
click at [623, 74] on div "Vista previa" at bounding box center [318, 157] width 636 height 314
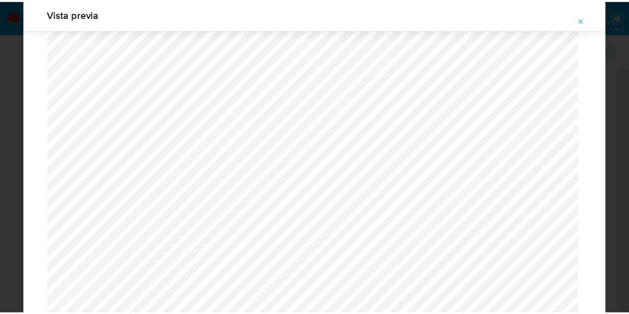
scroll to position [25, 0]
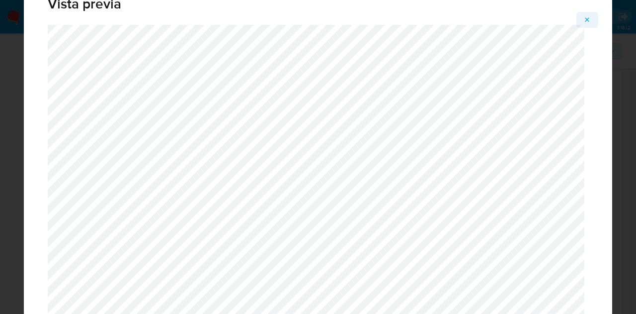
drag, startPoint x: 585, startPoint y: 22, endPoint x: 443, endPoint y: 123, distance: 174.7
click at [586, 22] on icon "Attachment preview" at bounding box center [587, 20] width 8 height 8
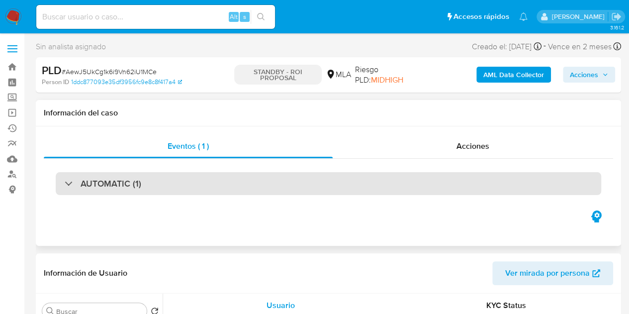
select select "10"
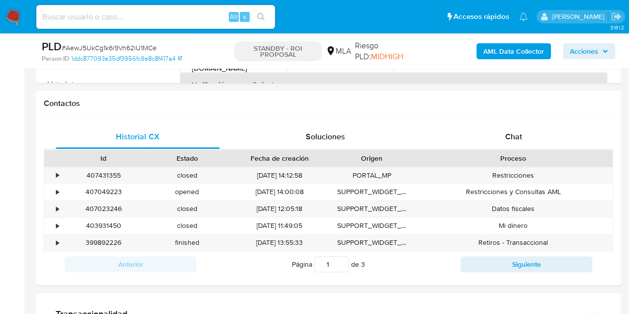
scroll to position [439, 0]
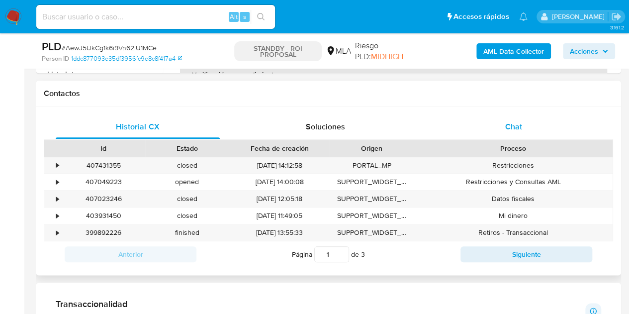
click at [506, 127] on span "Chat" at bounding box center [513, 126] width 17 height 11
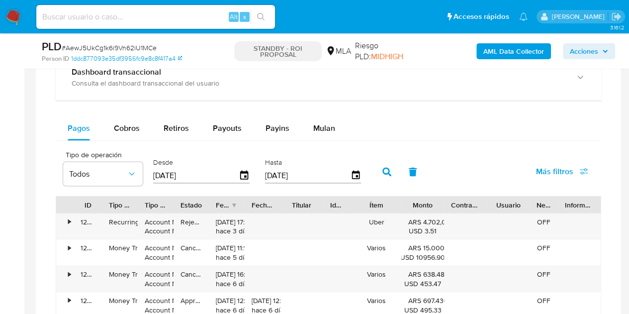
scroll to position [796, 0]
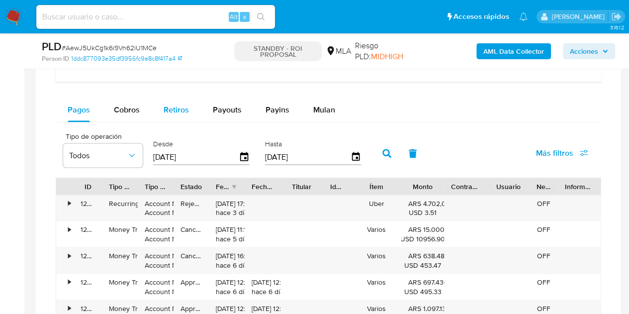
click at [179, 107] on span "Retiros" at bounding box center [175, 109] width 25 height 11
select select "10"
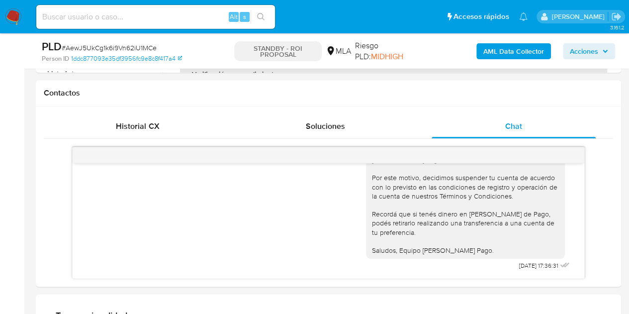
scroll to position [447, 0]
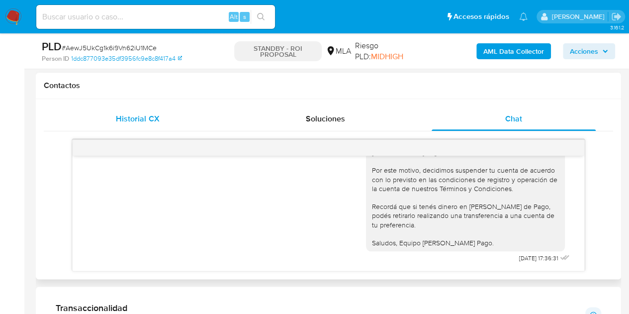
click at [135, 113] on span "Historial CX" at bounding box center [137, 118] width 43 height 11
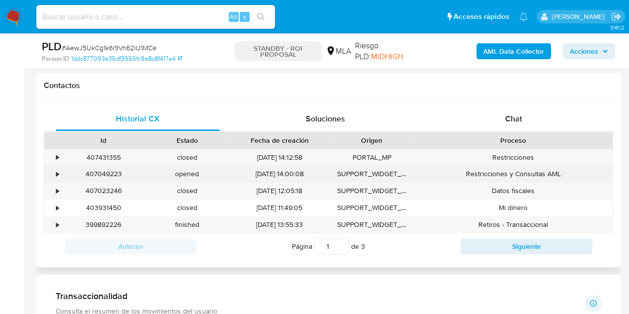
click at [114, 173] on div "407049223" at bounding box center [103, 173] width 83 height 16
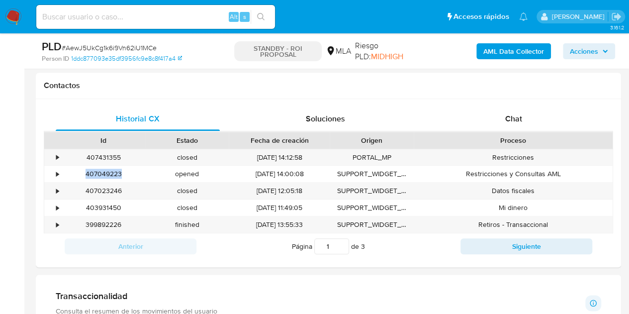
copy div "407049223"
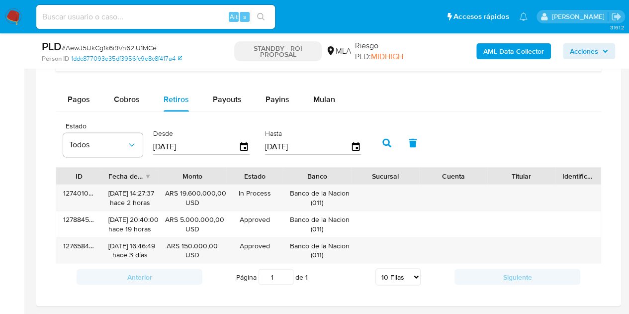
scroll to position [788, 0]
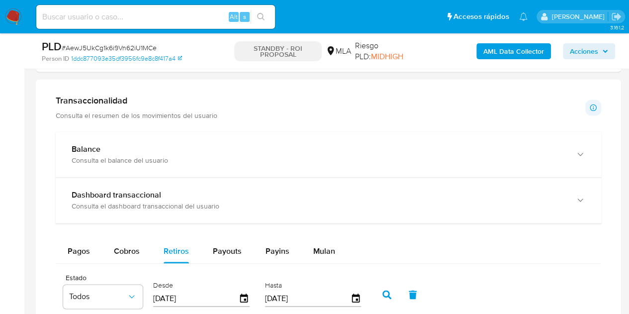
scroll to position [641, 0]
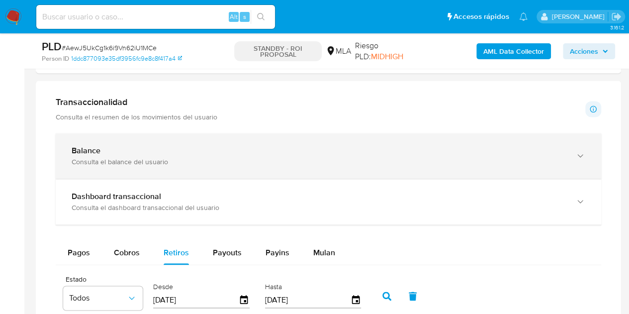
click at [487, 155] on div "Balance Consulta el balance del usuario" at bounding box center [318, 156] width 493 height 20
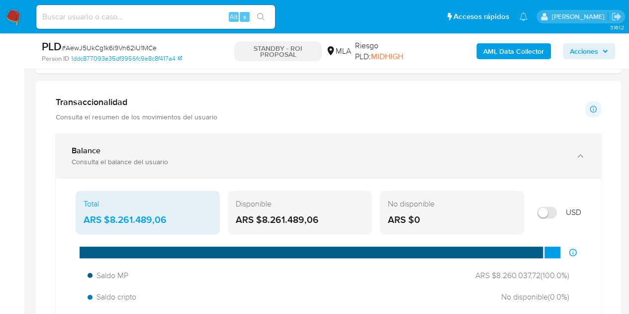
click at [537, 152] on div "Balance" at bounding box center [318, 151] width 493 height 10
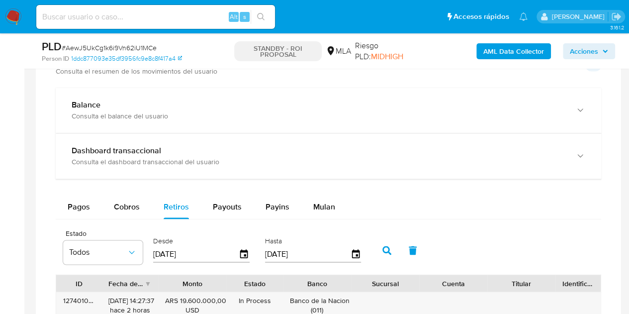
scroll to position [655, 0]
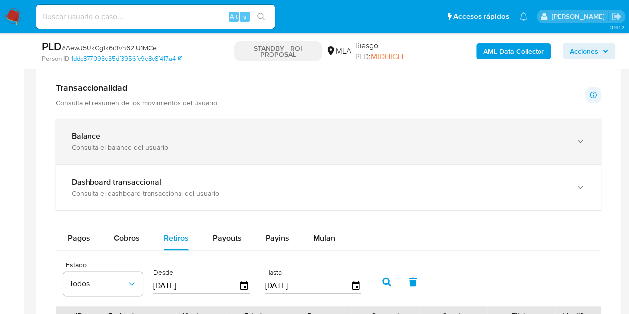
click at [497, 144] on div "Consulta el balance del usuario" at bounding box center [318, 147] width 493 height 9
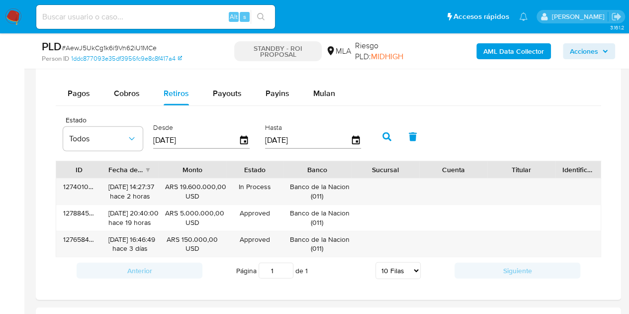
scroll to position [1149, 0]
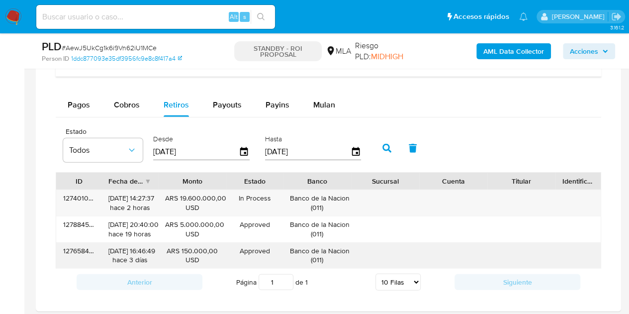
drag, startPoint x: 147, startPoint y: 247, endPoint x: 158, endPoint y: 247, distance: 10.4
click at [151, 247] on div "[DATE] 16:46:49 hace 3 [PERSON_NAME]" at bounding box center [129, 255] width 43 height 19
click at [169, 246] on div "ARS 150.000,00 USD" at bounding box center [192, 255] width 54 height 19
drag, startPoint x: 150, startPoint y: 249, endPoint x: 165, endPoint y: 250, distance: 15.9
click at [165, 250] on div "127658417944 [DATE] 16:46:49 hace 3 [PERSON_NAME] ARS 150.000,00 USD Approved A…" at bounding box center [328, 256] width 544 height 26
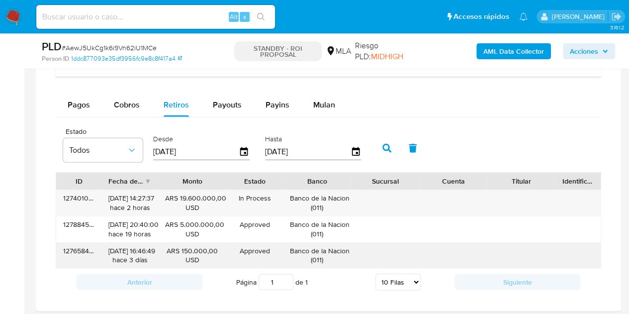
click at [165, 250] on div "ARS 150.000,00 USD" at bounding box center [192, 255] width 54 height 19
click at [151, 249] on div "[DATE] 16:46:49 hace 3 [PERSON_NAME]" at bounding box center [129, 255] width 43 height 19
drag, startPoint x: 149, startPoint y: 248, endPoint x: 164, endPoint y: 248, distance: 15.4
click at [164, 248] on div "127658417944 [DATE] 16:46:49 hace 3 [PERSON_NAME] ARS 150.000,00 USD Approved A…" at bounding box center [328, 256] width 544 height 26
click at [164, 248] on div "ARS 150.000,00 USD" at bounding box center [192, 256] width 68 height 26
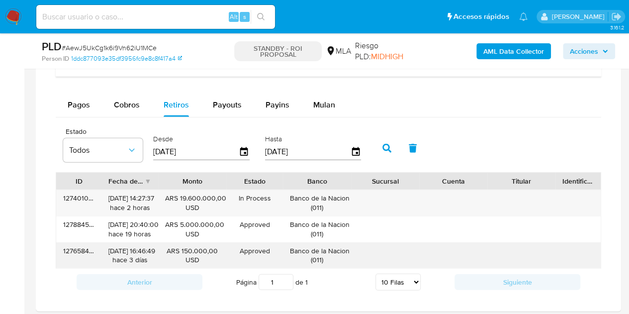
click at [295, 249] on div "Banco de la Nacion Argentina ( 011 )" at bounding box center [317, 255] width 54 height 19
